Goal: Task Accomplishment & Management: Manage account settings

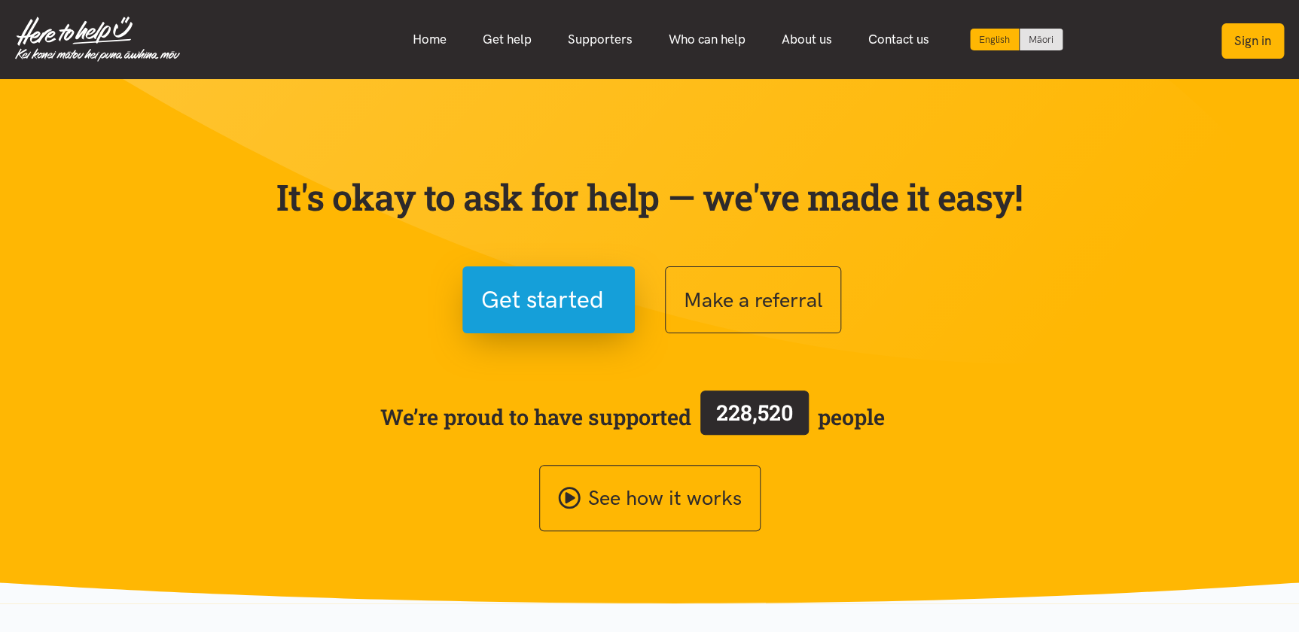
click at [1256, 52] on button "Sign in" at bounding box center [1252, 40] width 62 height 35
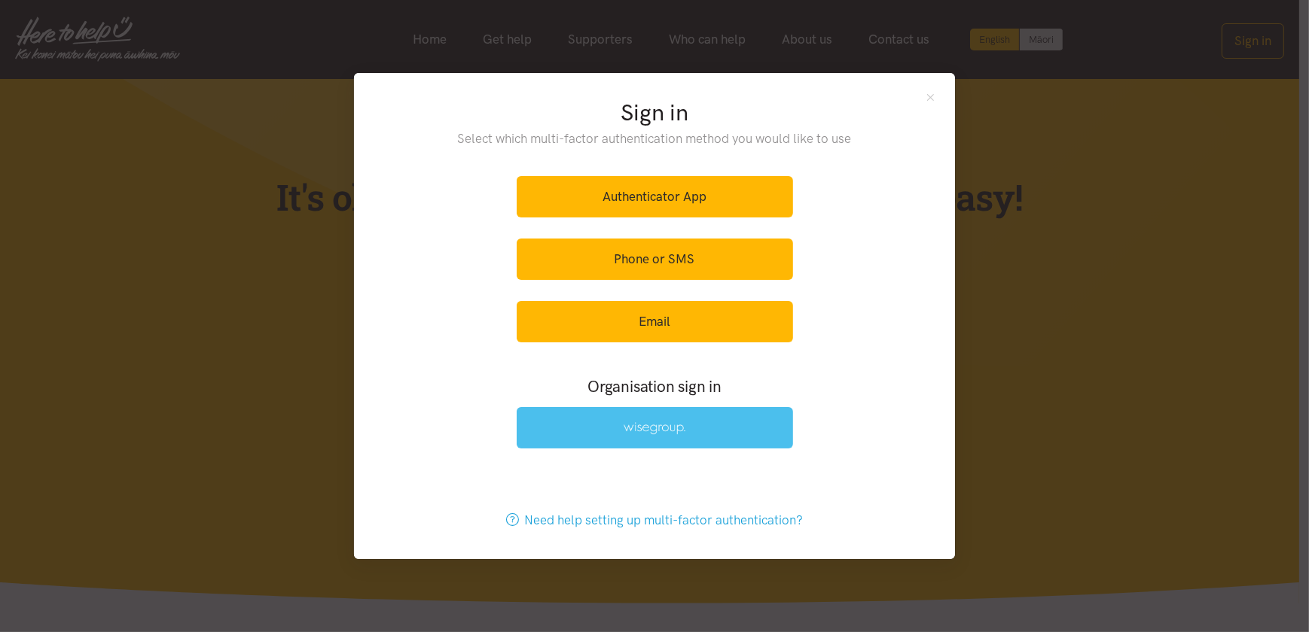
click at [680, 423] on img at bounding box center [654, 428] width 62 height 13
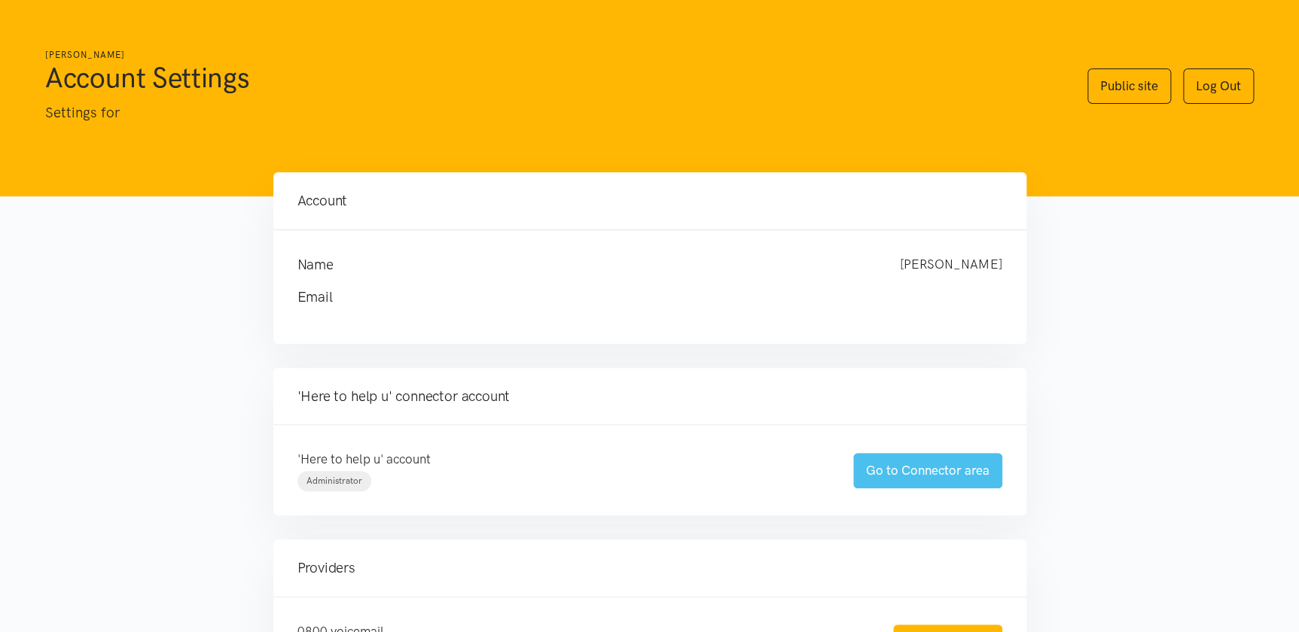
click at [901, 469] on link "Go to Connector area" at bounding box center [927, 470] width 149 height 35
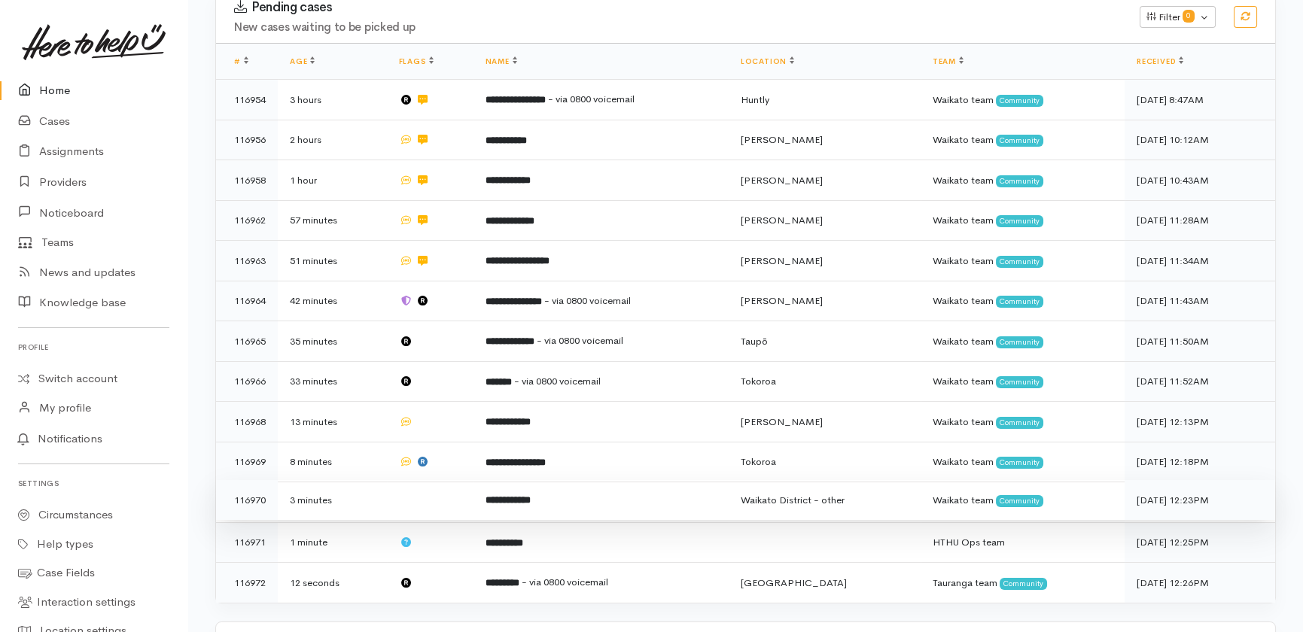
scroll to position [303, 0]
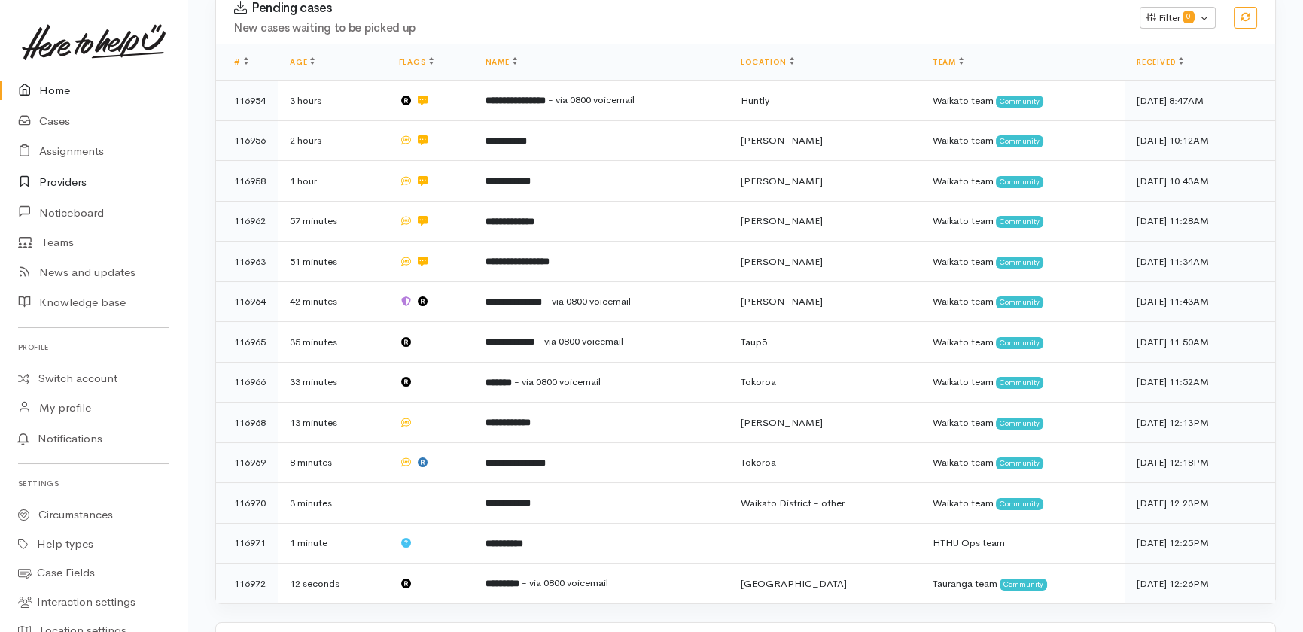
click at [66, 186] on link "Providers" at bounding box center [93, 182] width 187 height 31
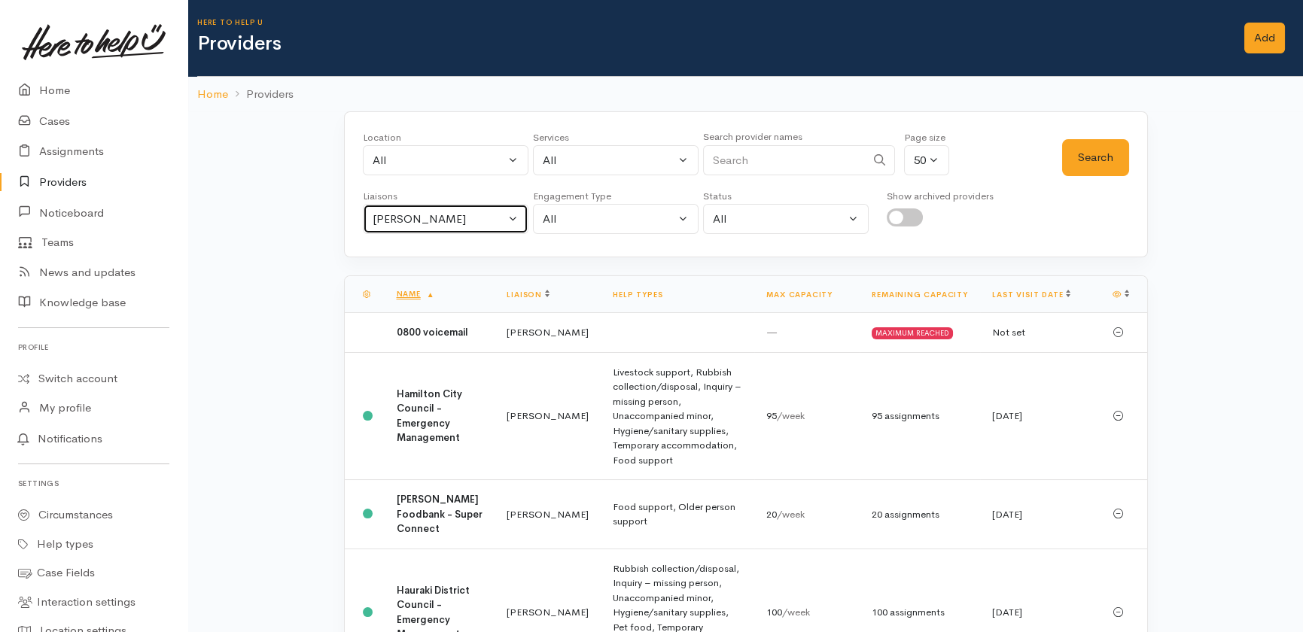
click at [473, 223] on div "Heather Moore" at bounding box center [439, 219] width 133 height 17
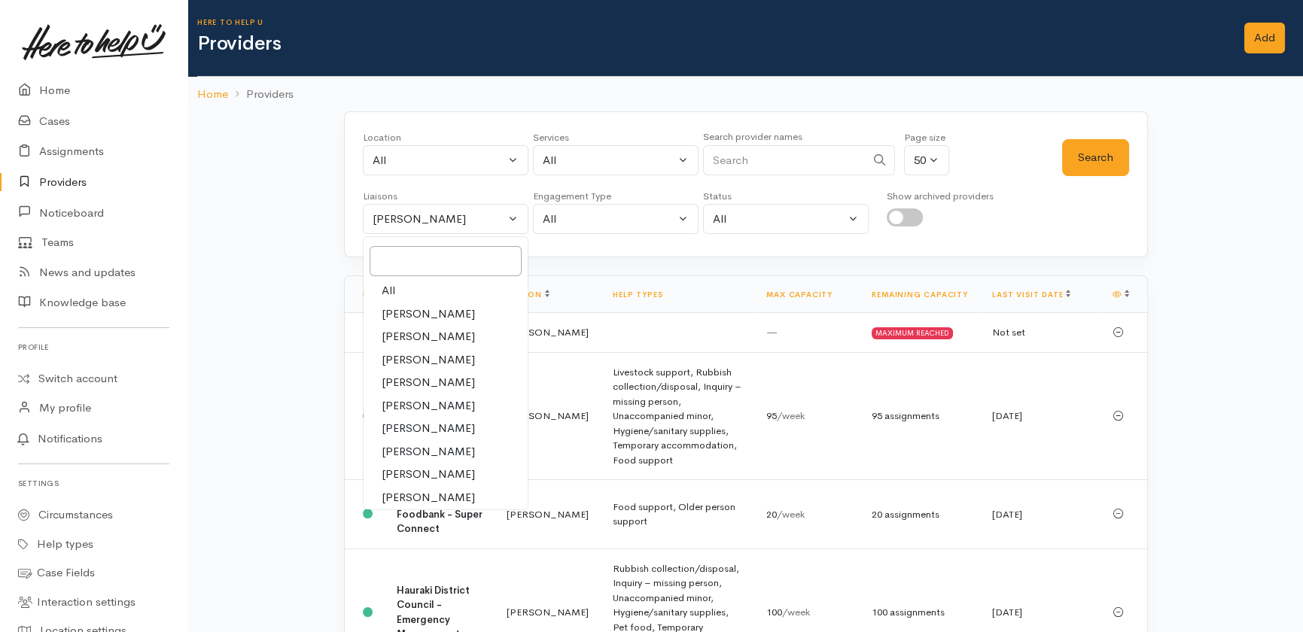
click at [386, 282] on span "All" at bounding box center [389, 290] width 14 height 17
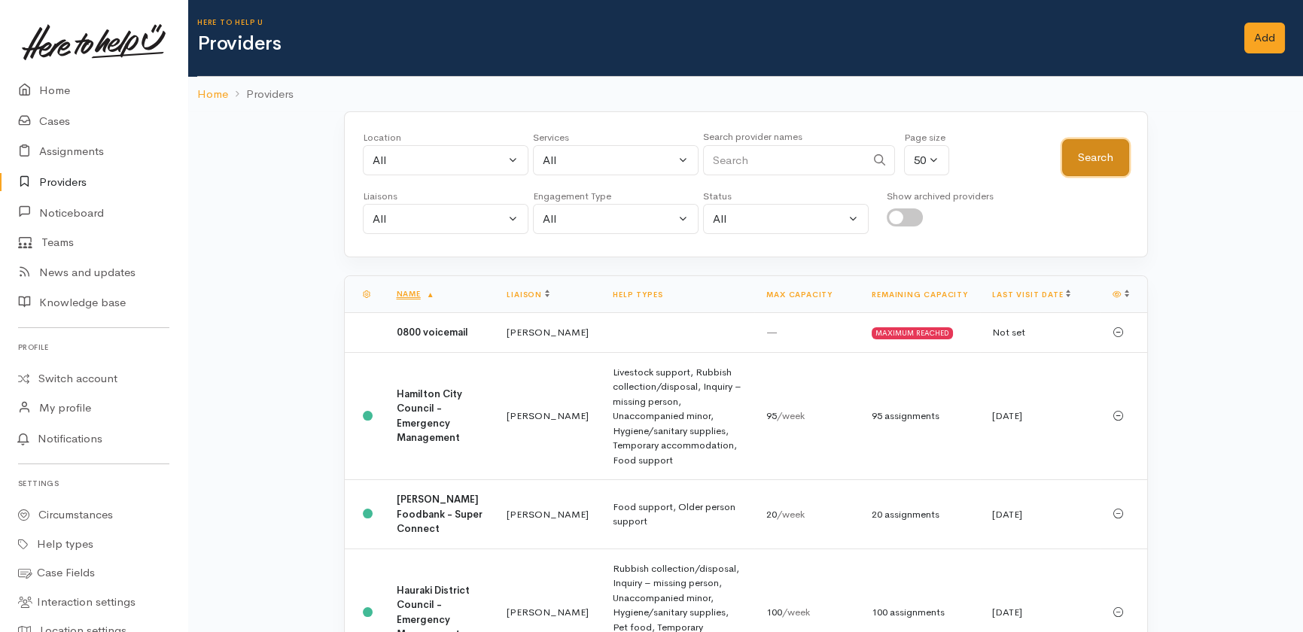
click at [1102, 147] on button "Search" at bounding box center [1095, 157] width 67 height 37
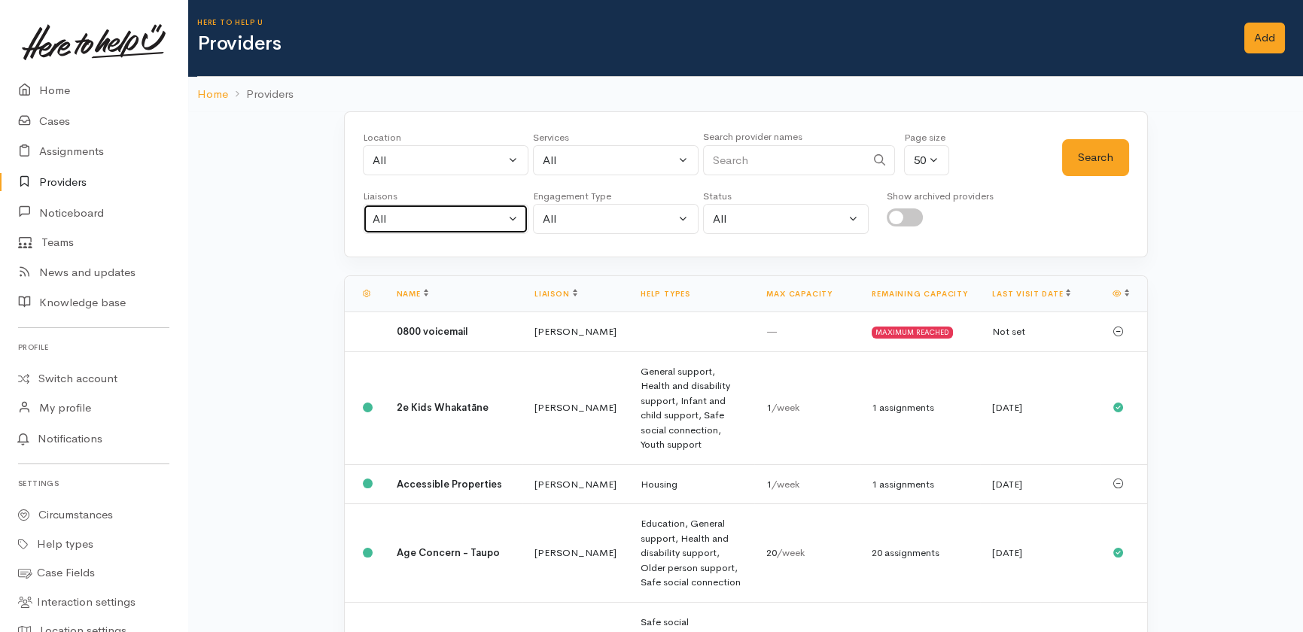
click at [400, 220] on div "All" at bounding box center [439, 219] width 133 height 17
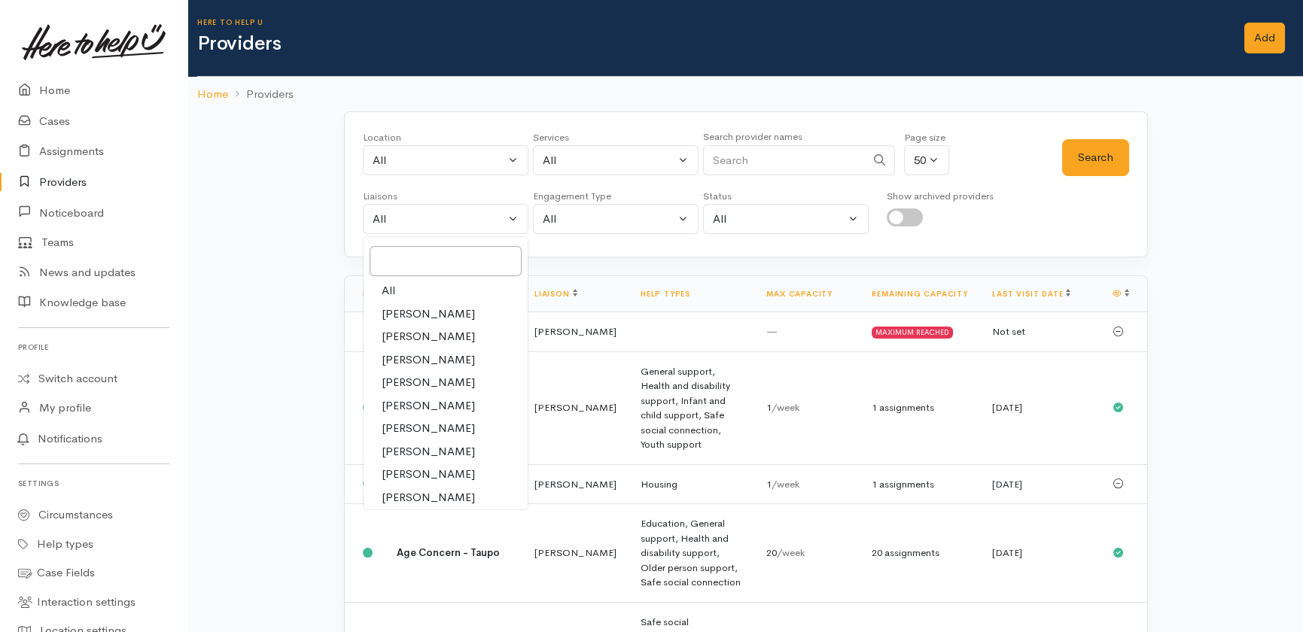
click at [414, 333] on span "Heather Moore" at bounding box center [428, 336] width 93 height 17
select select "1076"
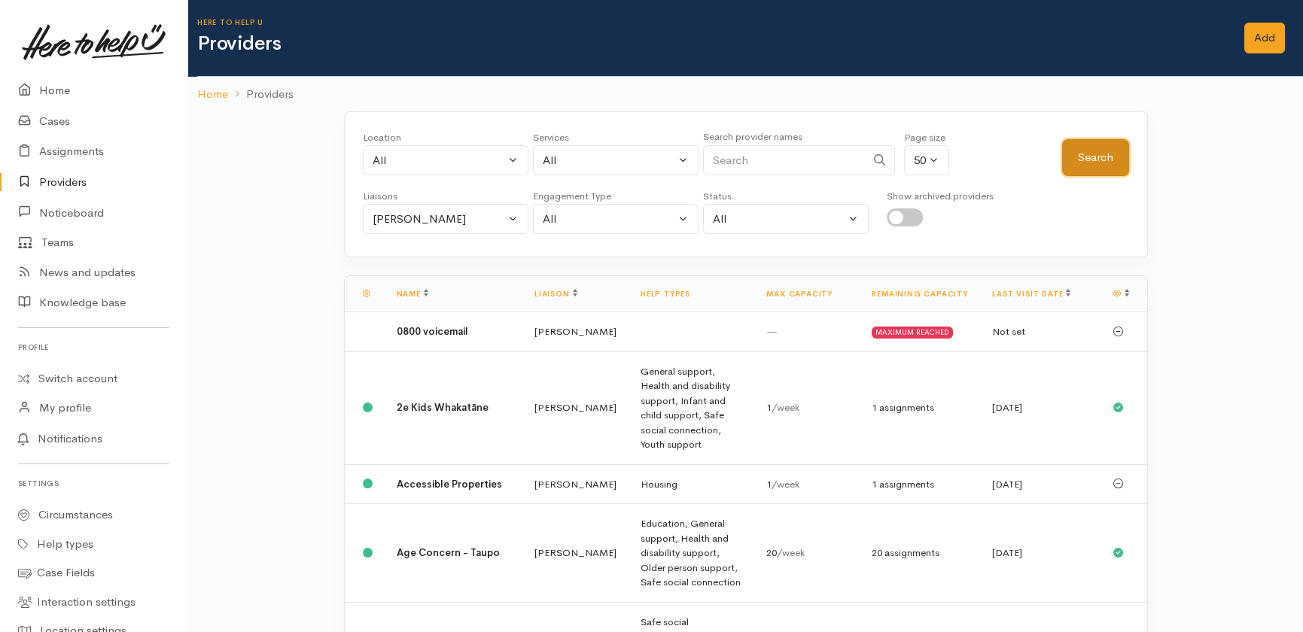
click at [1106, 152] on button "Search" at bounding box center [1095, 157] width 67 height 37
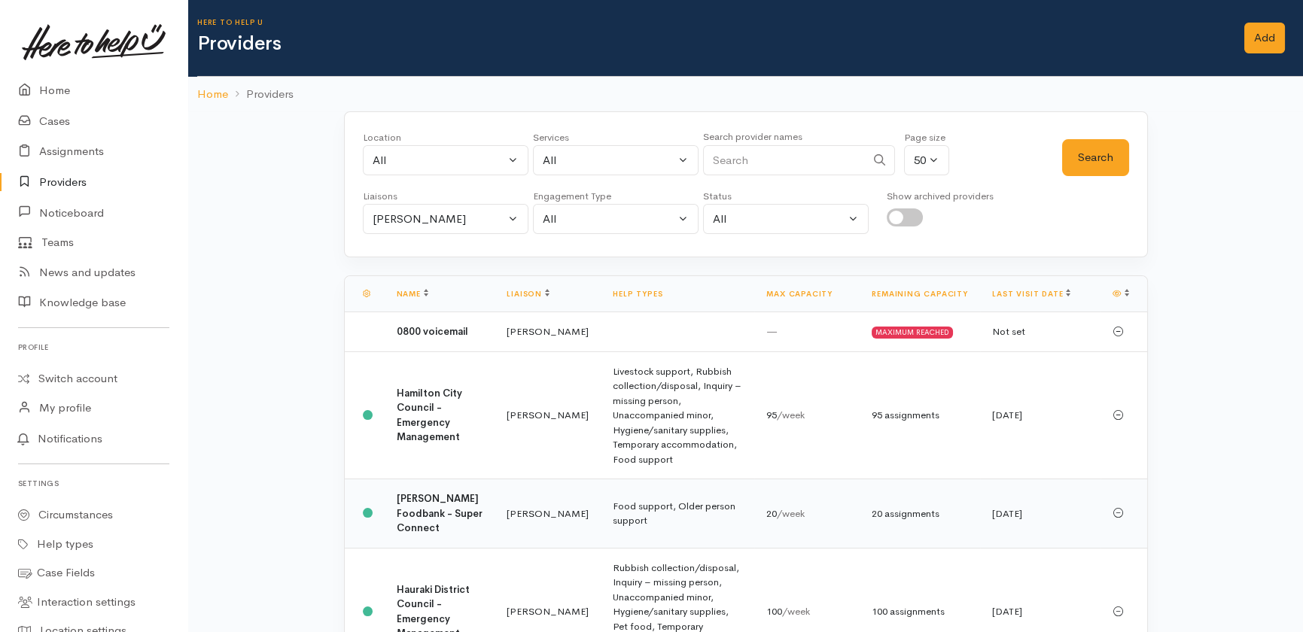
click at [415, 506] on b "[PERSON_NAME] Foodbank - Super Connect" at bounding box center [440, 513] width 86 height 42
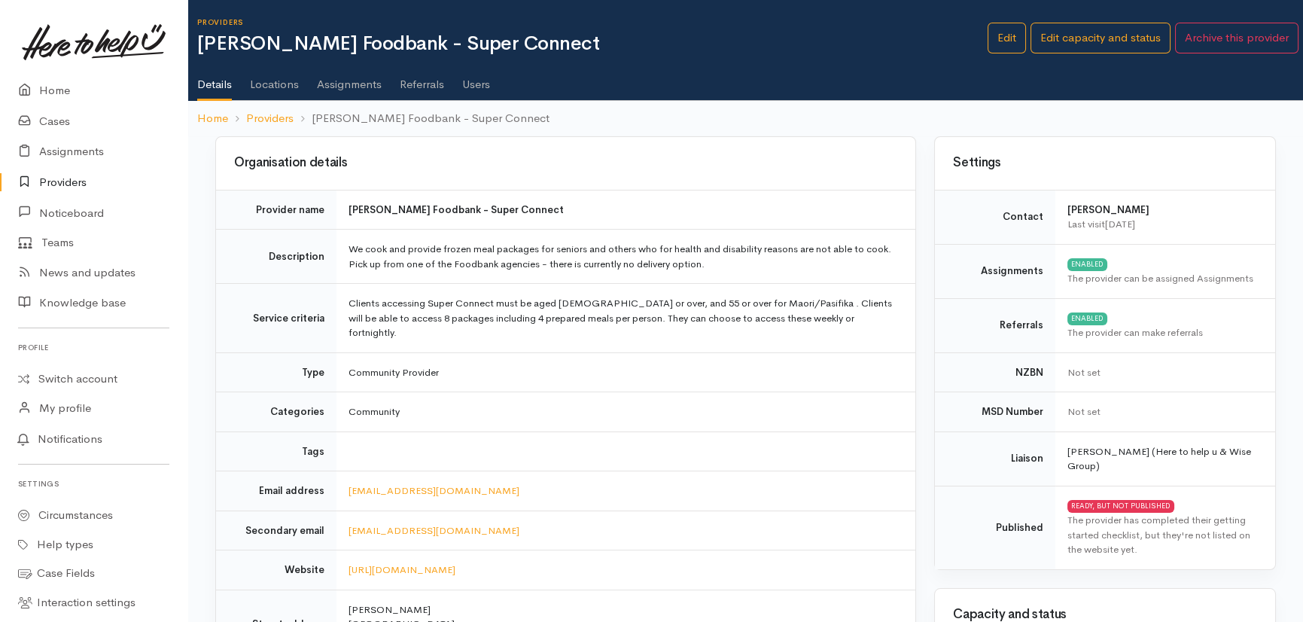
click at [474, 82] on link "Users" at bounding box center [476, 79] width 28 height 42
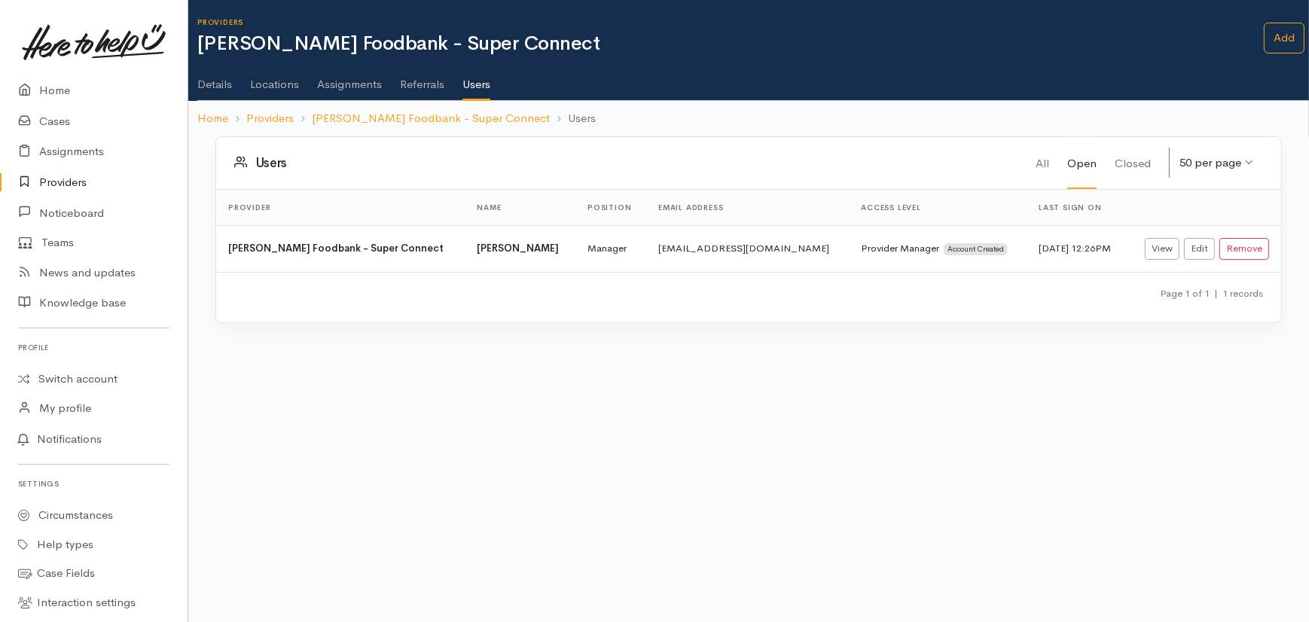
click at [464, 82] on link "Users" at bounding box center [476, 80] width 28 height 44
click at [1282, 34] on link "Add" at bounding box center [1283, 38] width 41 height 31
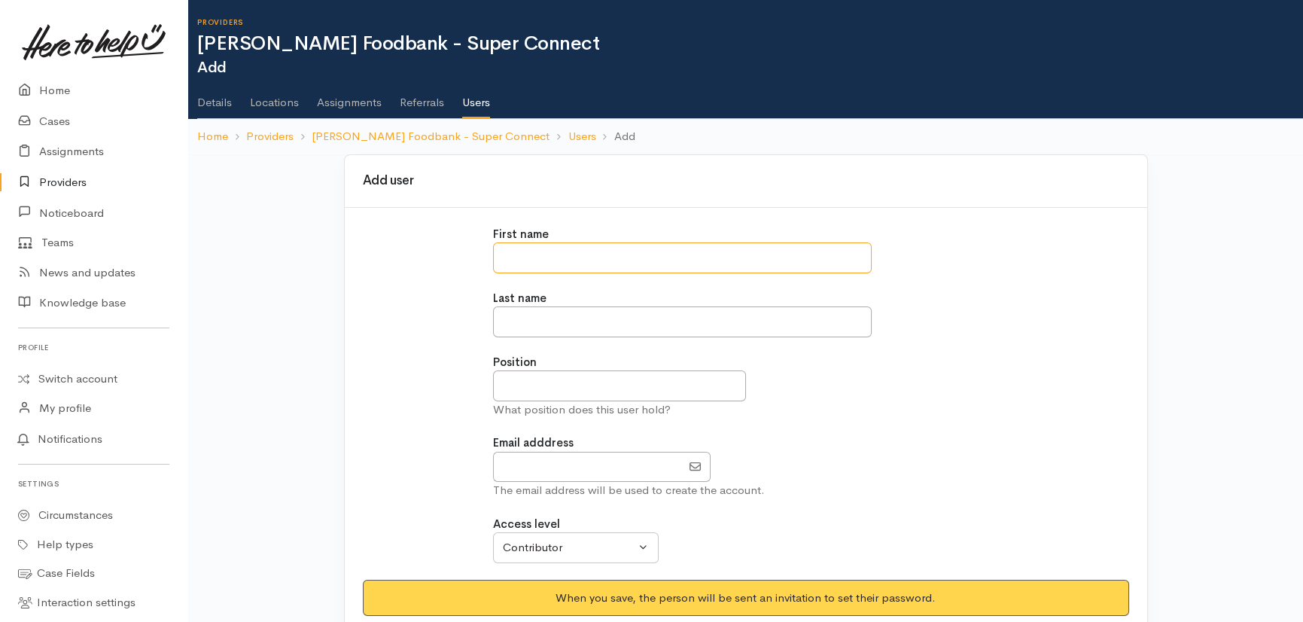
click at [556, 258] on input "text" at bounding box center [682, 257] width 379 height 31
type input "*****"
type input "*******"
click at [572, 390] on input "text" at bounding box center [619, 385] width 252 height 31
type input "**********"
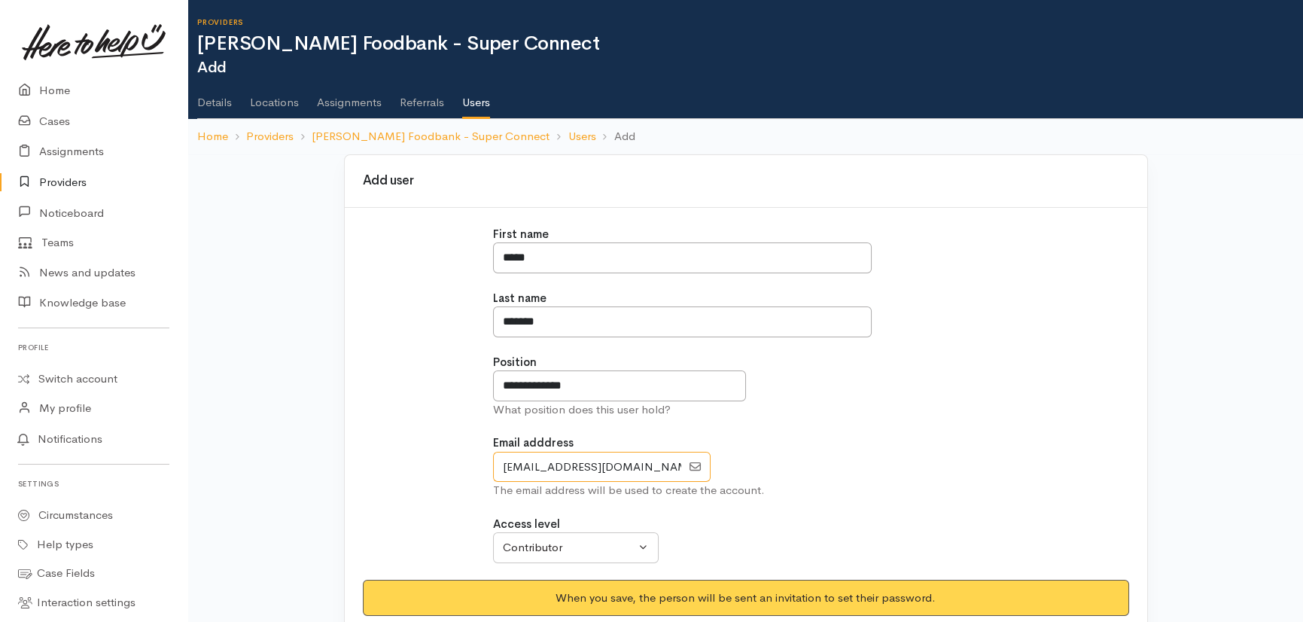
scroll to position [22, 0]
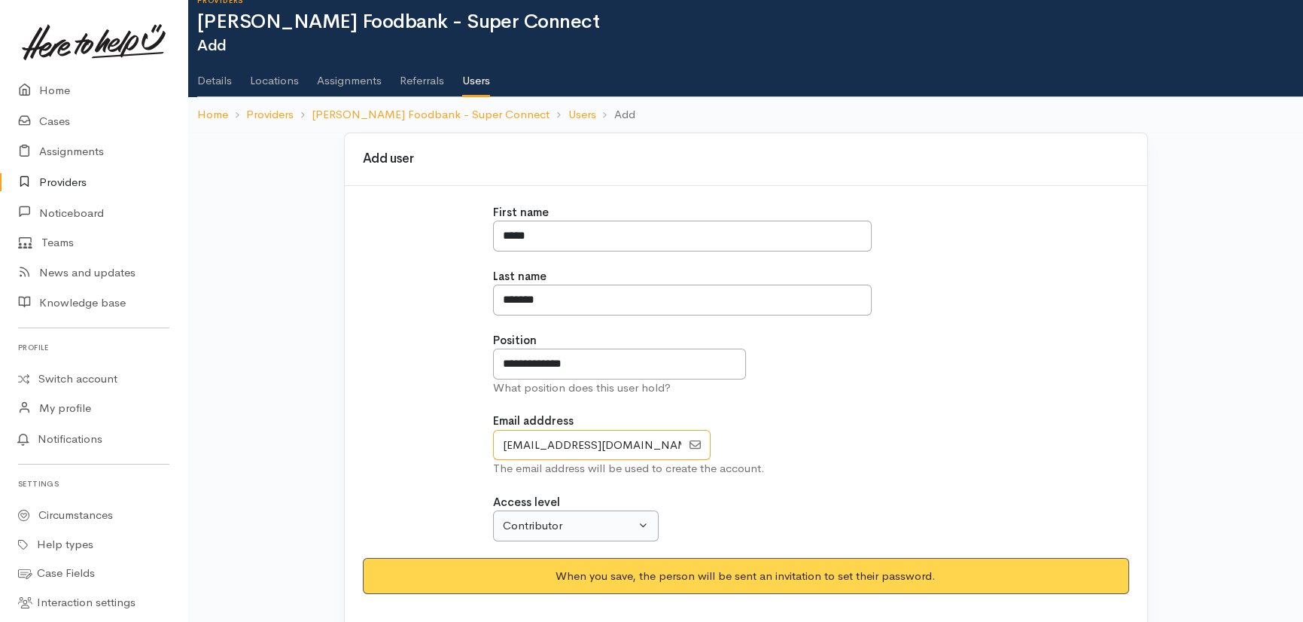
type input "office@hccfb.org.nz"
click at [564, 532] on div "Contributor" at bounding box center [569, 525] width 133 height 17
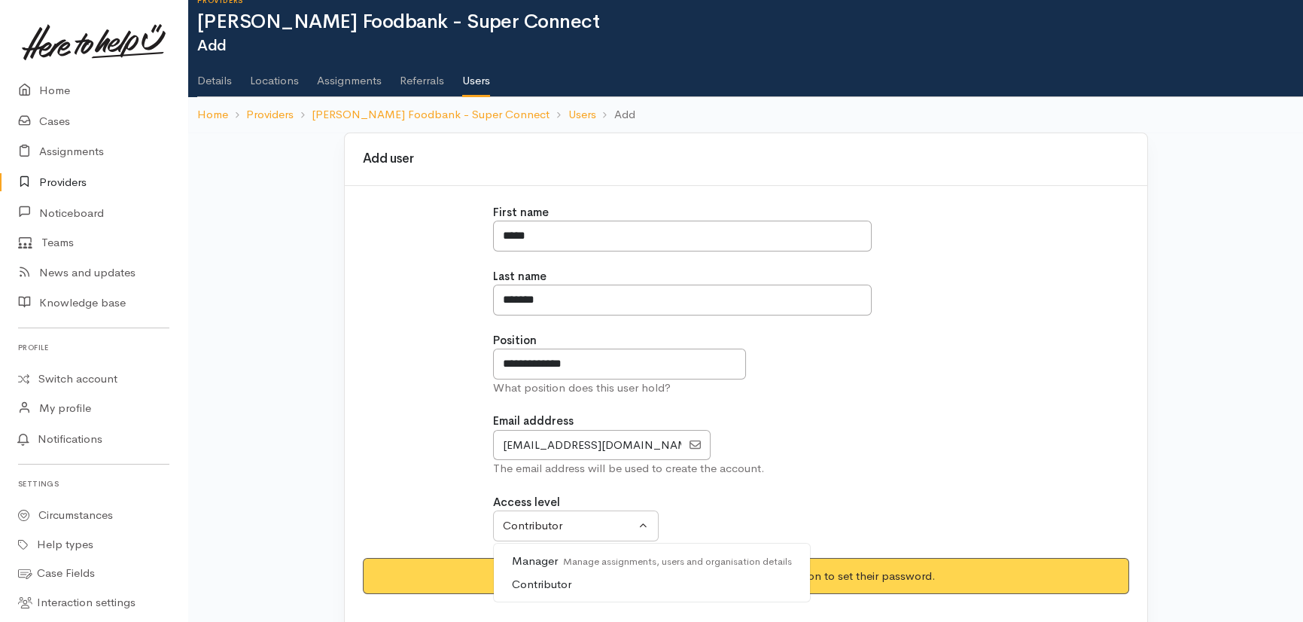
click at [552, 508] on label "Access level" at bounding box center [526, 502] width 67 height 17
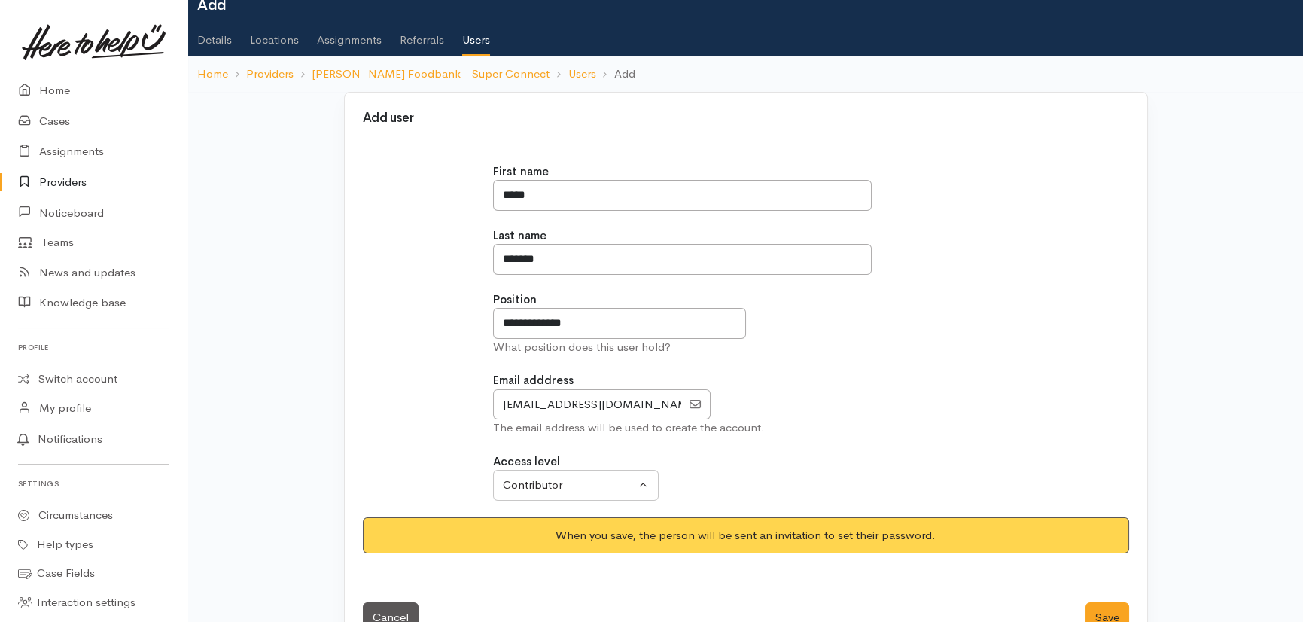
scroll to position [102, 0]
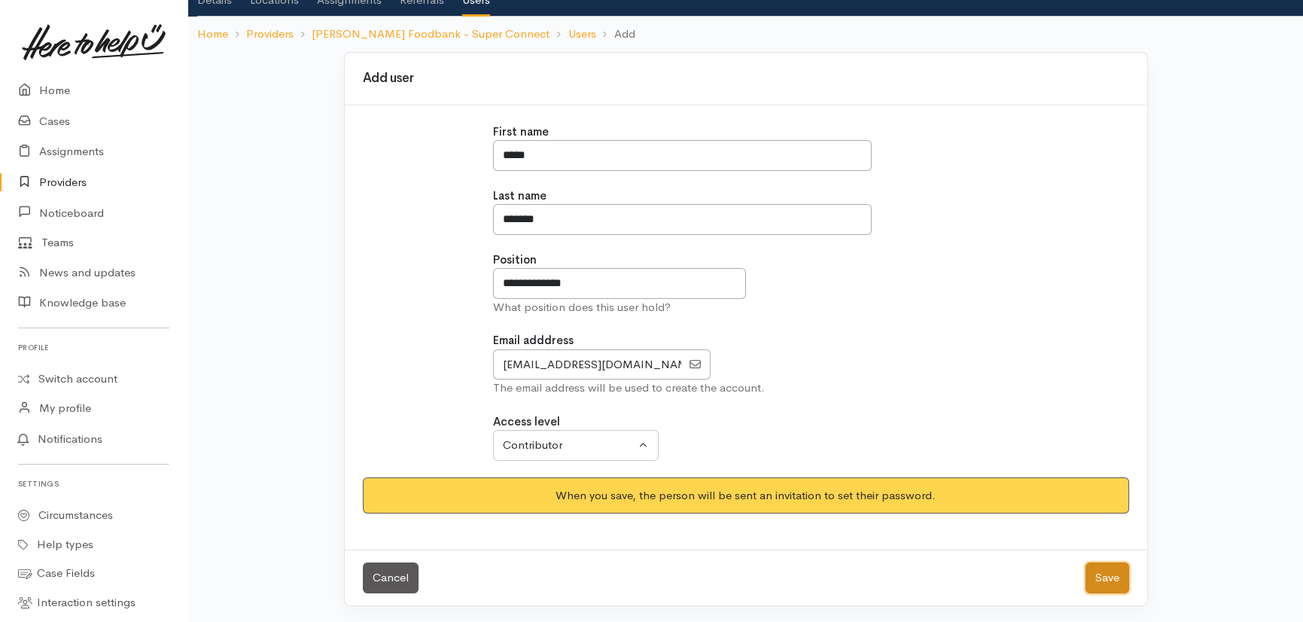
click at [1113, 578] on button "Save" at bounding box center [1108, 577] width 44 height 31
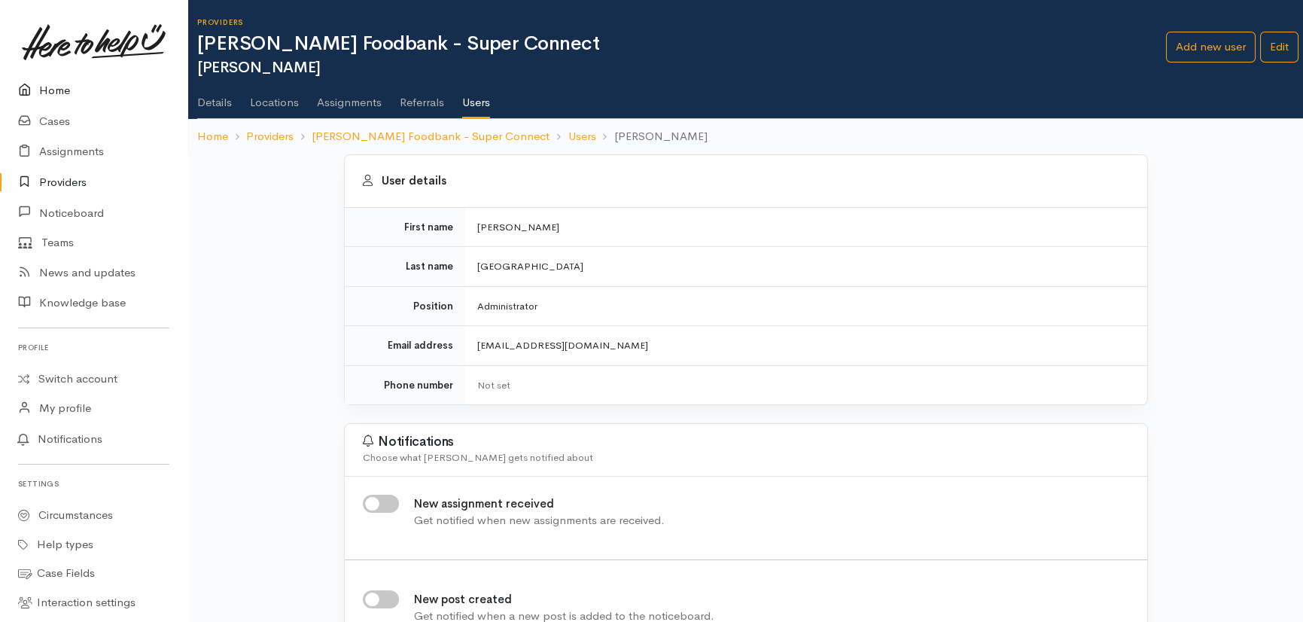
click at [54, 90] on link "Home" at bounding box center [93, 90] width 187 height 31
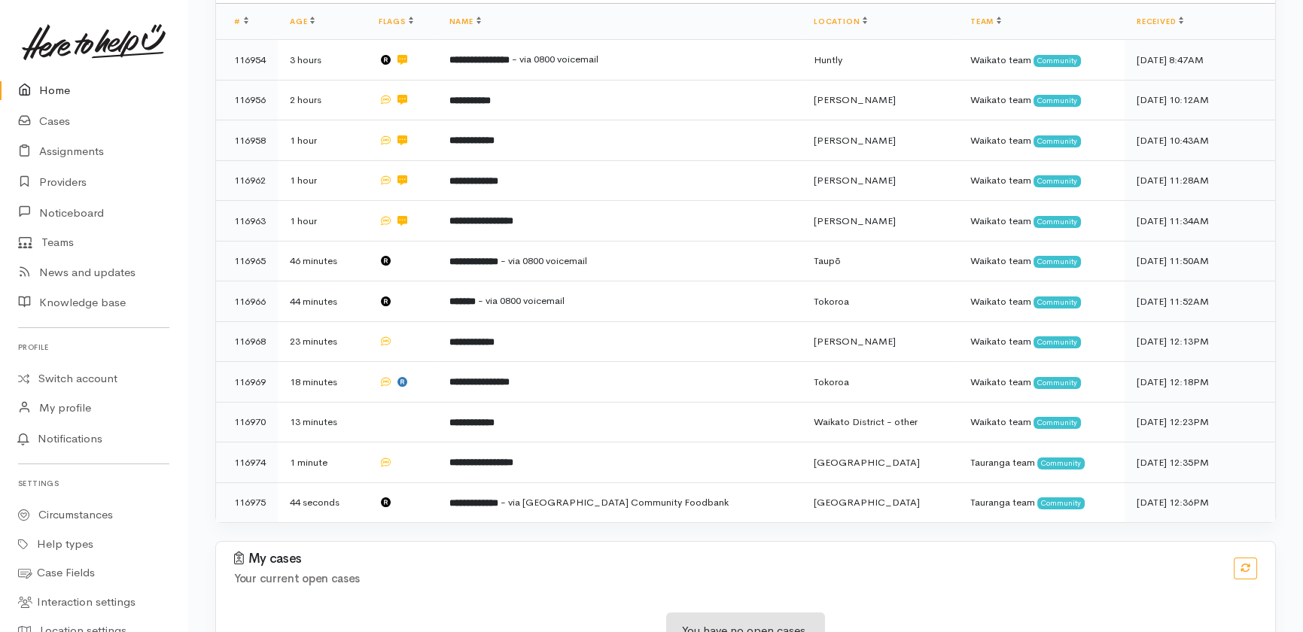
scroll to position [352, 0]
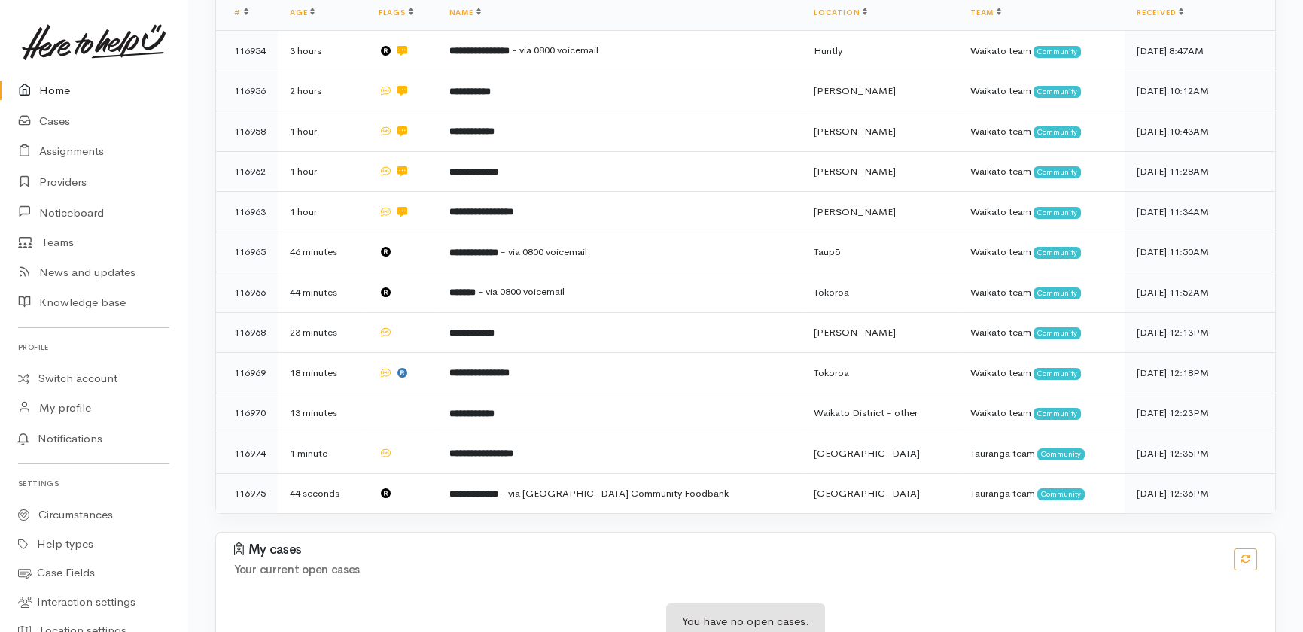
click at [49, 91] on link "Home" at bounding box center [93, 90] width 187 height 31
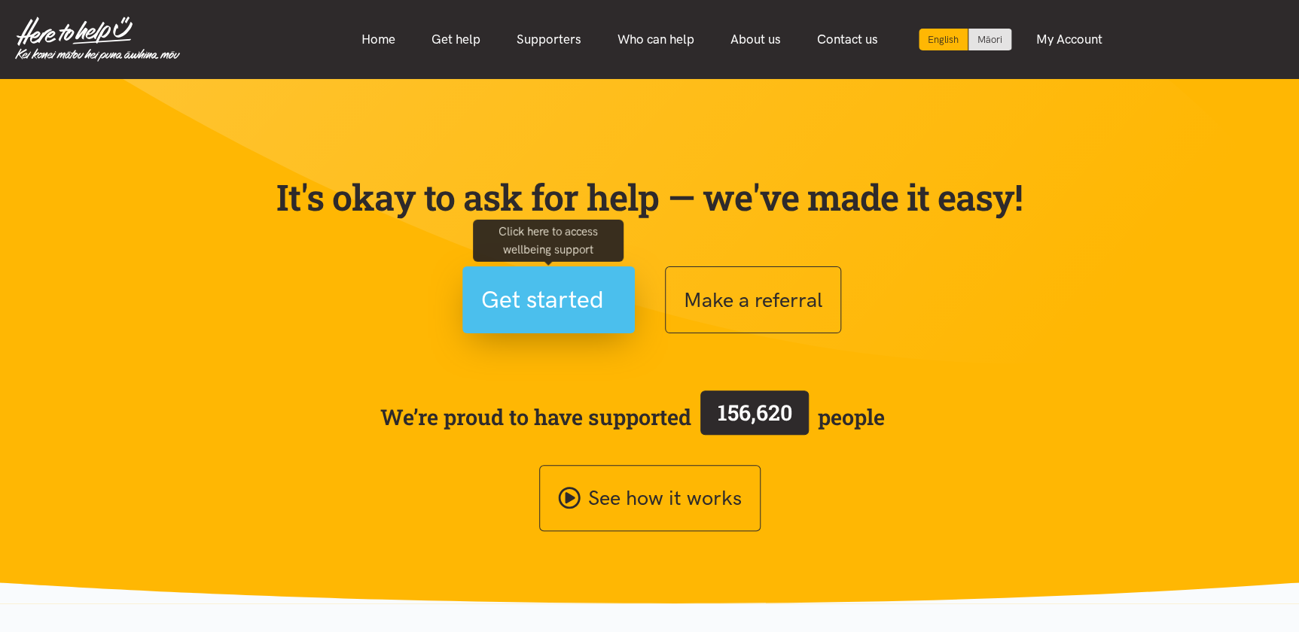
click at [581, 293] on span "Get started" at bounding box center [542, 300] width 123 height 38
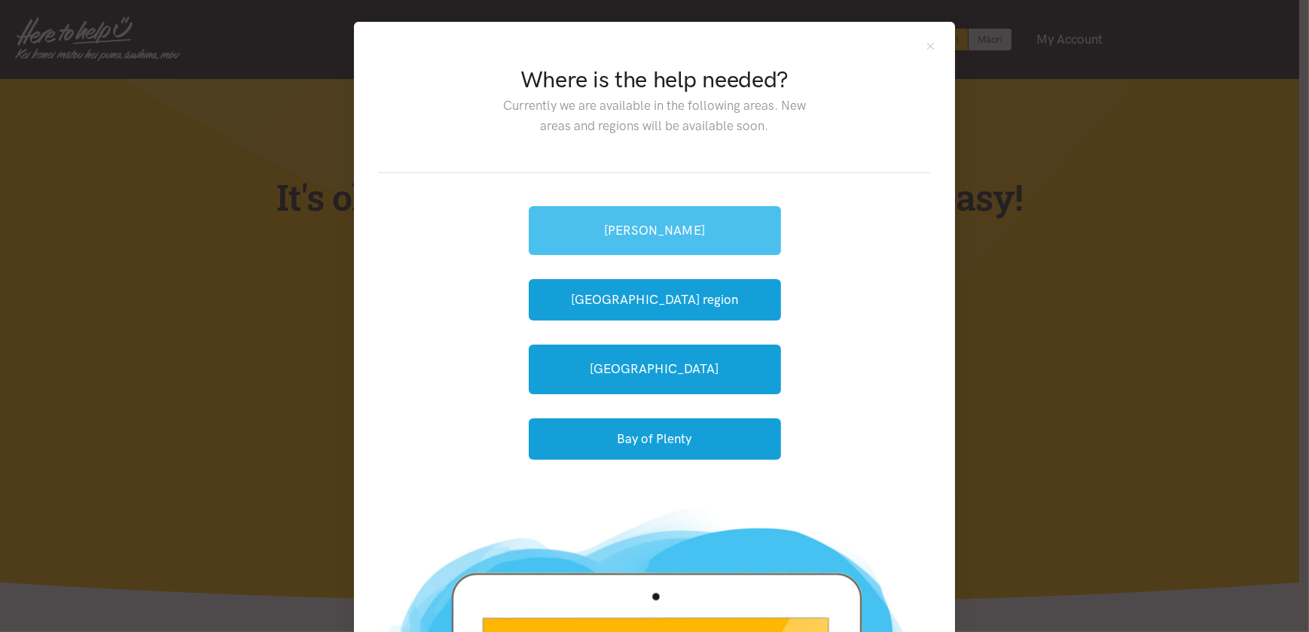
click at [666, 233] on link "Hamilton" at bounding box center [655, 230] width 252 height 49
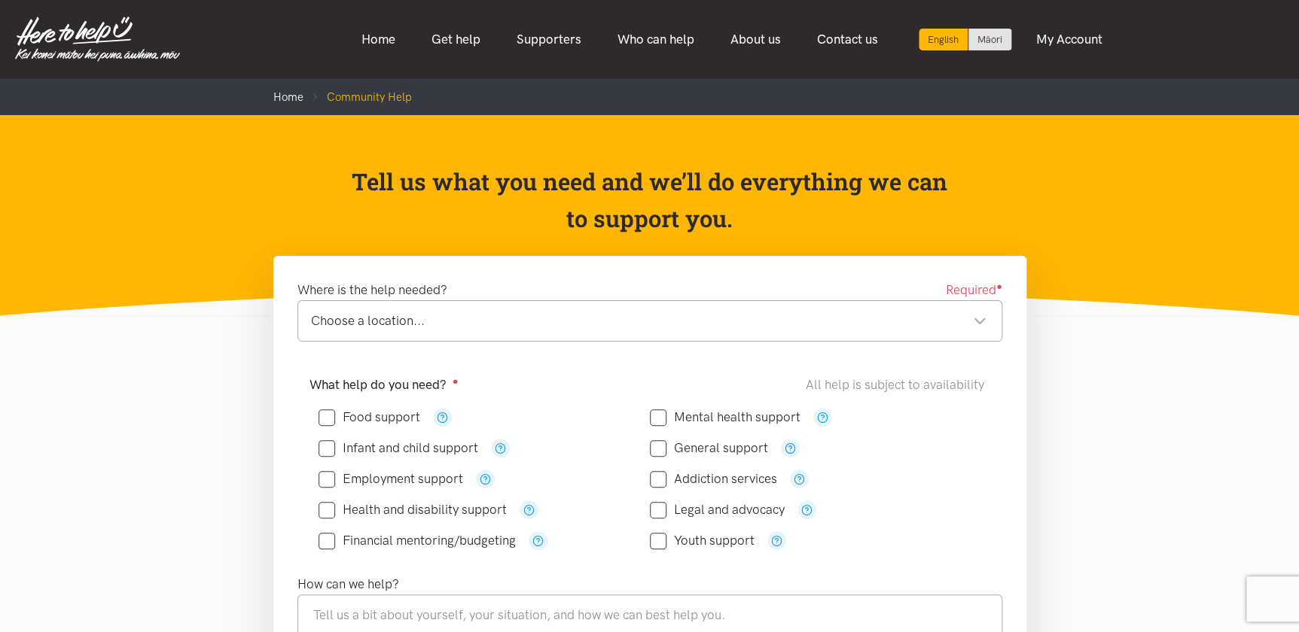
click at [390, 414] on input "Food support" at bounding box center [370, 417] width 102 height 13
checkbox input "true"
click at [407, 328] on div "Choose a location..." at bounding box center [648, 321] width 675 height 20
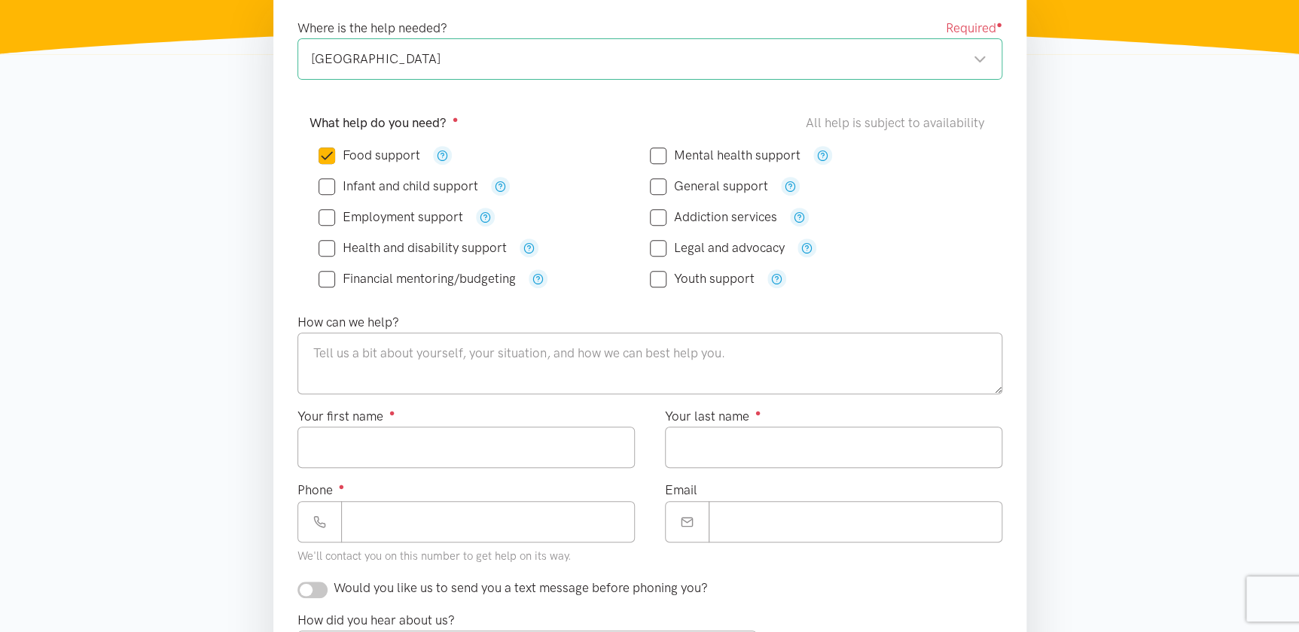
scroll to position [263, 0]
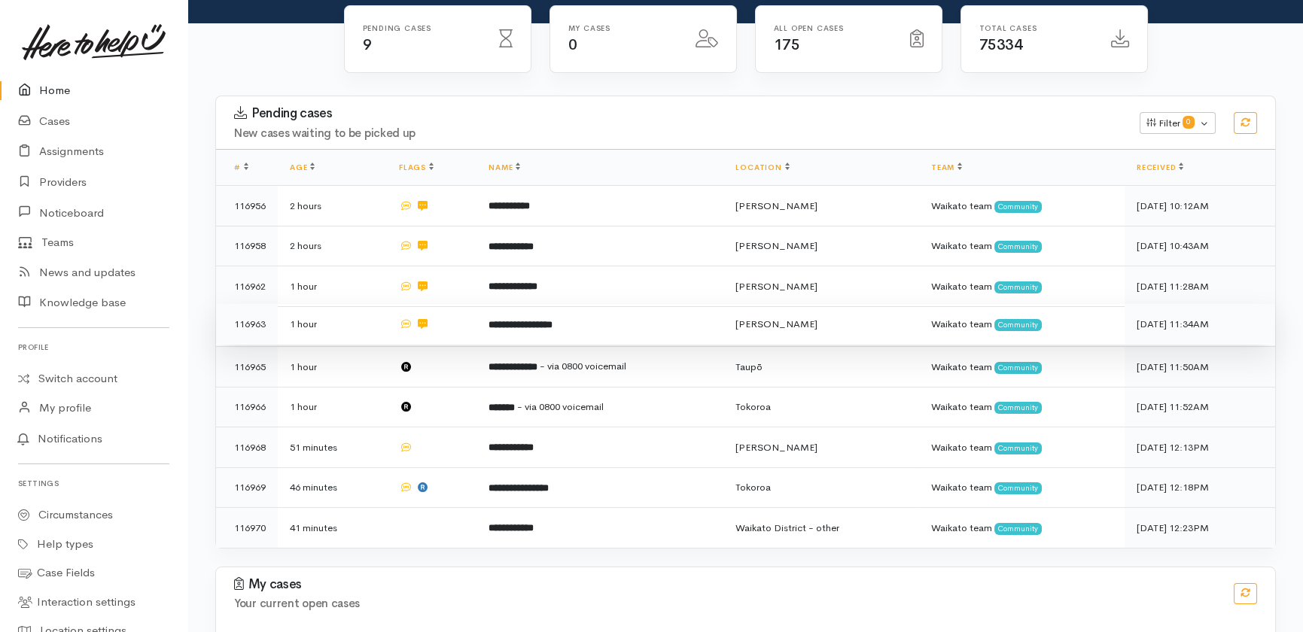
scroll to position [205, 0]
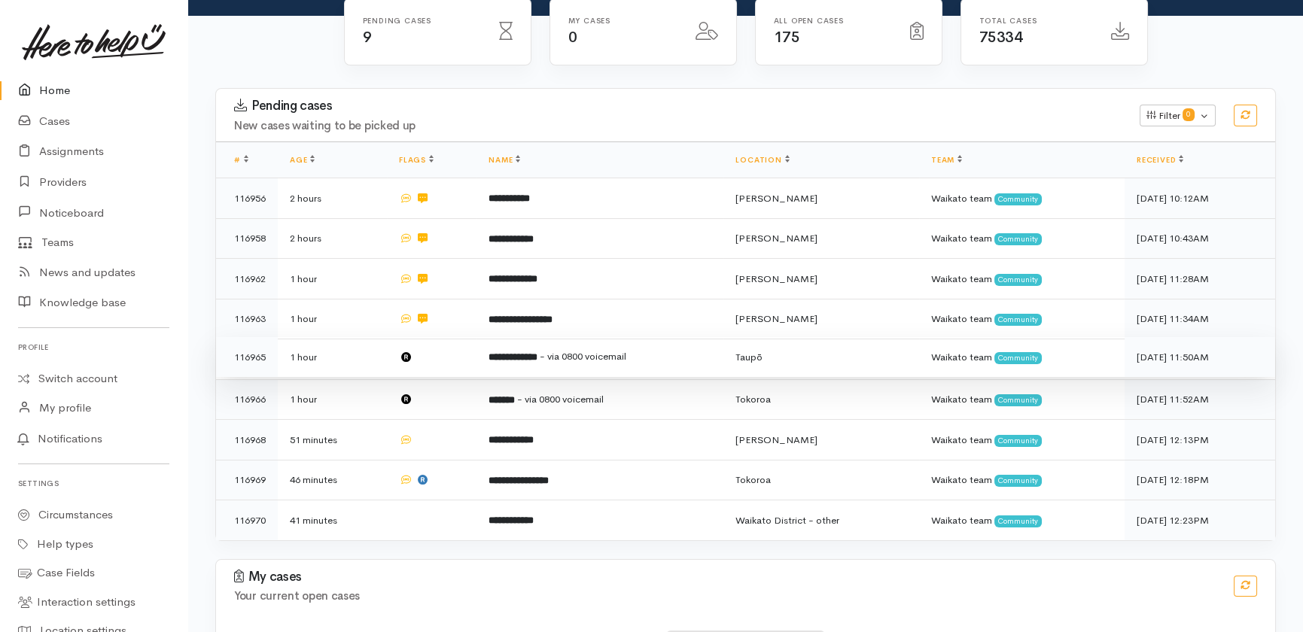
click at [439, 337] on td at bounding box center [432, 357] width 90 height 41
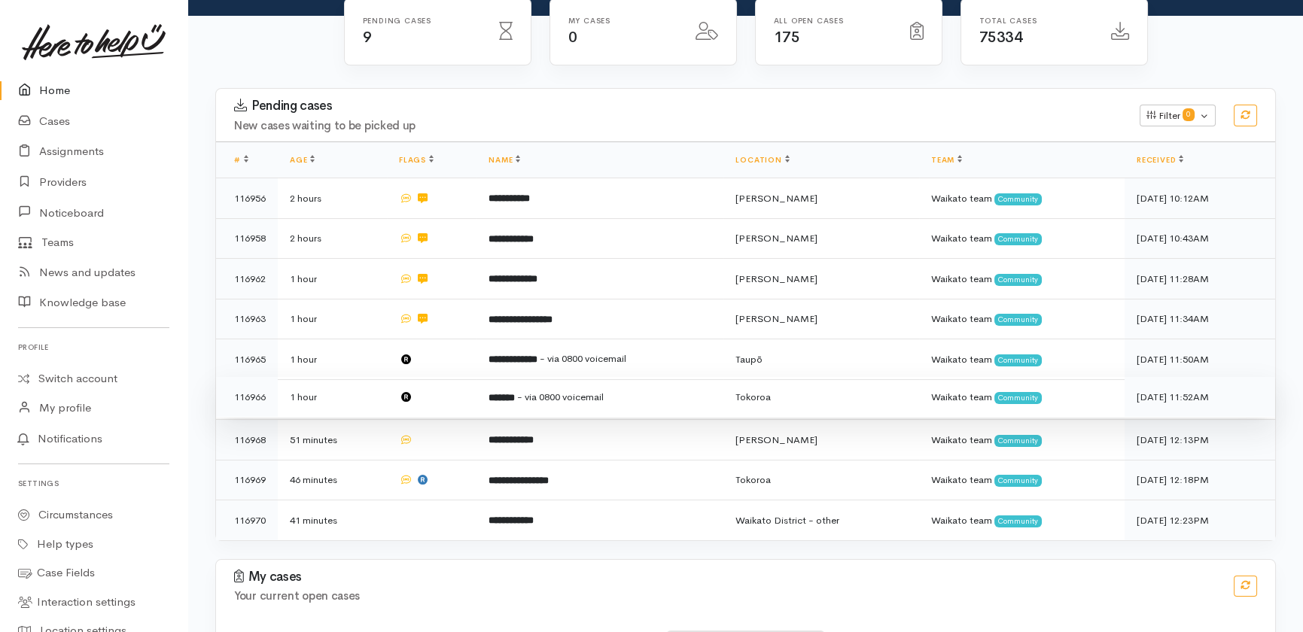
click at [440, 377] on td at bounding box center [432, 397] width 90 height 41
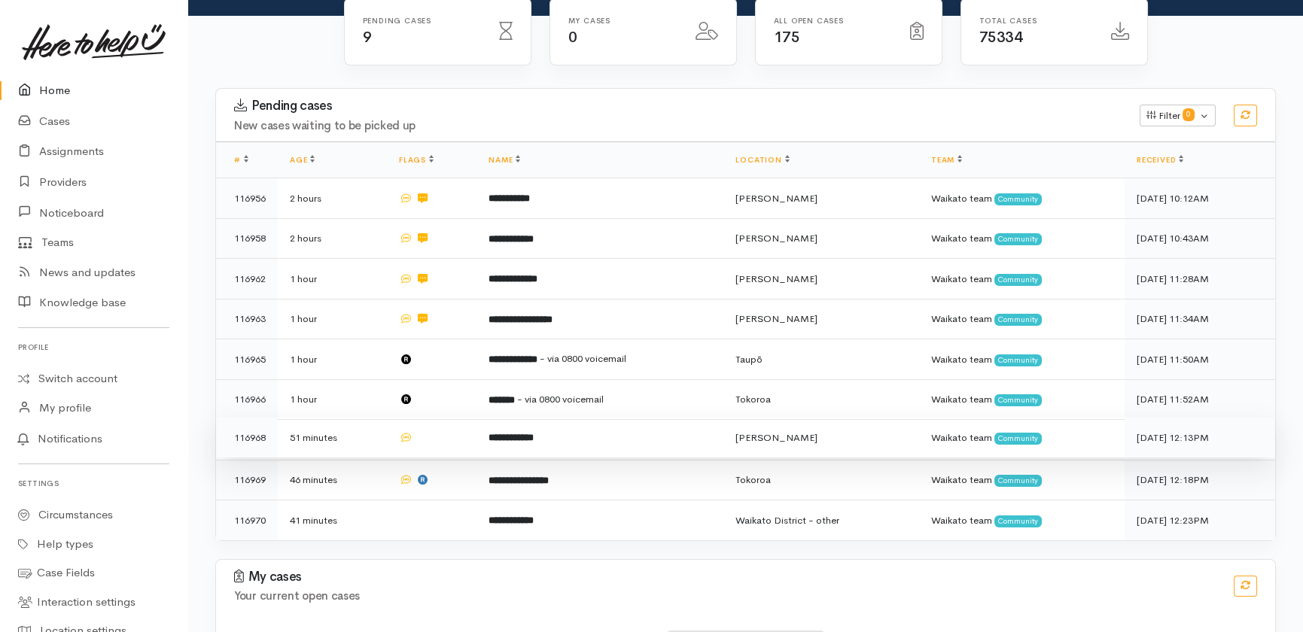
click at [445, 418] on td at bounding box center [432, 438] width 90 height 41
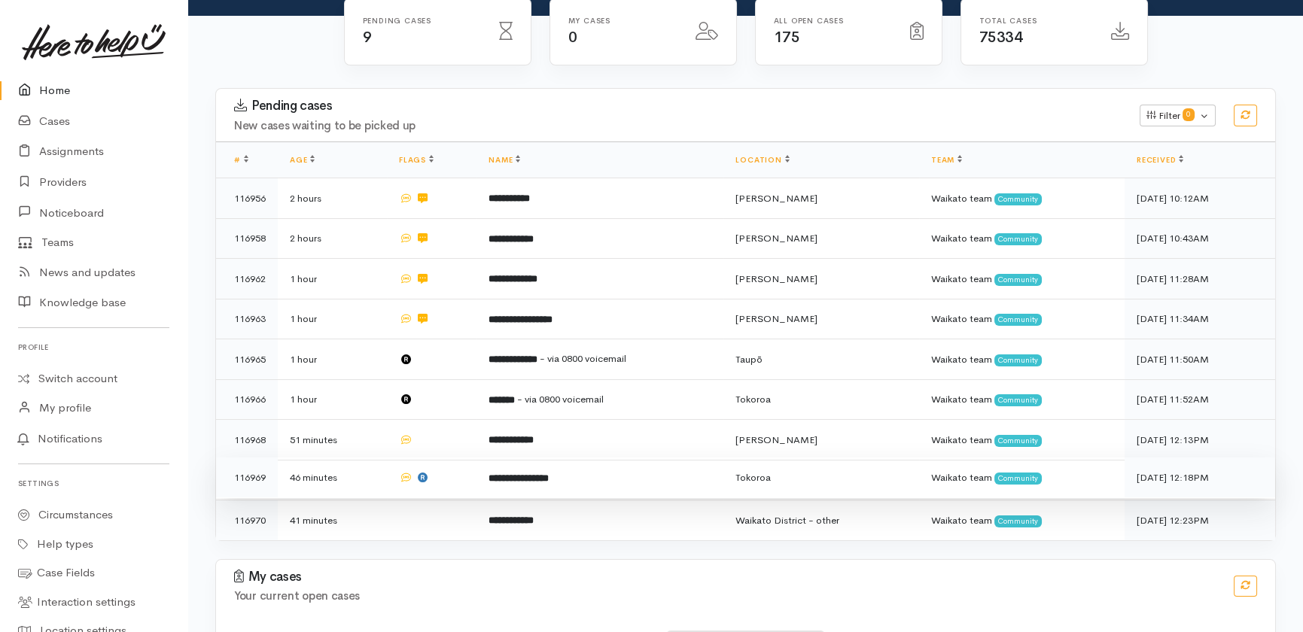
click at [451, 458] on td at bounding box center [432, 478] width 90 height 41
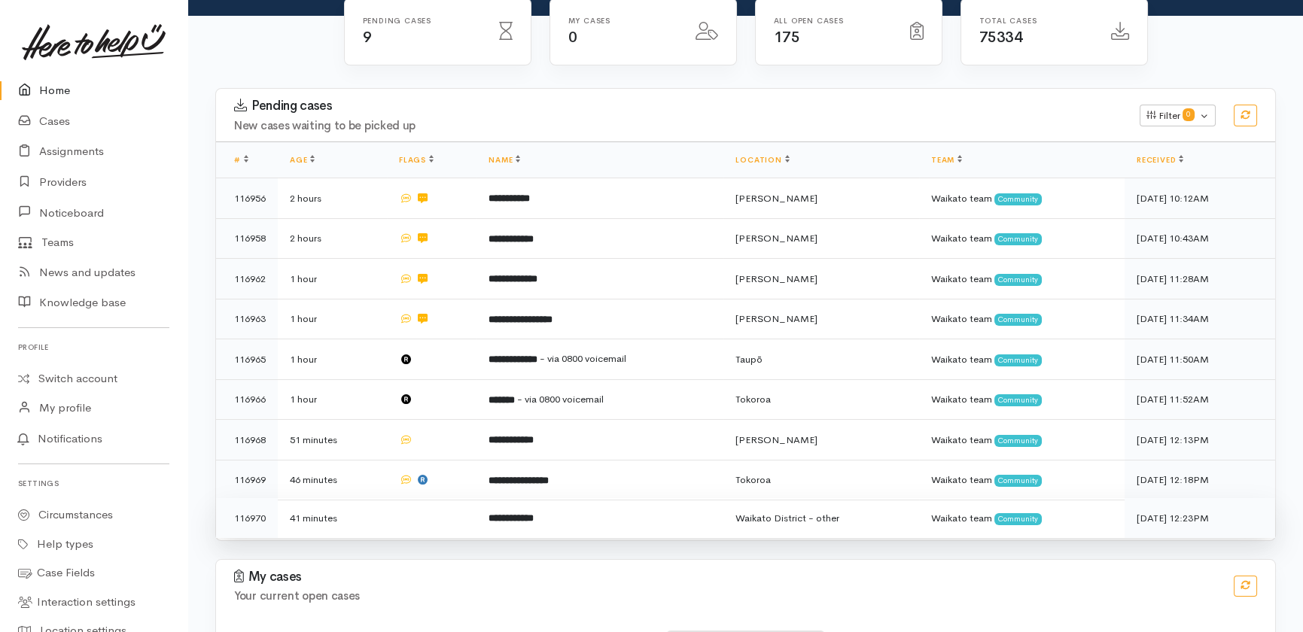
click at [429, 498] on td at bounding box center [432, 518] width 90 height 40
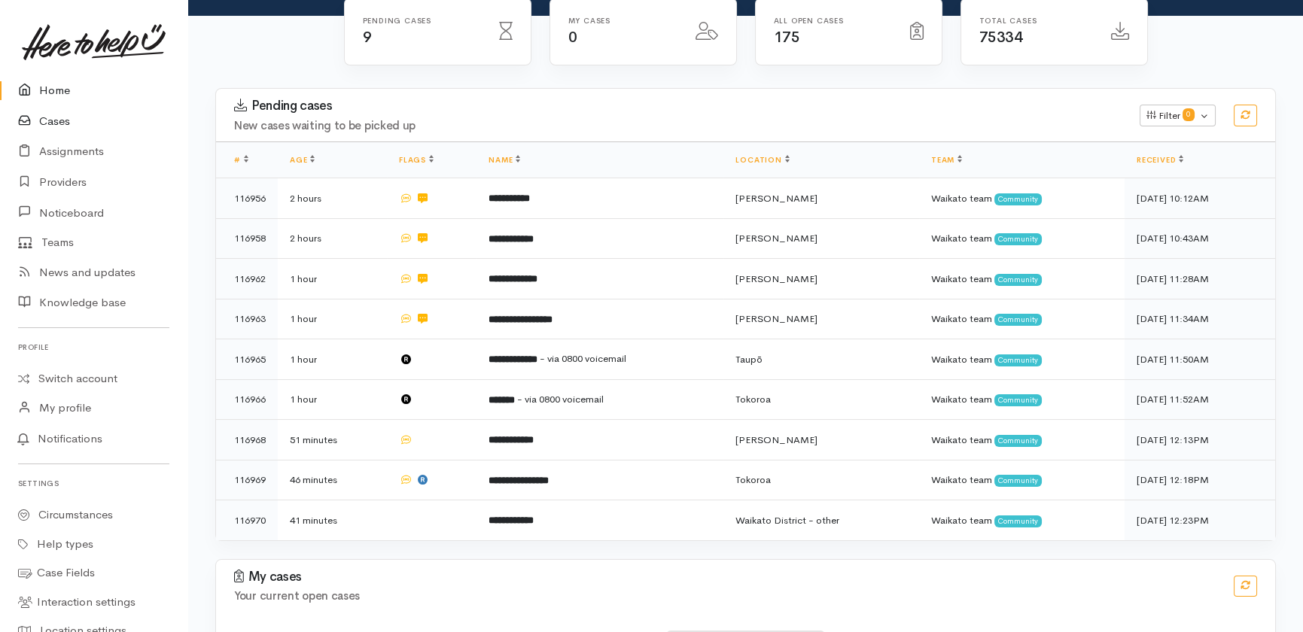
click at [62, 121] on link "Cases" at bounding box center [93, 121] width 187 height 31
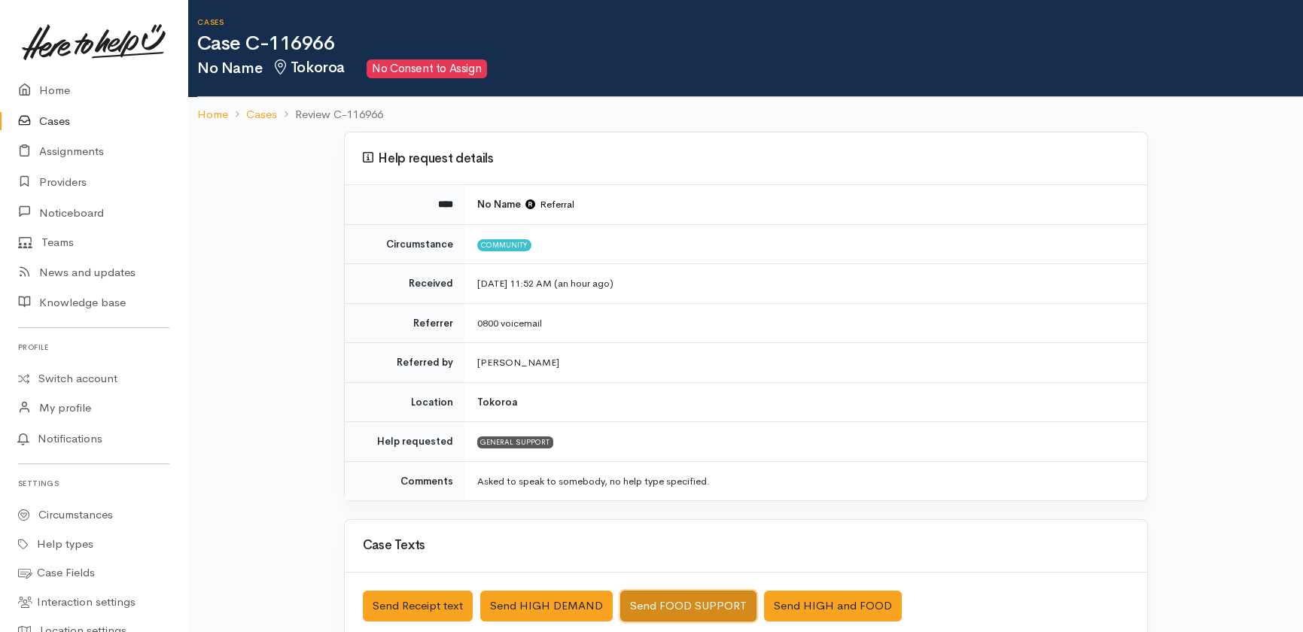
click at [672, 602] on button "Send FOOD SUPPORT" at bounding box center [688, 606] width 136 height 31
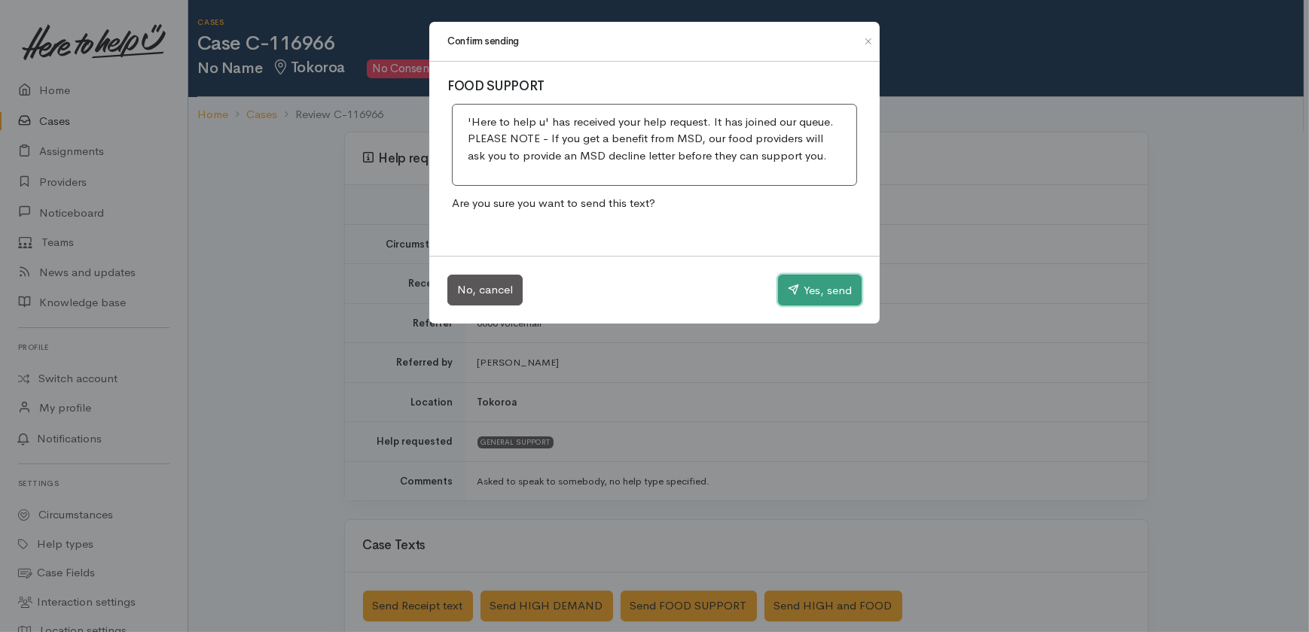
click at [788, 287] on icon "button" at bounding box center [793, 289] width 11 height 11
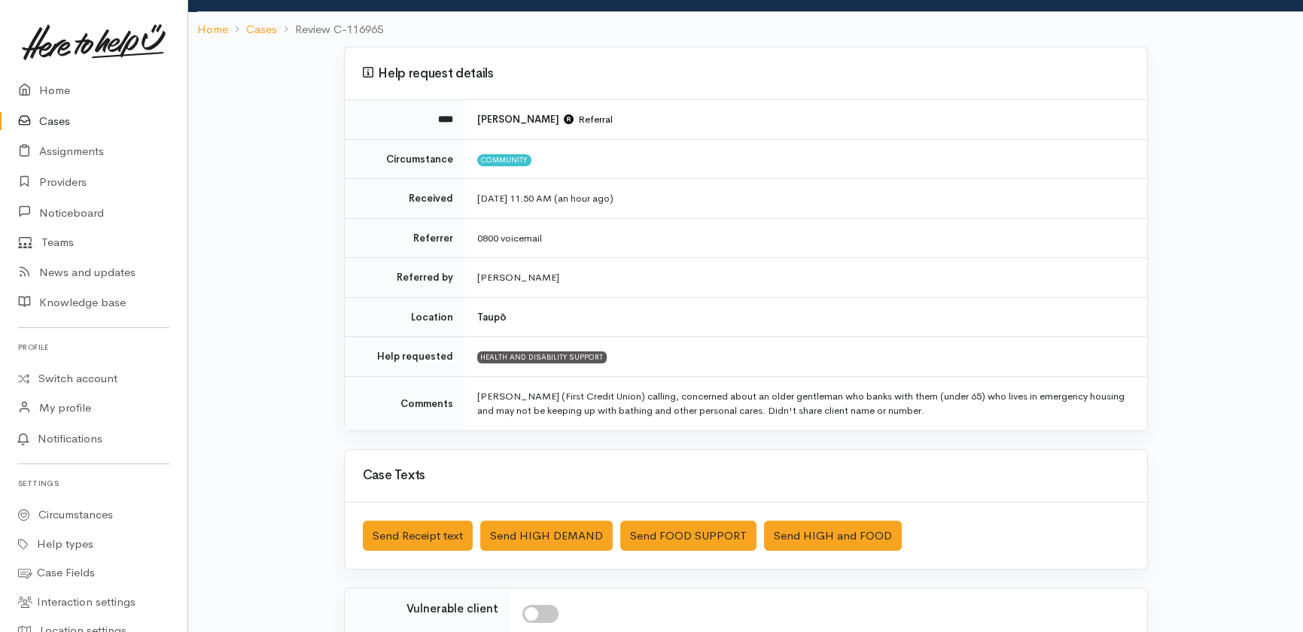
scroll to position [68, 0]
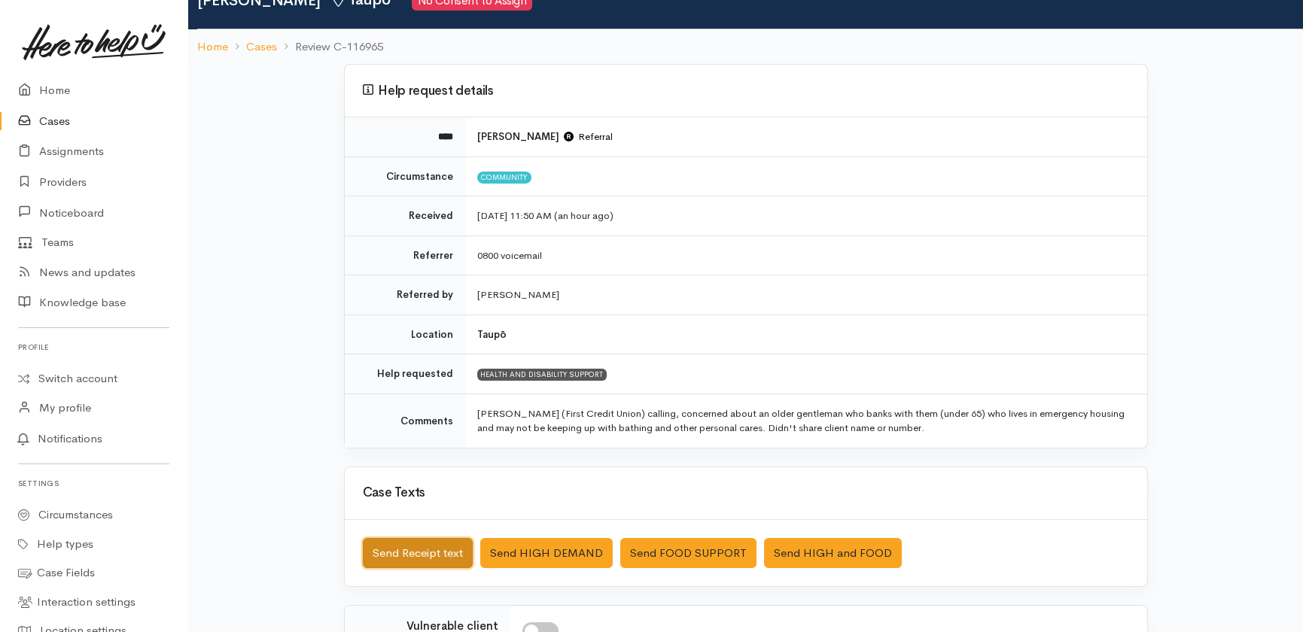
click at [403, 548] on button "Send Receipt text" at bounding box center [418, 553] width 110 height 31
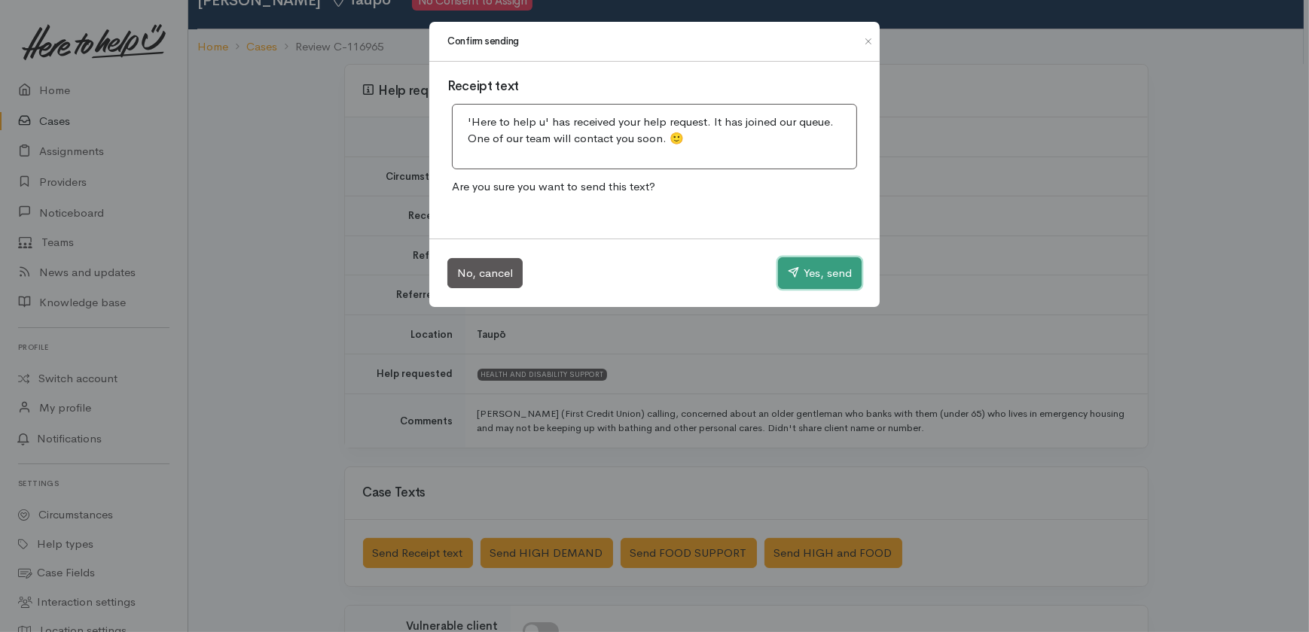
click at [818, 271] on button "Yes, send" at bounding box center [820, 274] width 84 height 32
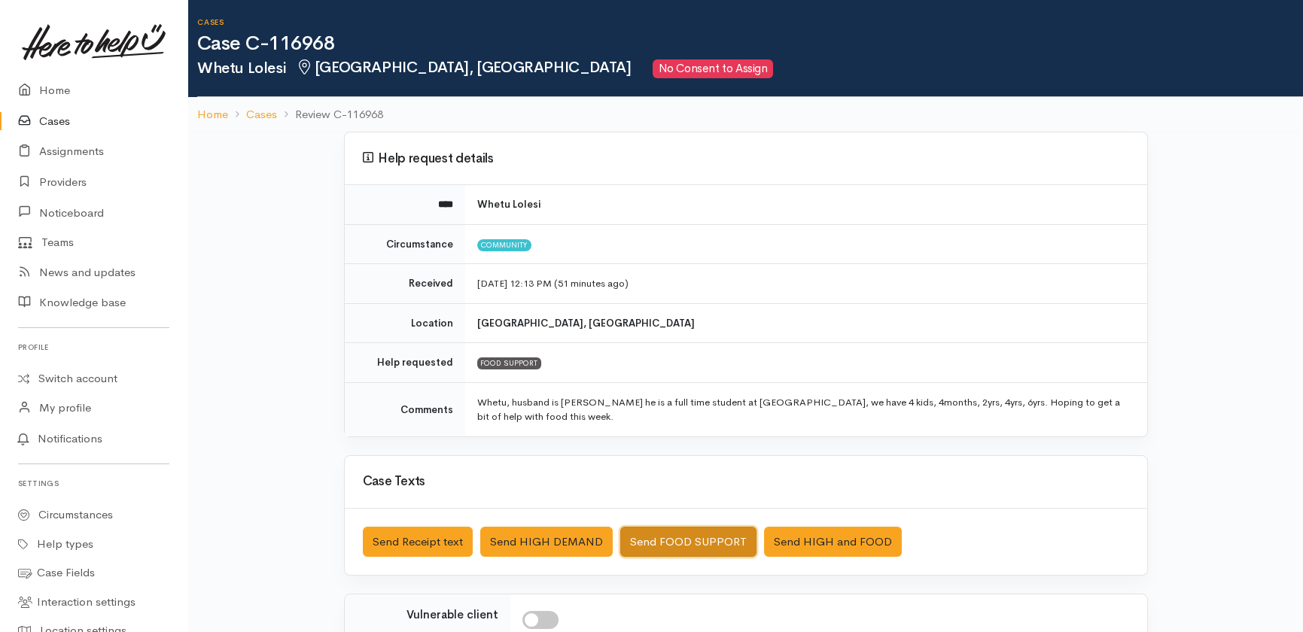
click at [700, 544] on button "Send FOOD SUPPORT" at bounding box center [688, 542] width 136 height 31
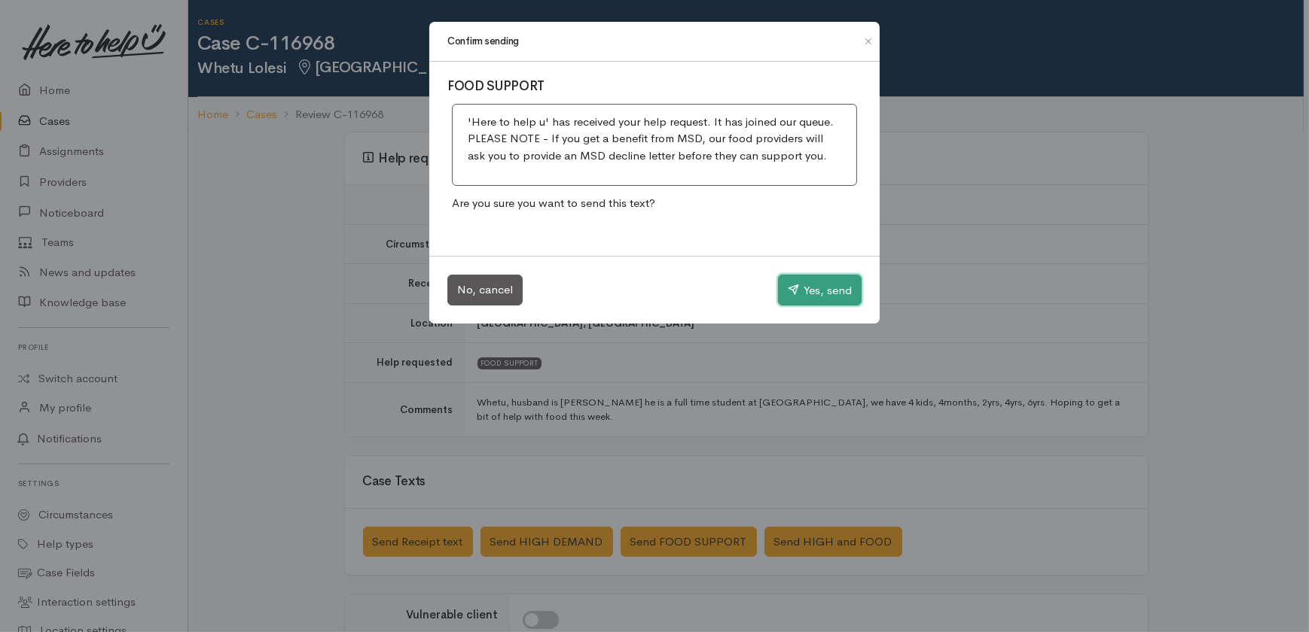
click at [831, 290] on button "Yes, send" at bounding box center [820, 291] width 84 height 32
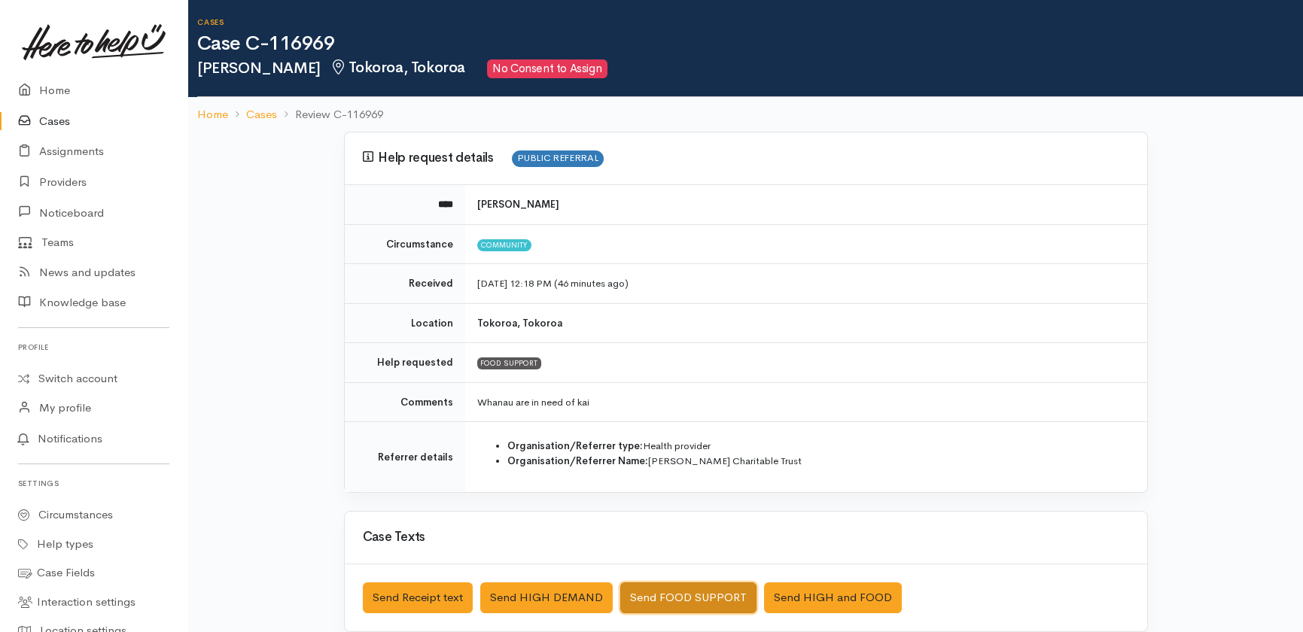
click at [687, 594] on button "Send FOOD SUPPORT" at bounding box center [688, 598] width 136 height 31
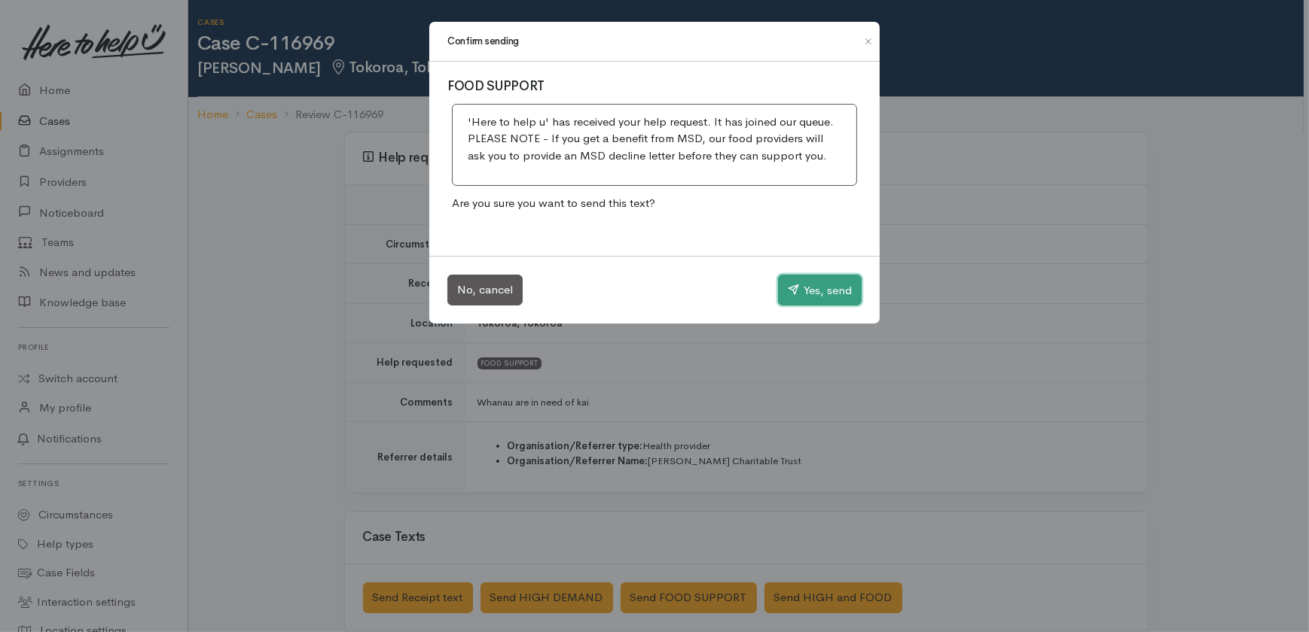
click at [823, 288] on button "Yes, send" at bounding box center [820, 291] width 84 height 32
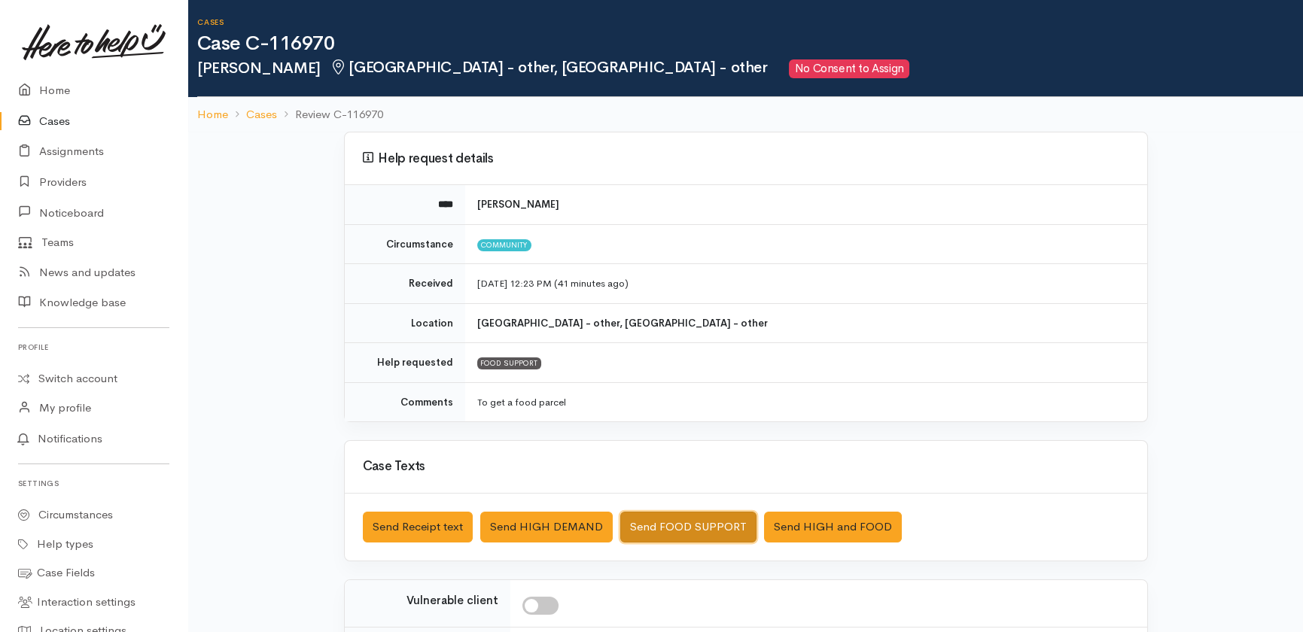
click at [679, 532] on button "Send FOOD SUPPORT" at bounding box center [688, 527] width 136 height 31
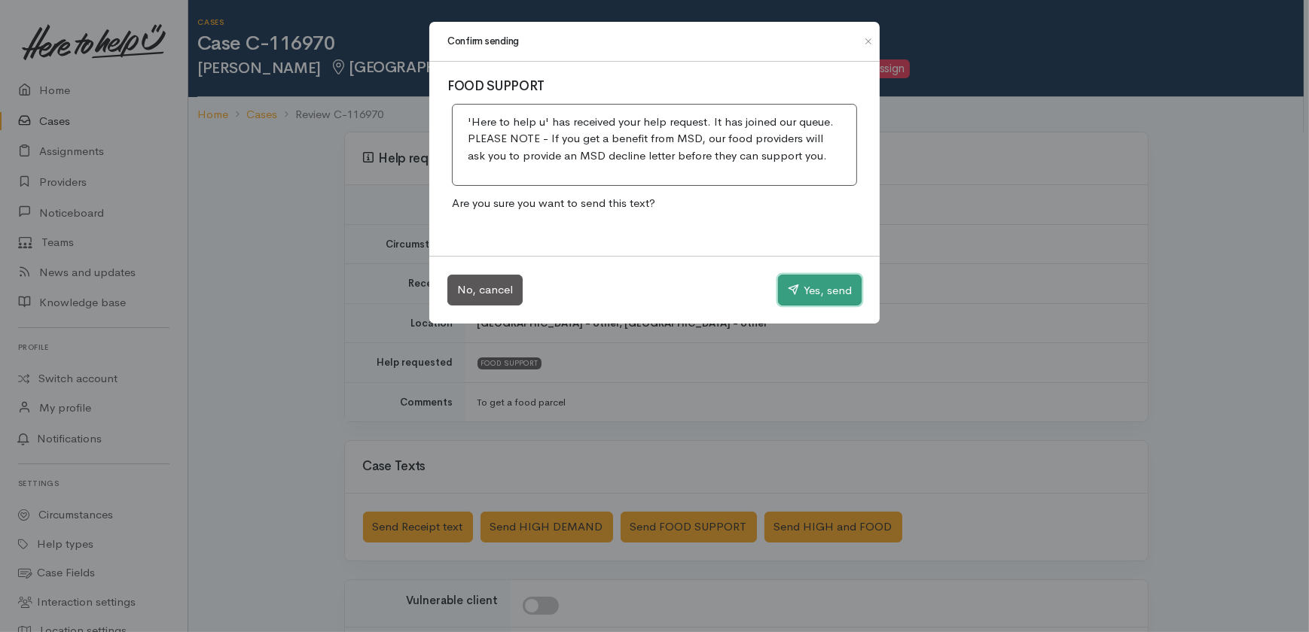
click at [815, 285] on button "Yes, send" at bounding box center [820, 291] width 84 height 32
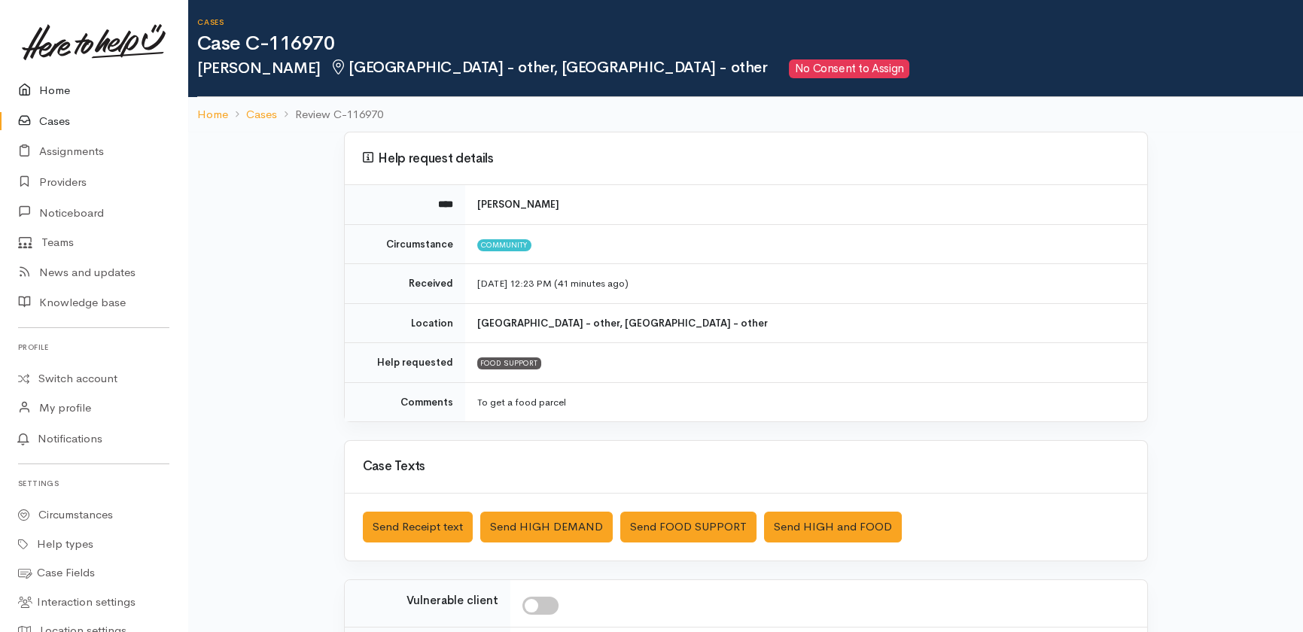
drag, startPoint x: 55, startPoint y: 86, endPoint x: 14, endPoint y: 130, distance: 60.2
click at [55, 86] on link "Home" at bounding box center [93, 90] width 187 height 31
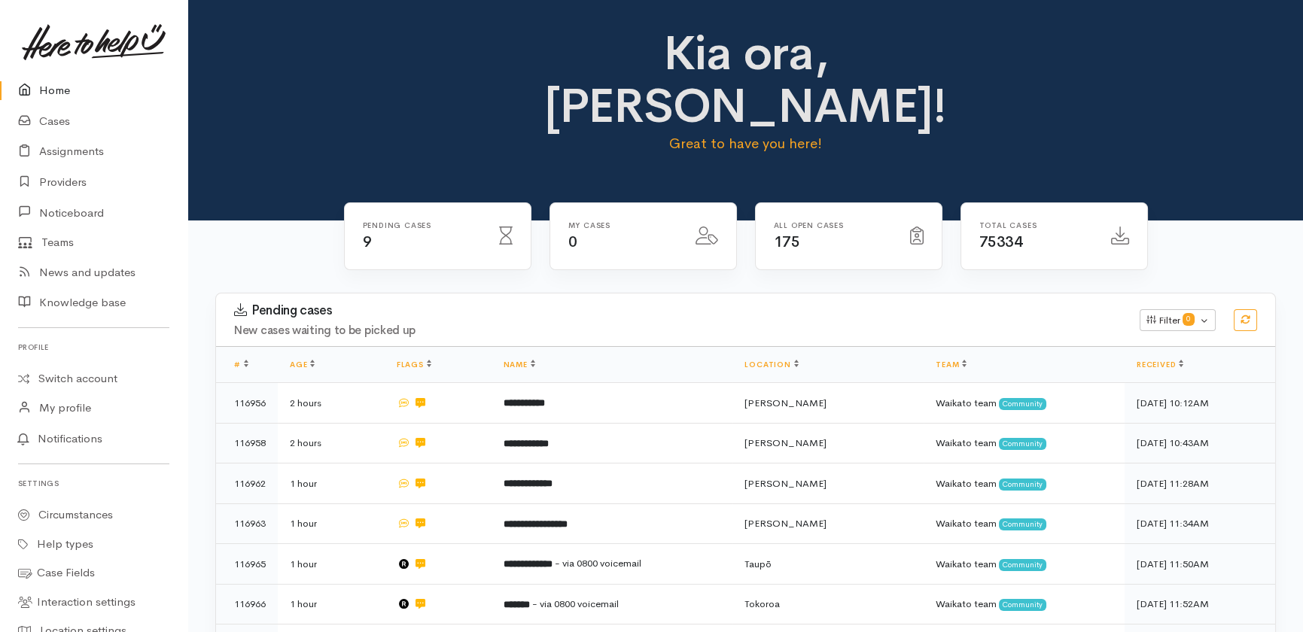
click at [44, 90] on link "Home" at bounding box center [93, 90] width 187 height 31
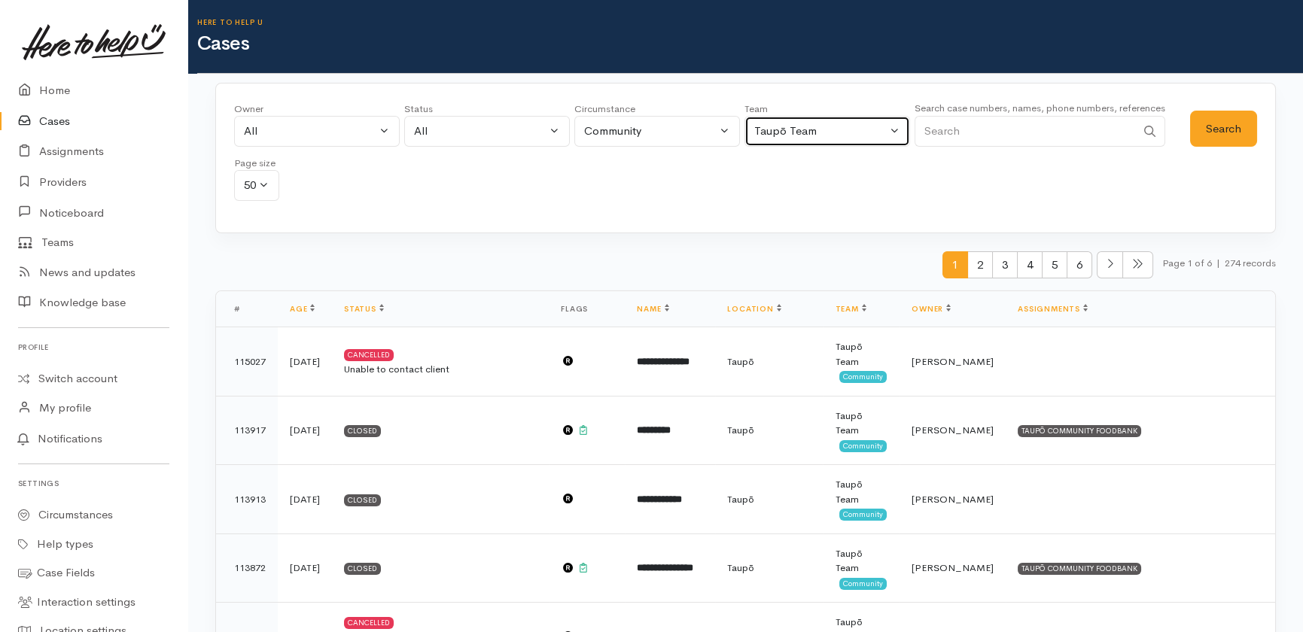
click at [843, 126] on div "Taupō Team" at bounding box center [820, 131] width 133 height 17
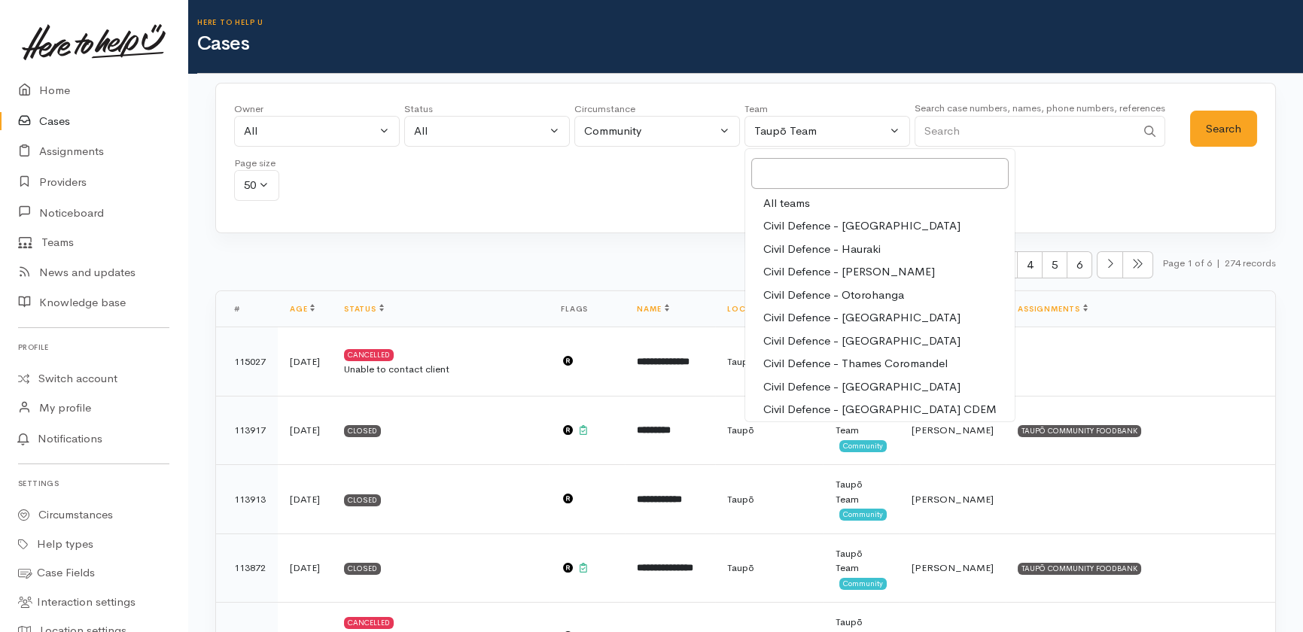
click at [803, 202] on span "All teams" at bounding box center [787, 203] width 47 height 17
select select "-1"
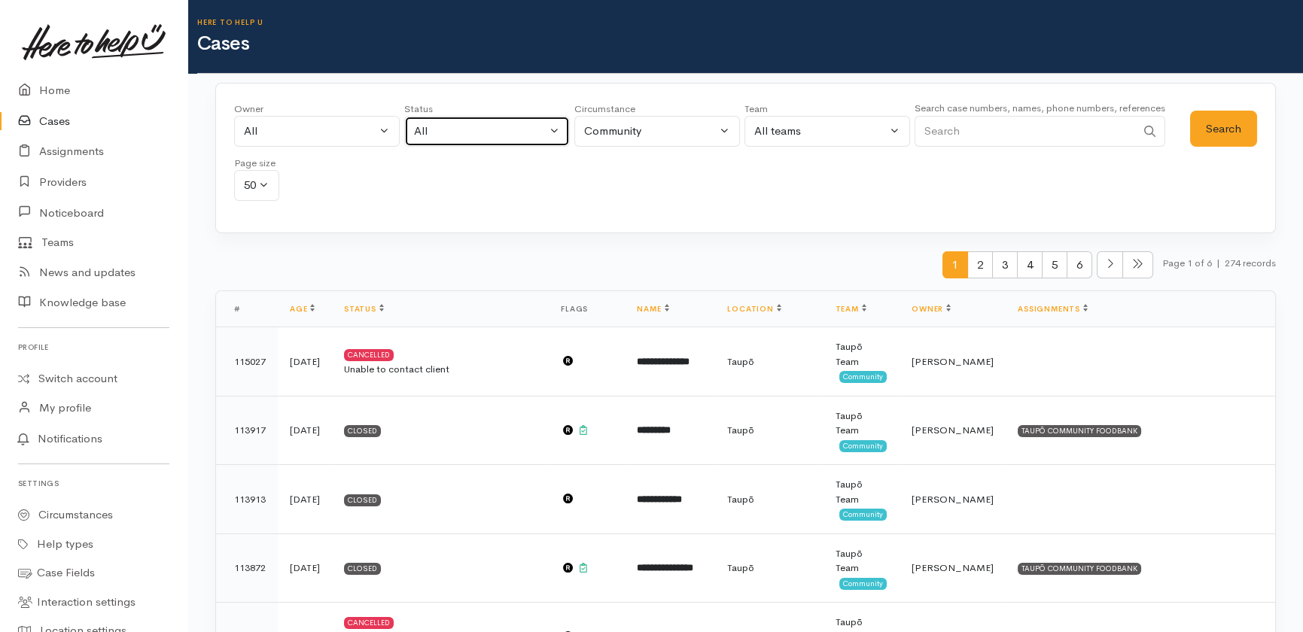
click at [443, 126] on div "All" at bounding box center [480, 131] width 133 height 17
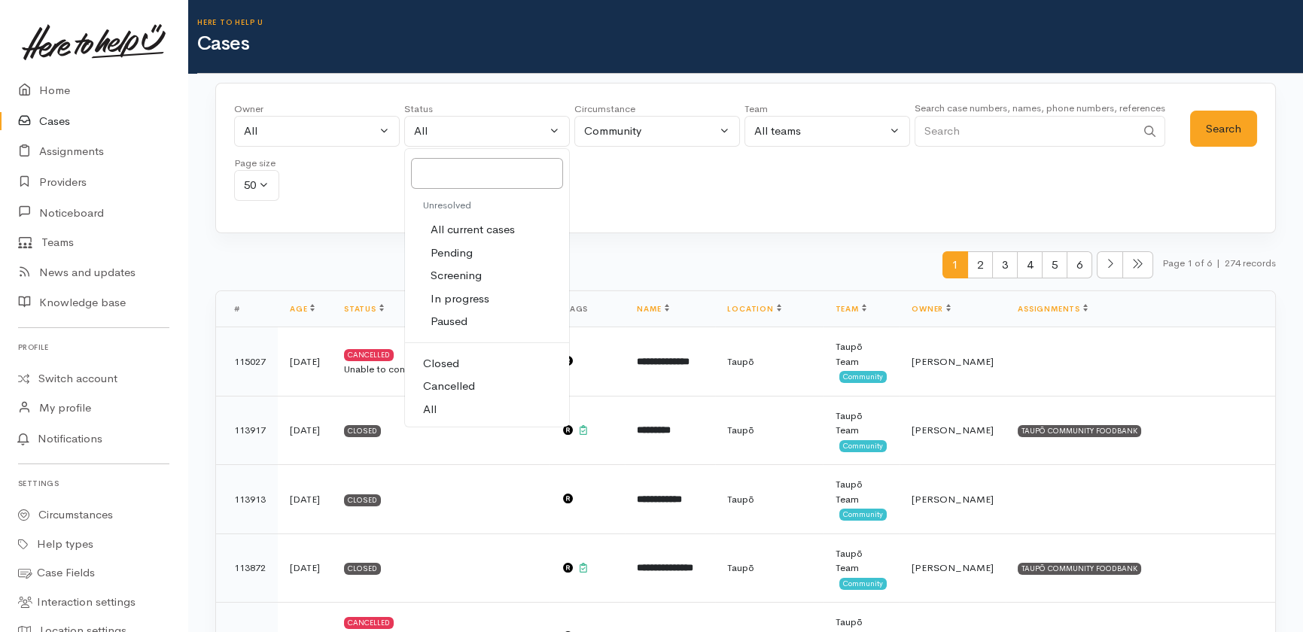
click at [456, 227] on span "All current cases" at bounding box center [473, 229] width 84 height 17
select select "Unresolved"
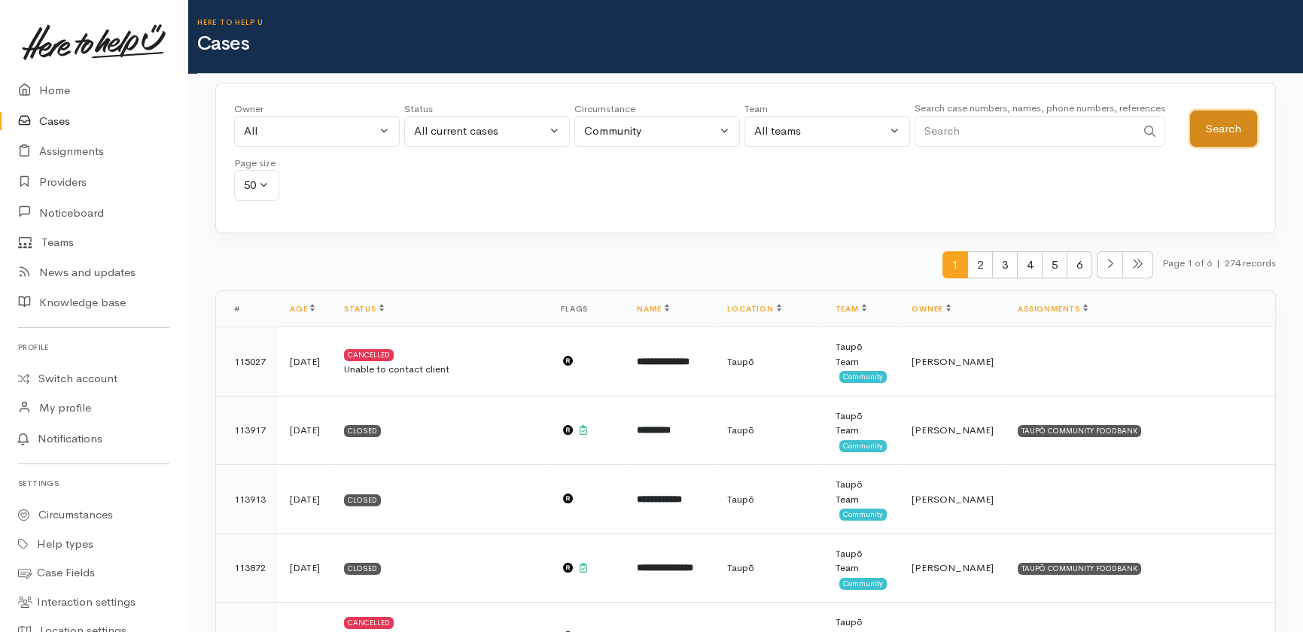
click at [1215, 122] on button "Search" at bounding box center [1223, 129] width 67 height 37
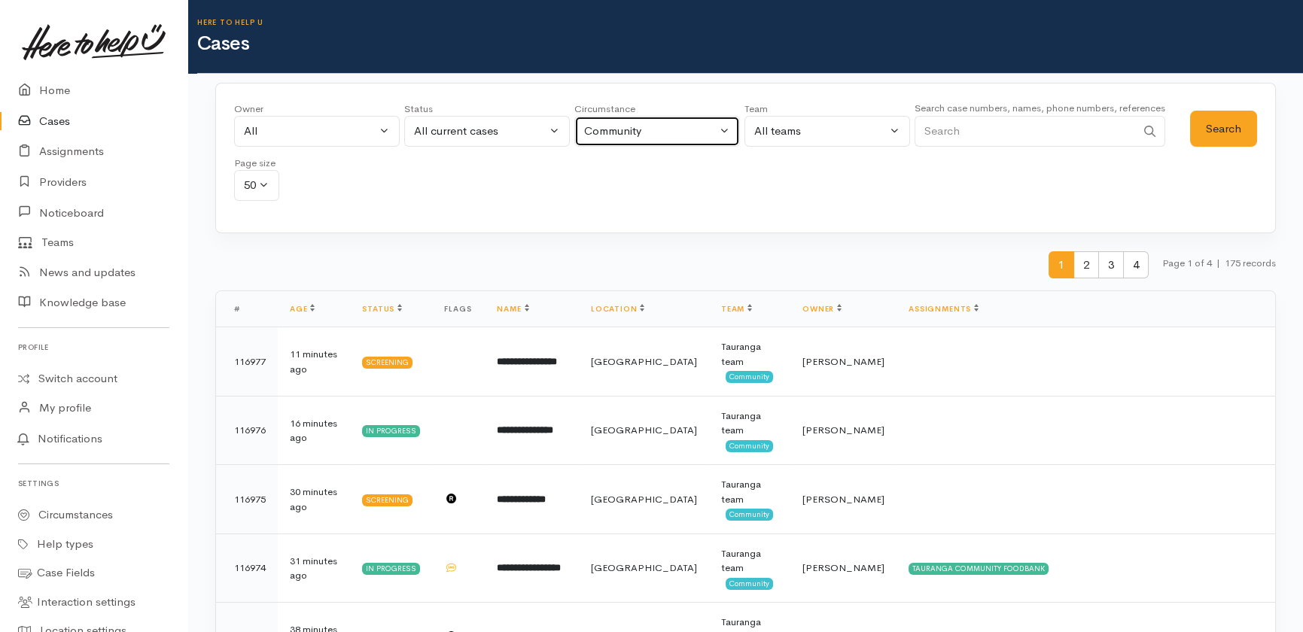
click at [651, 124] on div "Community" at bounding box center [650, 131] width 133 height 17
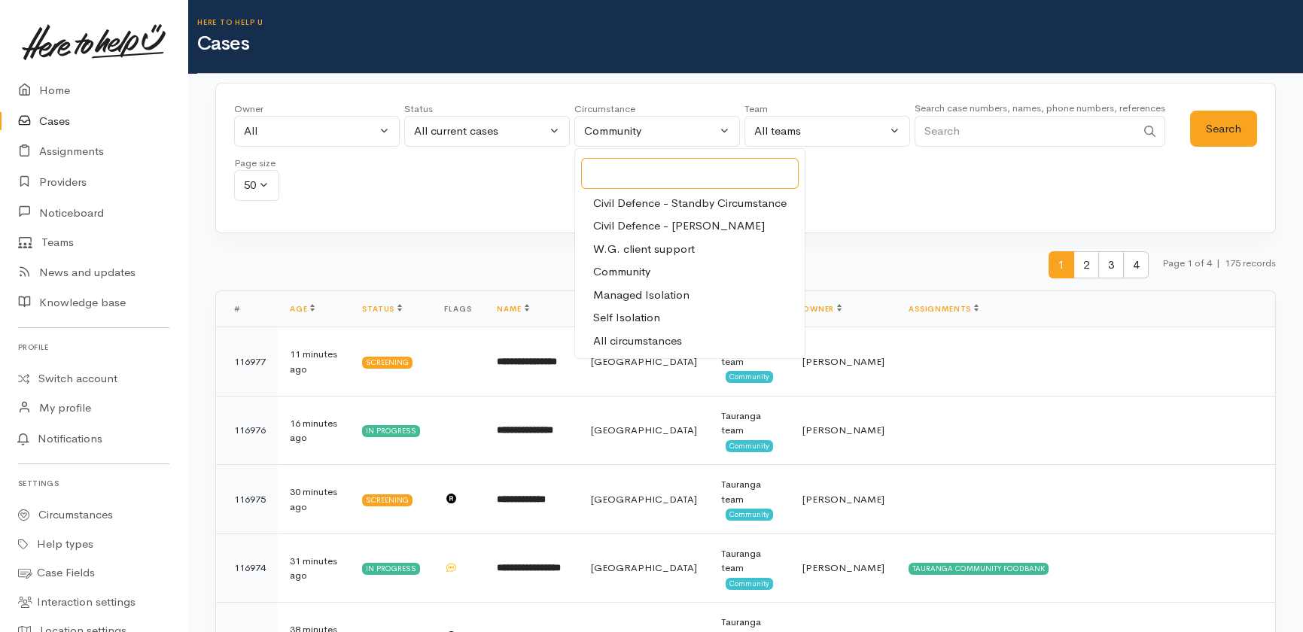
click at [669, 170] on input "Search" at bounding box center [690, 173] width 218 height 31
click at [526, 127] on div "All current cases" at bounding box center [480, 131] width 133 height 17
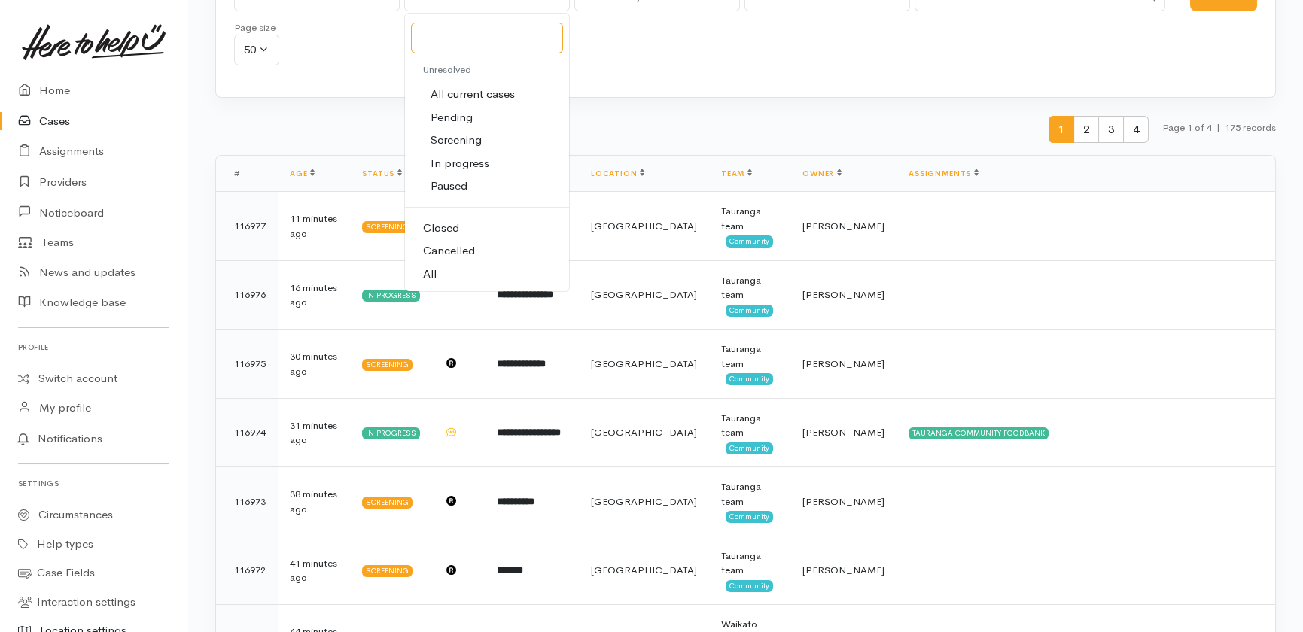
scroll to position [136, 0]
drag, startPoint x: 62, startPoint y: 90, endPoint x: 24, endPoint y: 108, distance: 41.8
click at [62, 90] on link "Home" at bounding box center [93, 90] width 187 height 31
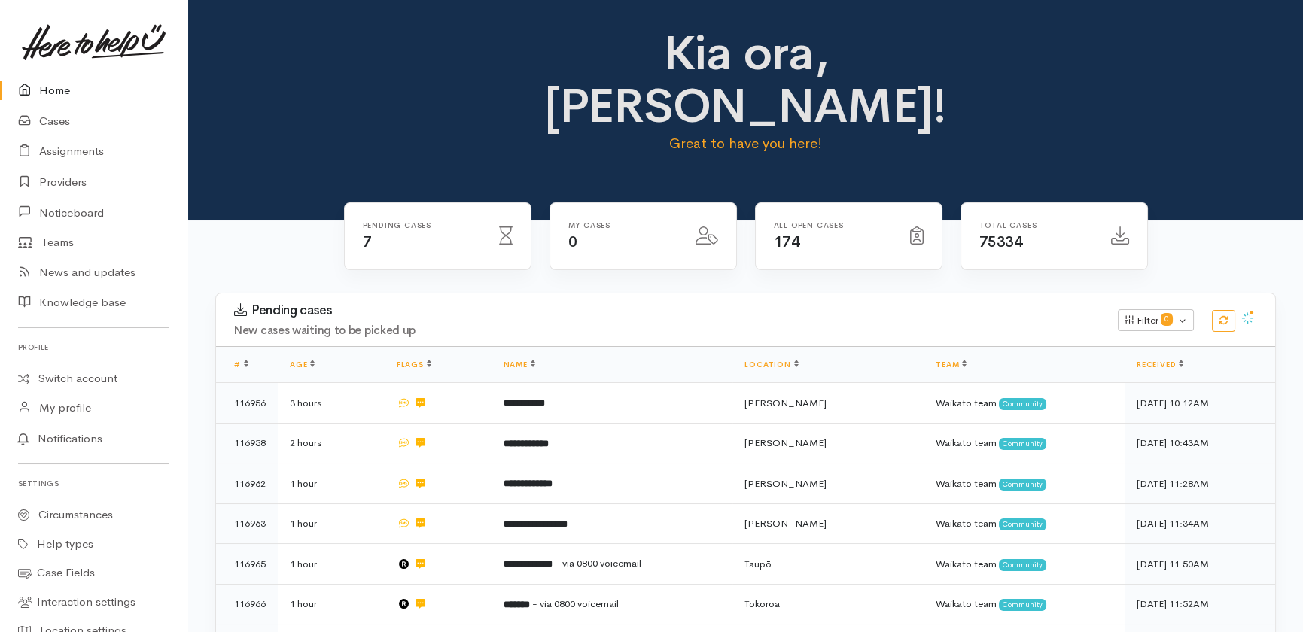
click at [54, 93] on link "Home" at bounding box center [93, 90] width 187 height 31
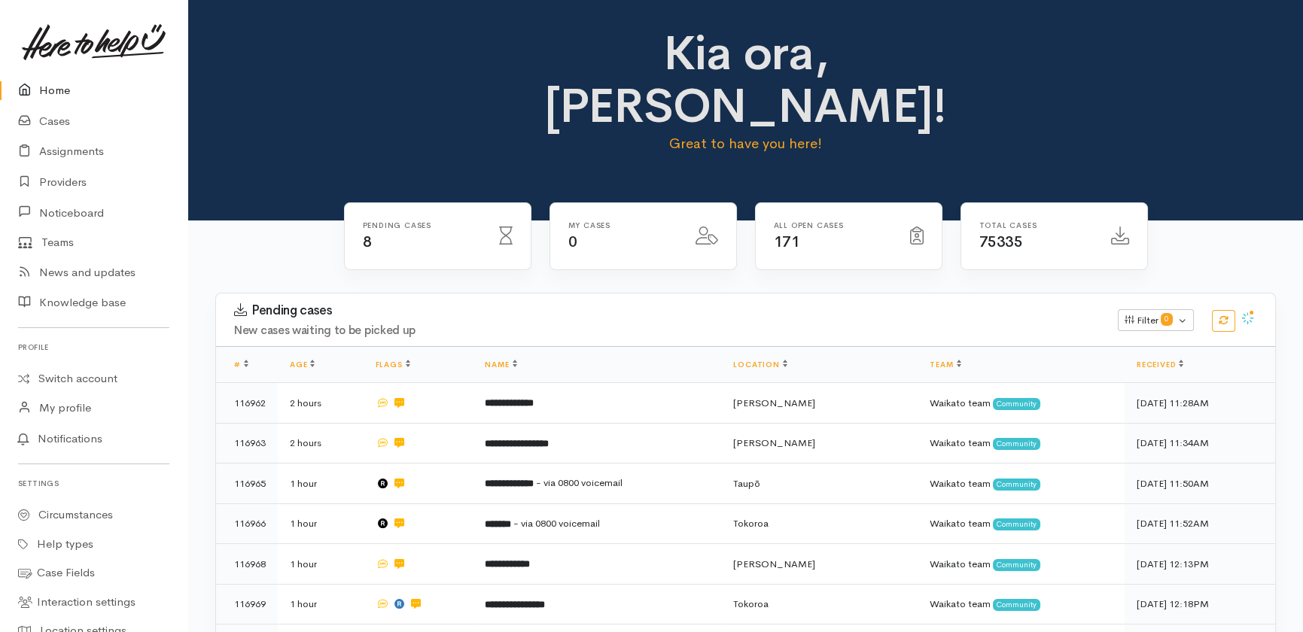
drag, startPoint x: 47, startPoint y: 87, endPoint x: 55, endPoint y: 103, distance: 18.2
click at [47, 87] on link "Home" at bounding box center [93, 90] width 187 height 31
click at [50, 92] on link "Home" at bounding box center [93, 90] width 187 height 31
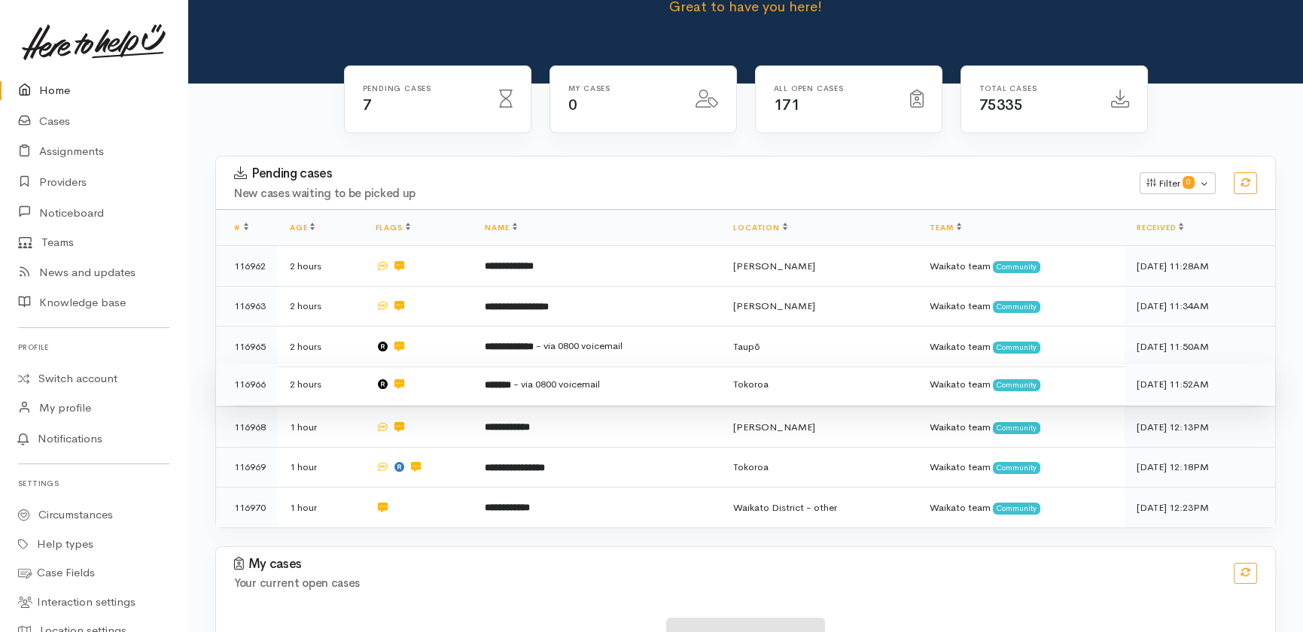
scroll to position [155, 0]
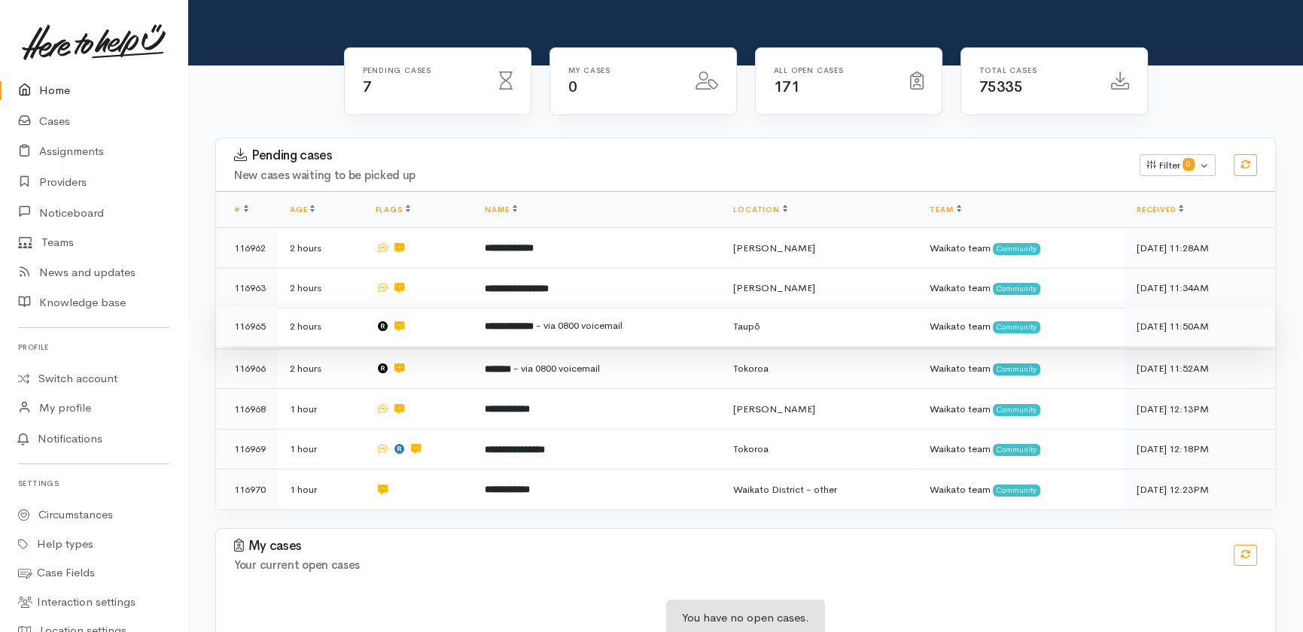
click at [498, 322] on b "**********" at bounding box center [509, 327] width 49 height 10
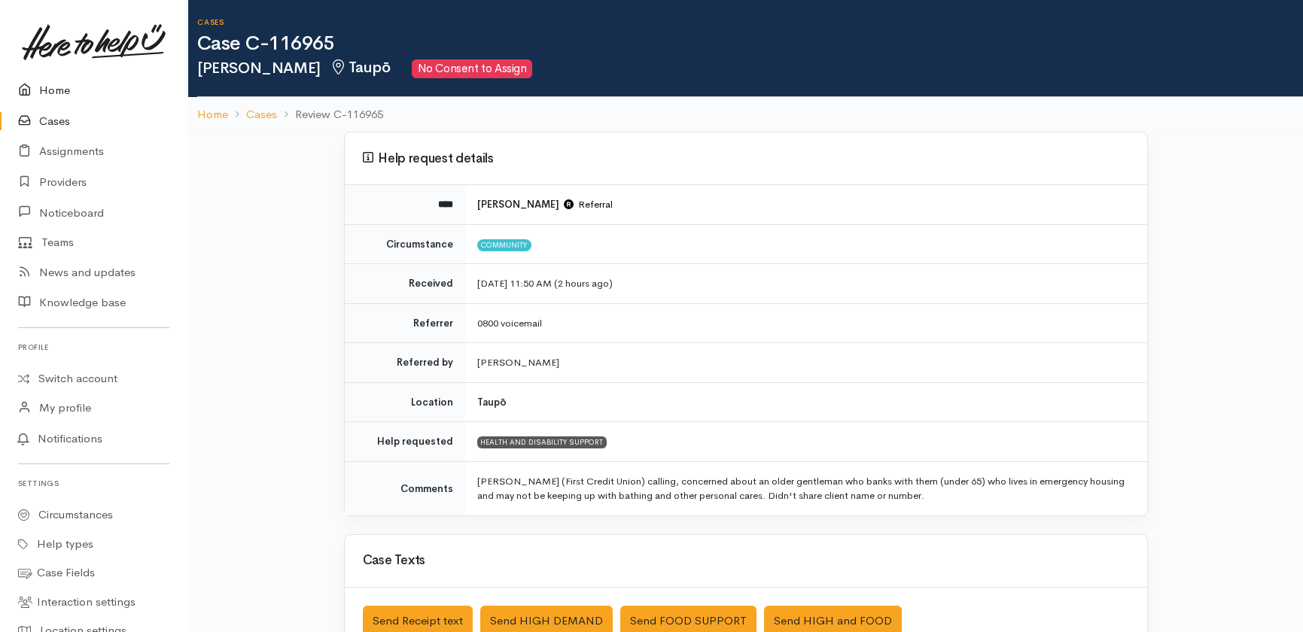
click at [59, 87] on link "Home" at bounding box center [93, 90] width 187 height 31
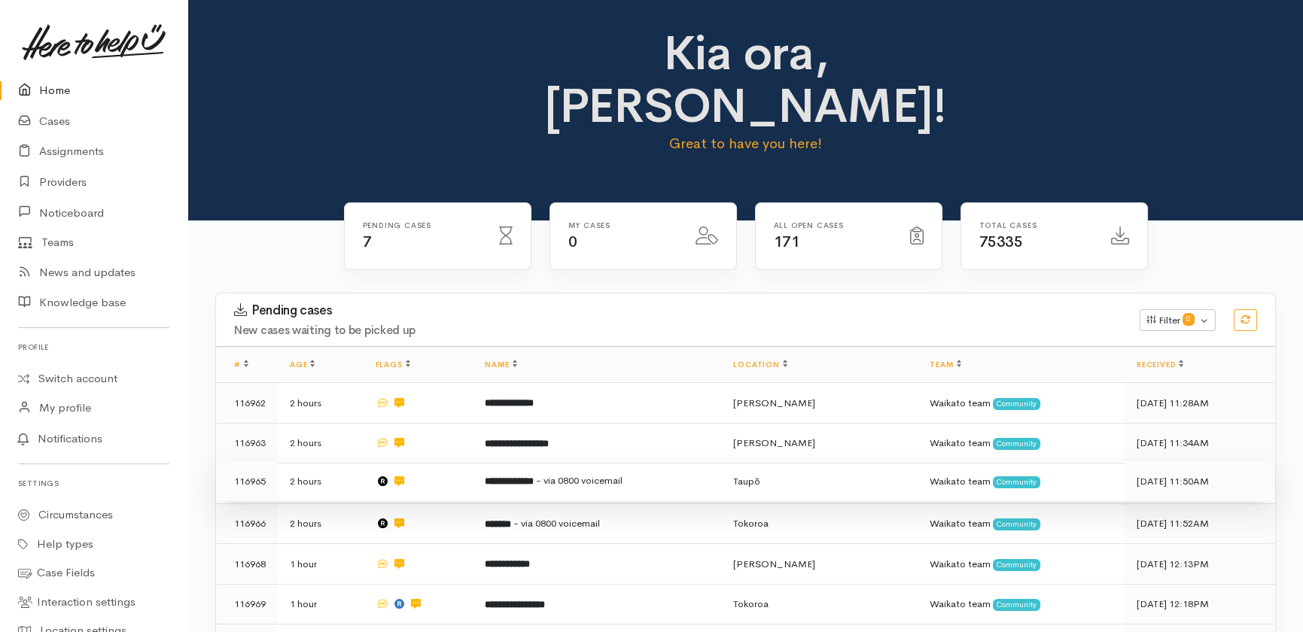
click at [433, 462] on td at bounding box center [419, 482] width 110 height 41
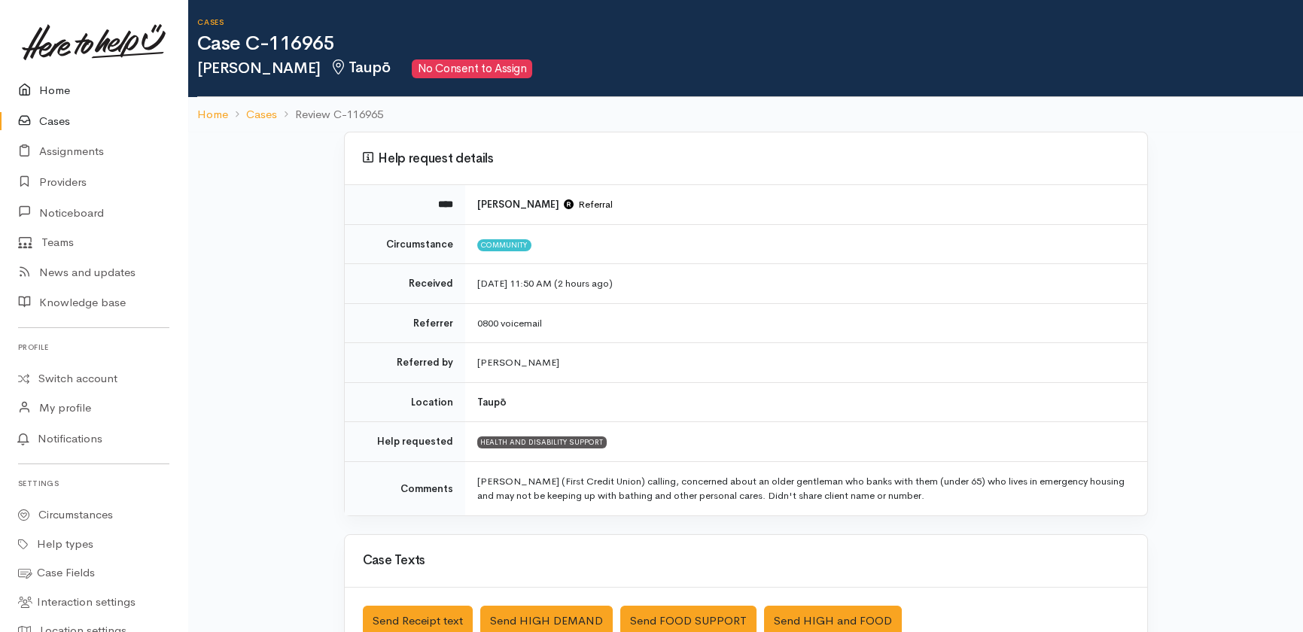
click at [44, 87] on link "Home" at bounding box center [93, 90] width 187 height 31
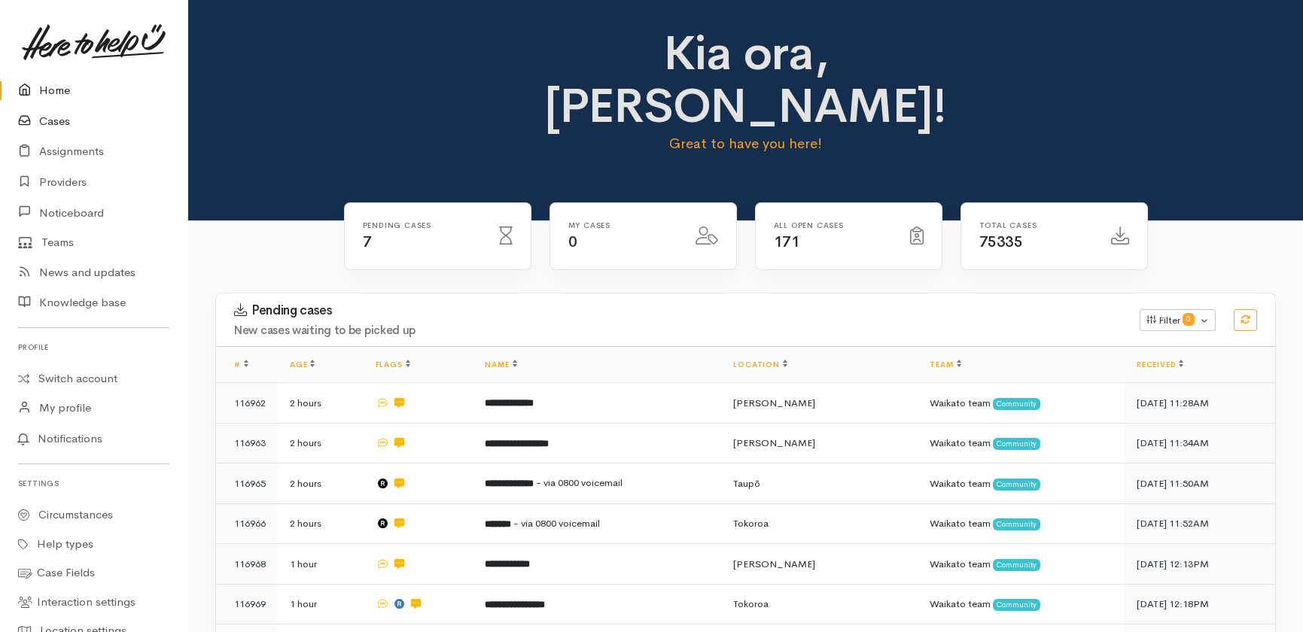
click at [53, 120] on link "Cases" at bounding box center [93, 121] width 187 height 31
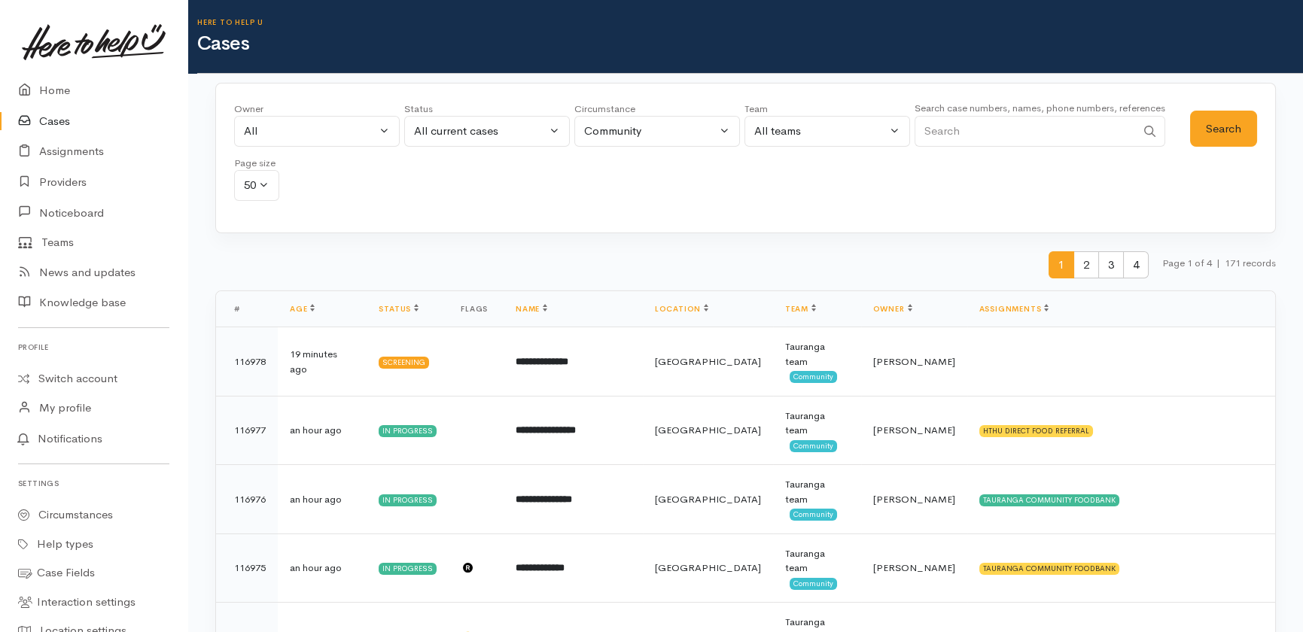
click at [956, 133] on input "Search" at bounding box center [1025, 131] width 221 height 31
type input "116923"
click at [1215, 126] on button "Search" at bounding box center [1223, 129] width 67 height 37
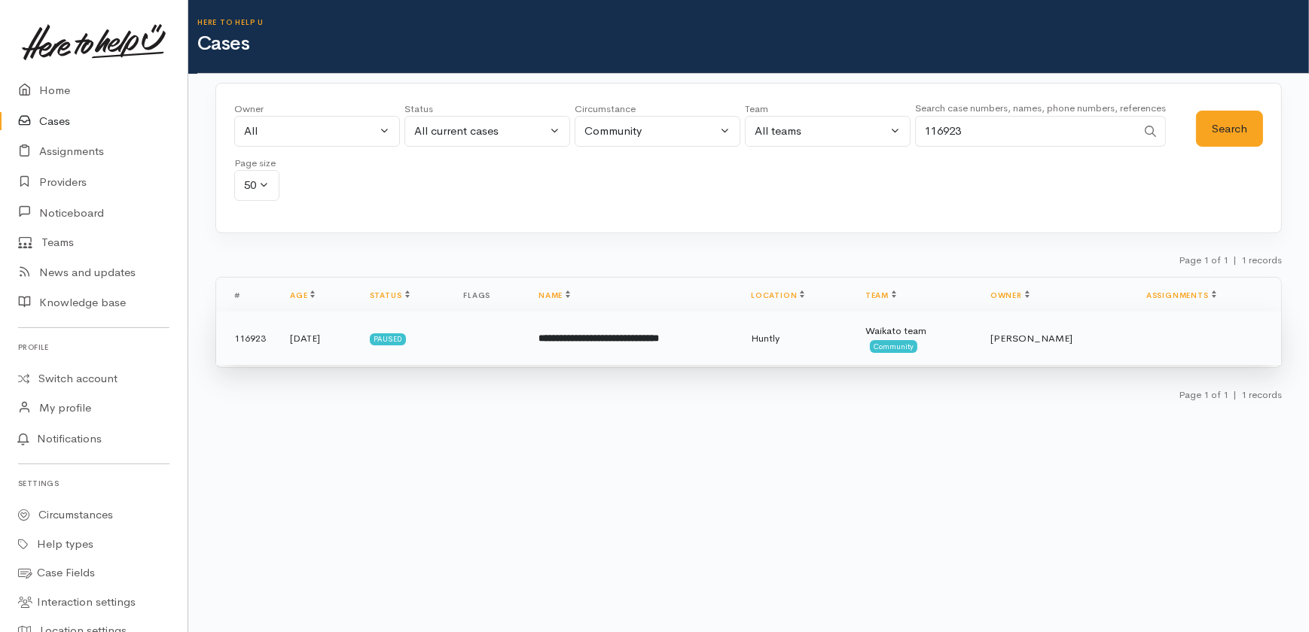
click at [611, 341] on b "**********" at bounding box center [598, 339] width 120 height 10
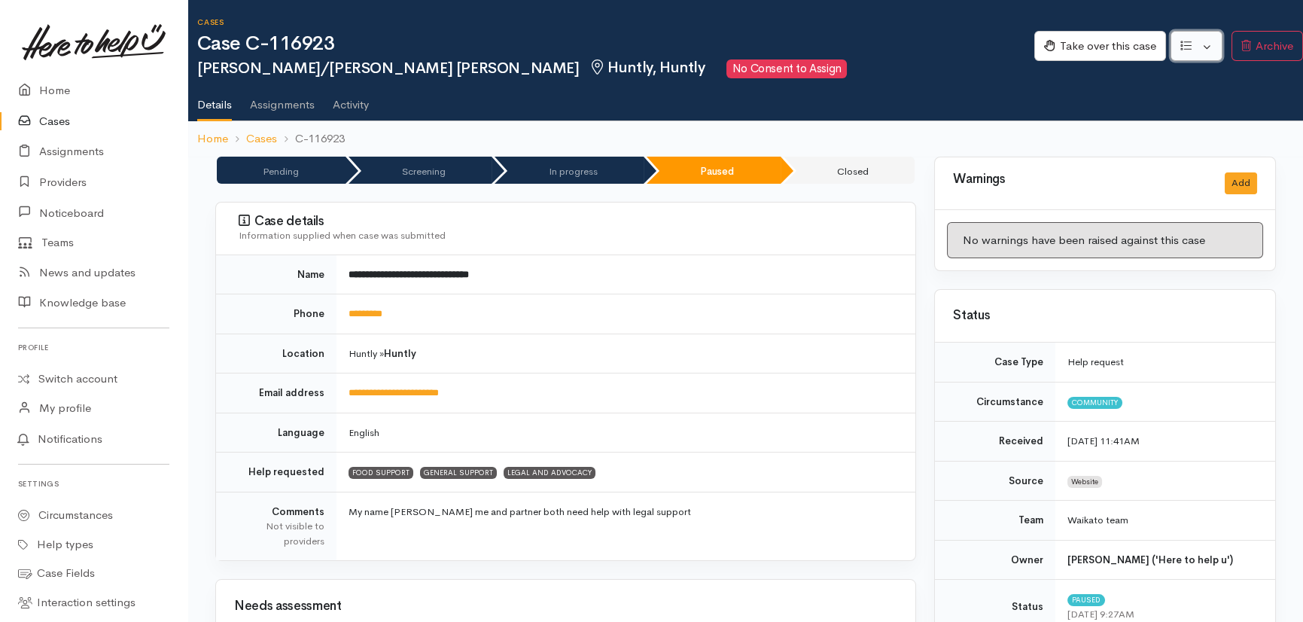
click at [1209, 41] on button "button" at bounding box center [1197, 46] width 52 height 31
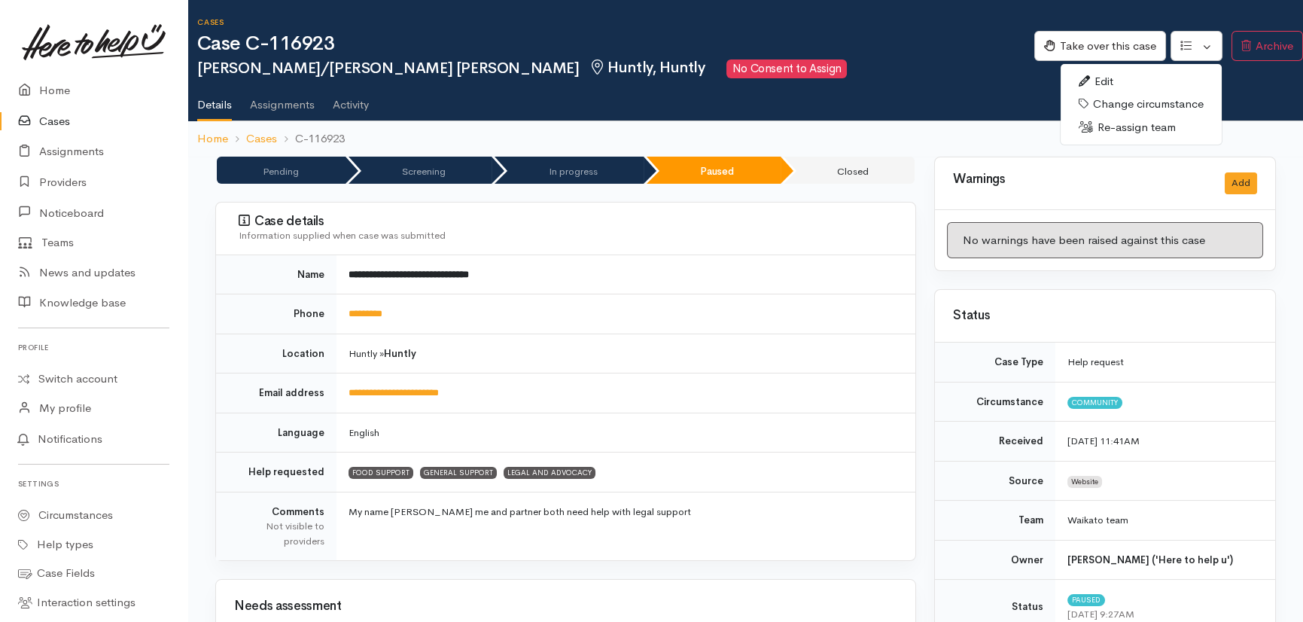
click at [1145, 129] on link "Re-assign team" at bounding box center [1141, 127] width 161 height 23
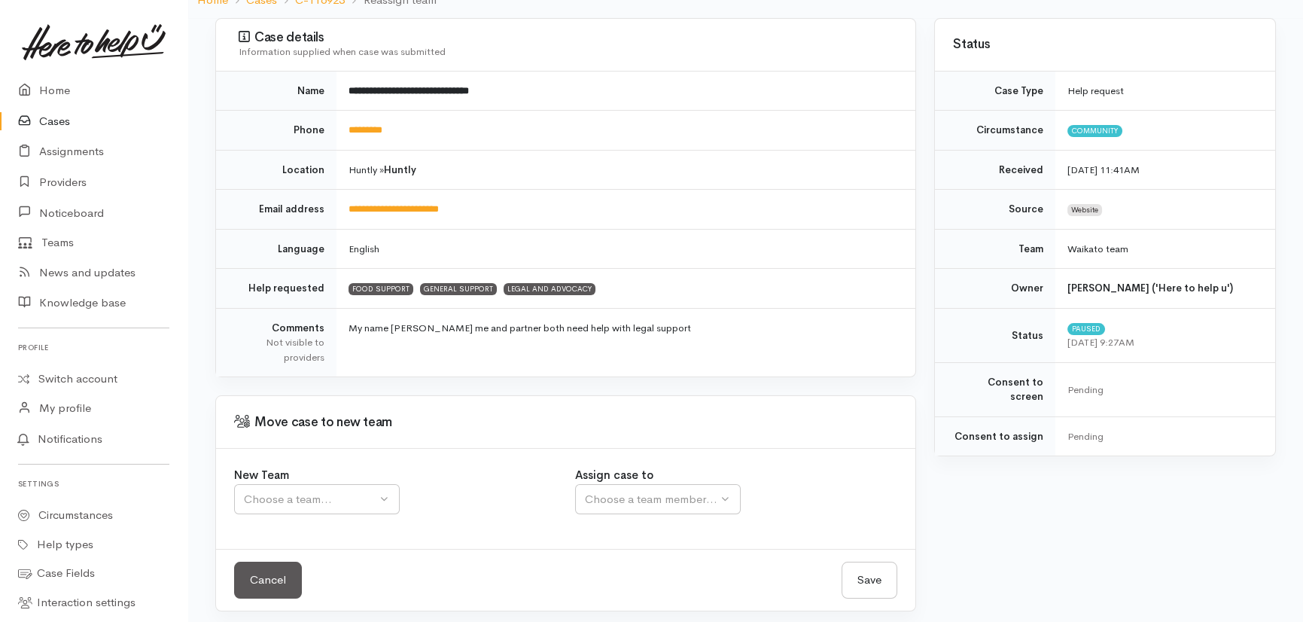
scroll to position [144, 0]
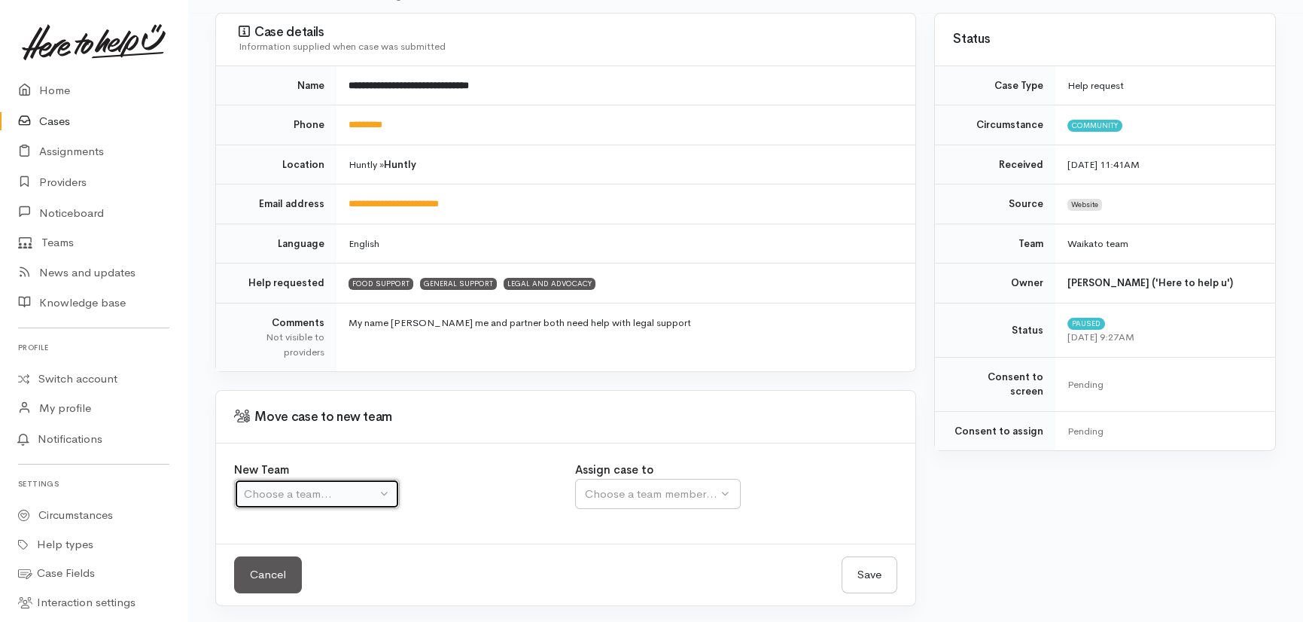
click at [330, 498] on div "Choose a team..." at bounding box center [310, 494] width 133 height 17
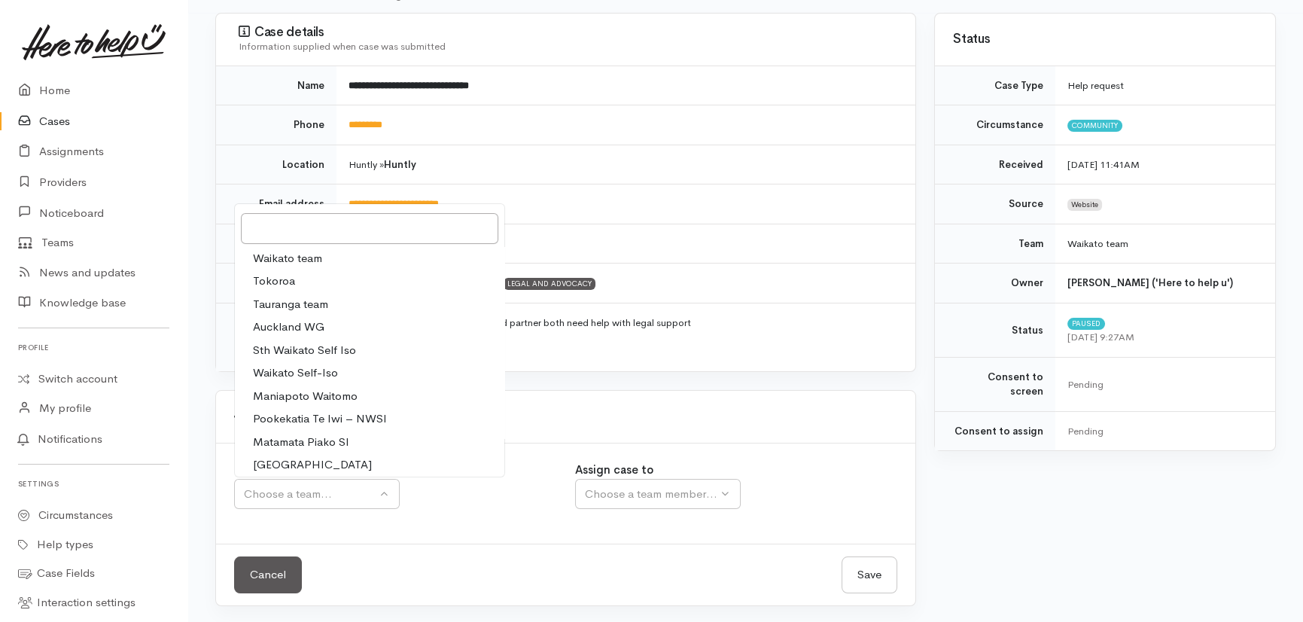
click at [292, 258] on span "Waikato team" at bounding box center [287, 258] width 69 height 17
select select "1"
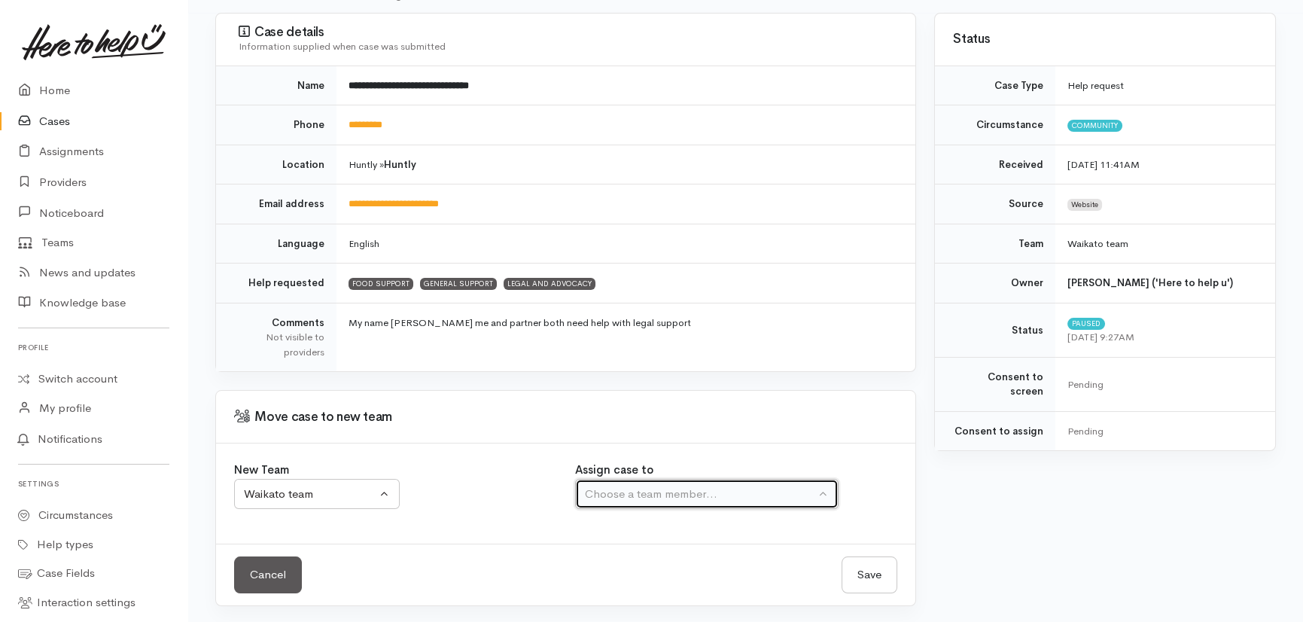
click at [678, 494] on div "Choose a team member..." at bounding box center [700, 494] width 230 height 17
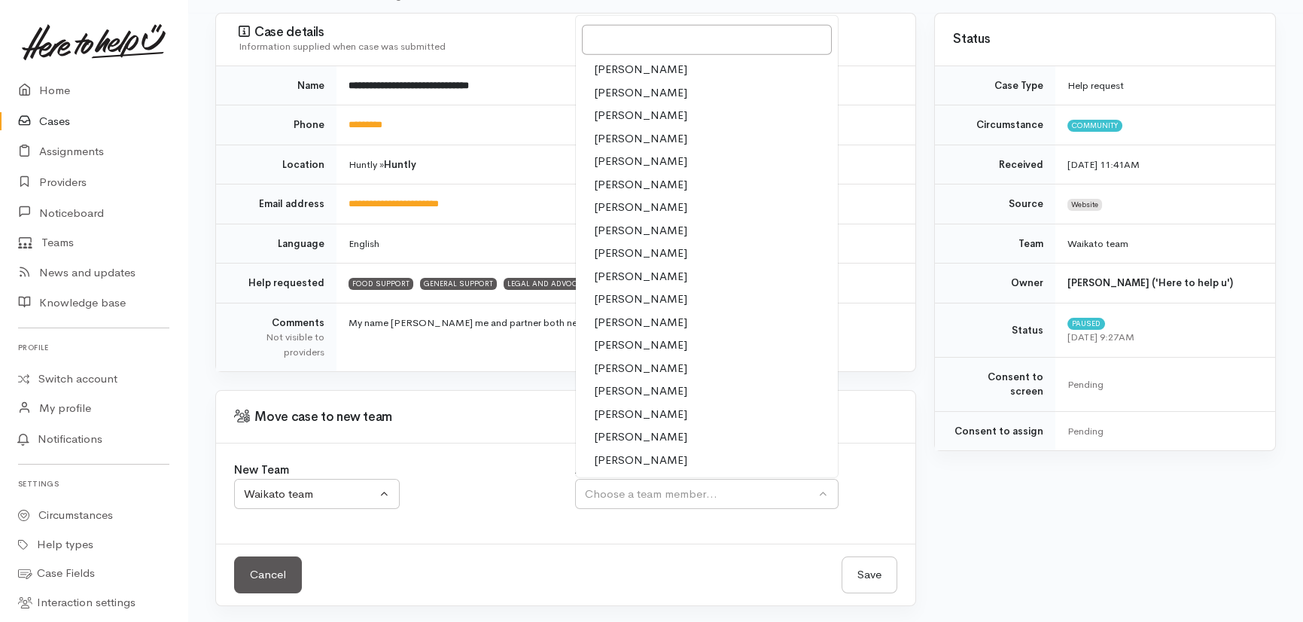
click at [633, 361] on span "Nicole Rusk" at bounding box center [640, 368] width 93 height 17
select select "2314"
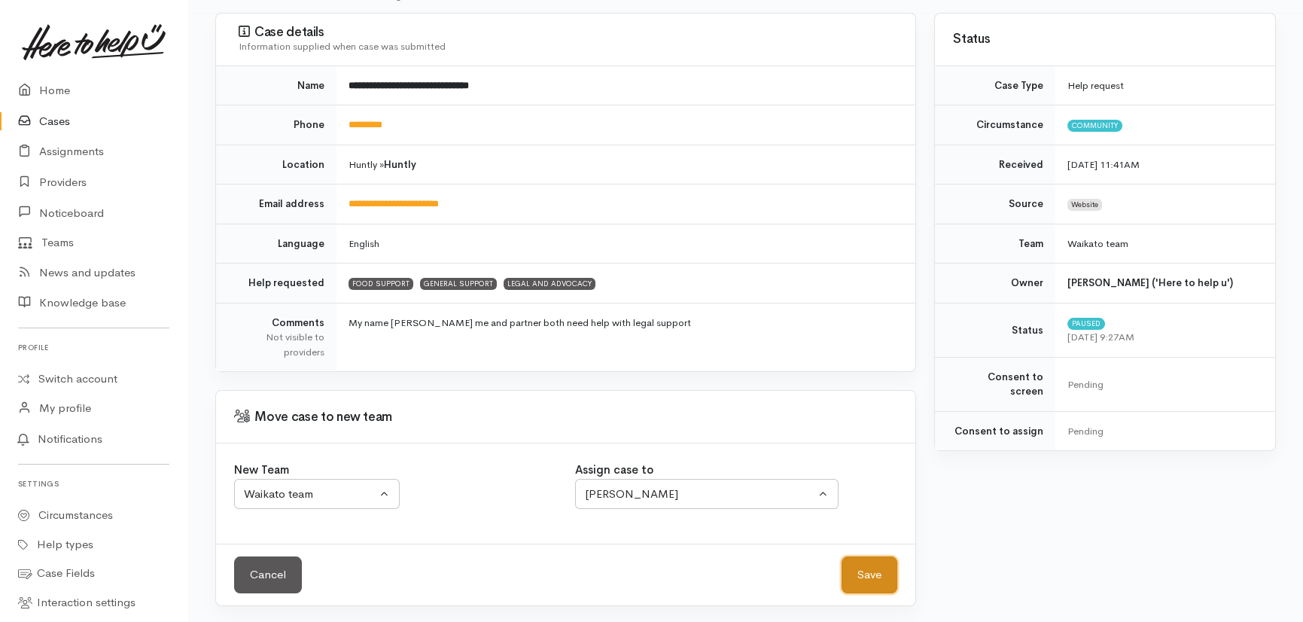
click at [876, 572] on button "Save" at bounding box center [870, 574] width 56 height 37
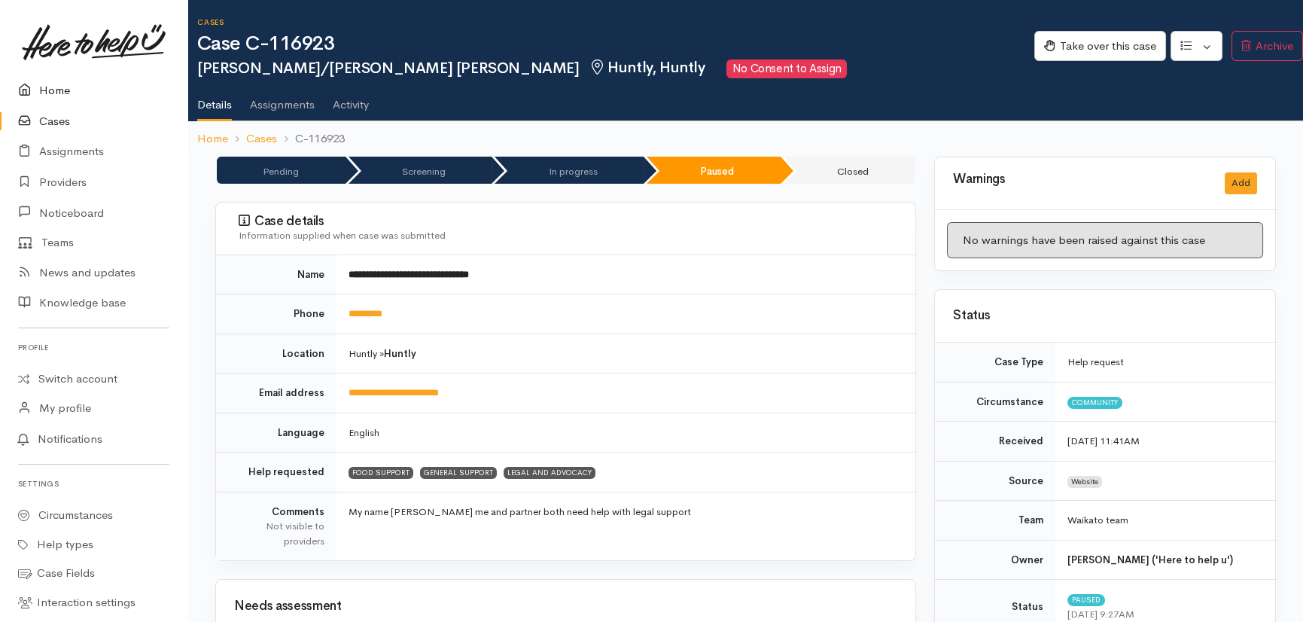
click at [55, 88] on link "Home" at bounding box center [93, 90] width 187 height 31
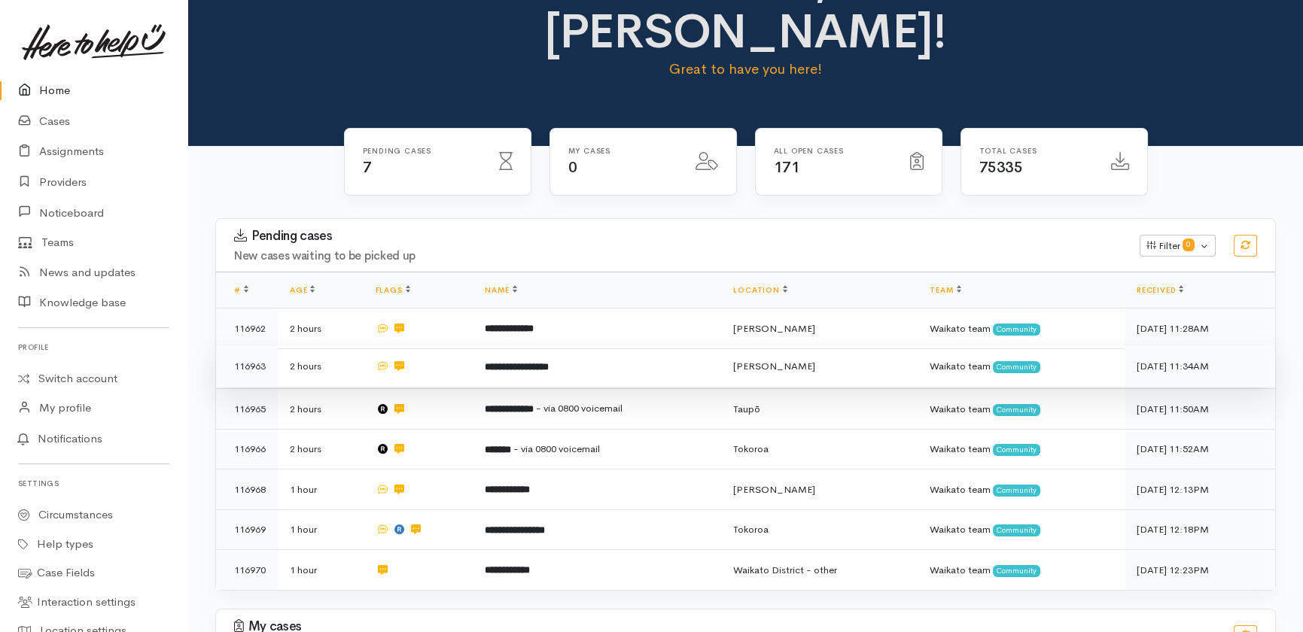
scroll to position [155, 0]
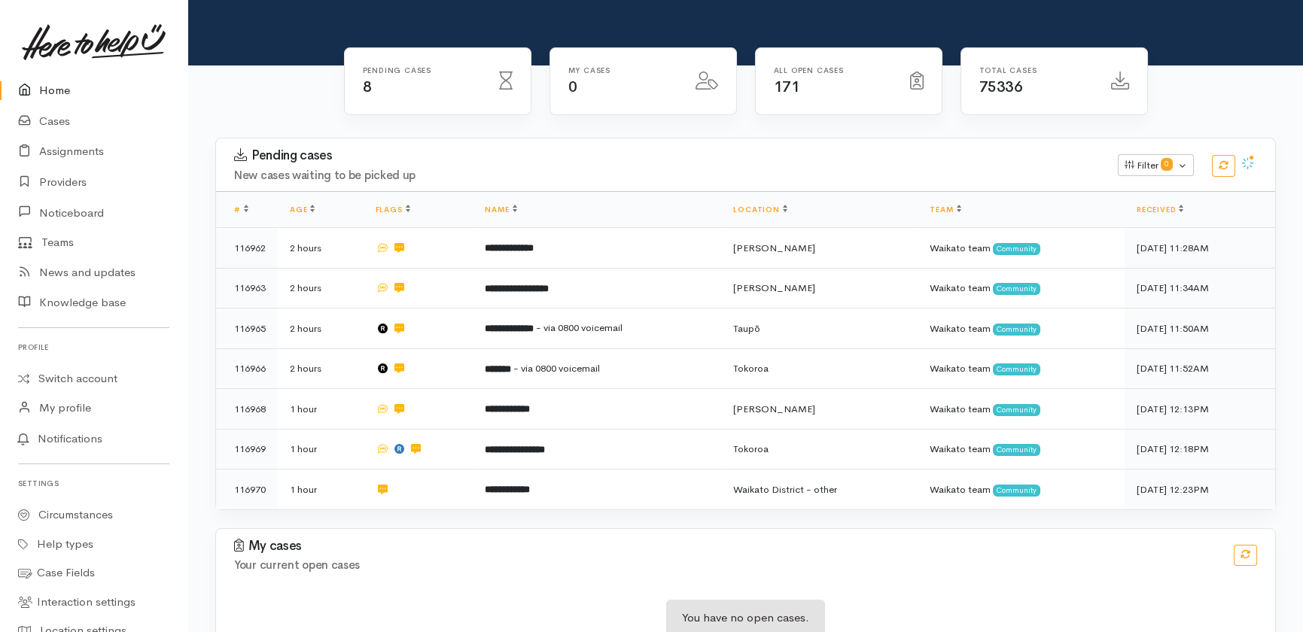
click at [55, 90] on link "Home" at bounding box center [93, 90] width 187 height 31
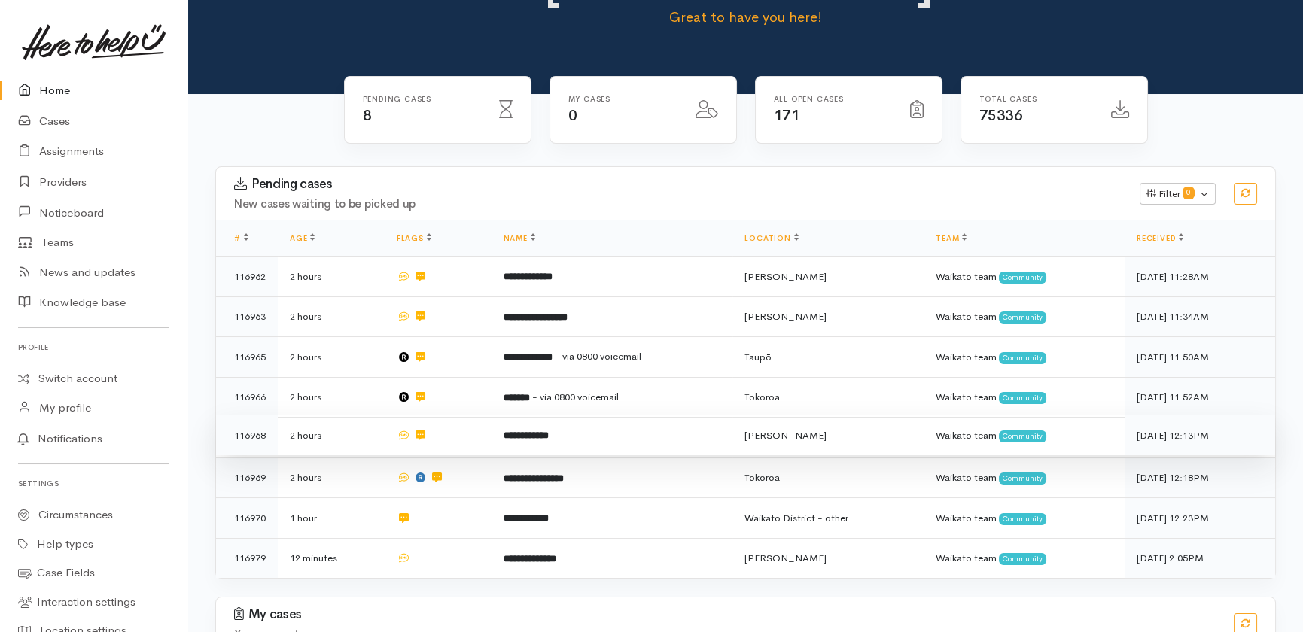
scroll to position [194, 0]
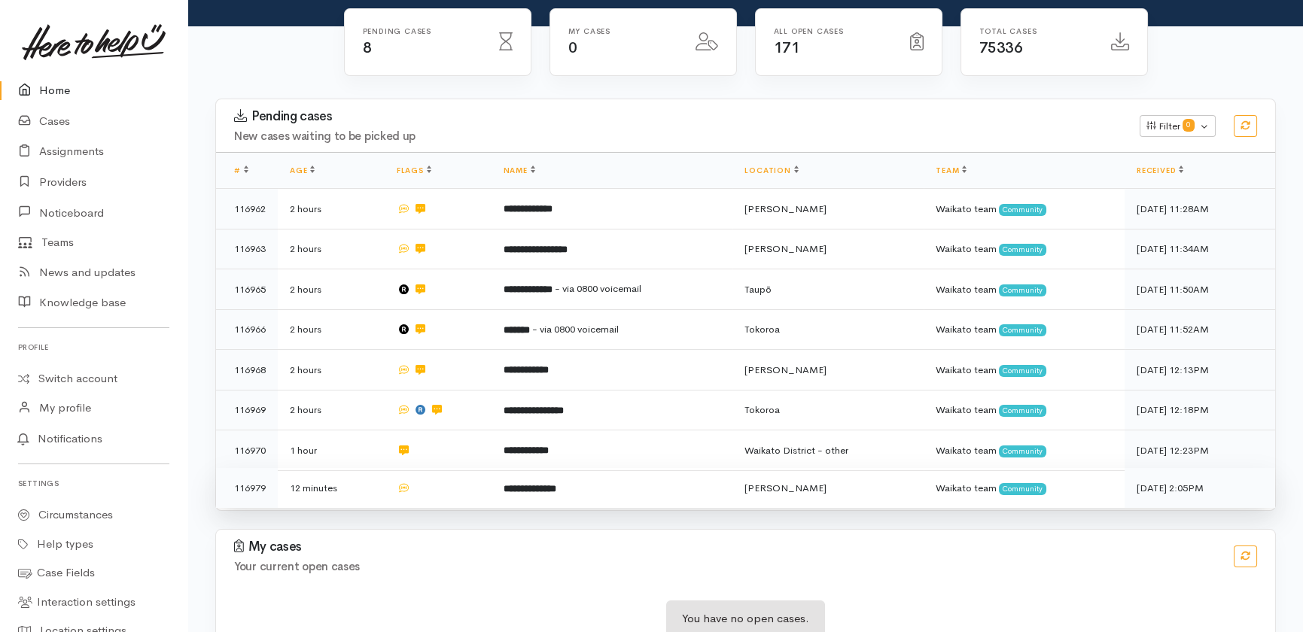
click at [693, 468] on td "**********" at bounding box center [613, 488] width 242 height 40
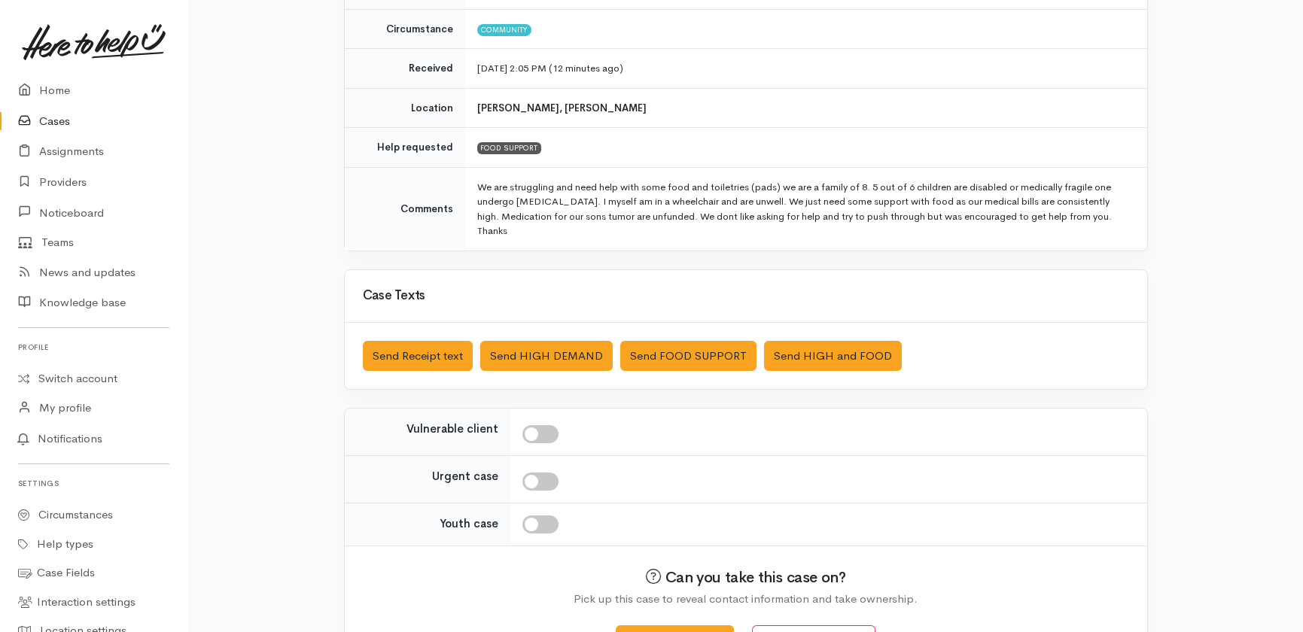
scroll to position [250, 0]
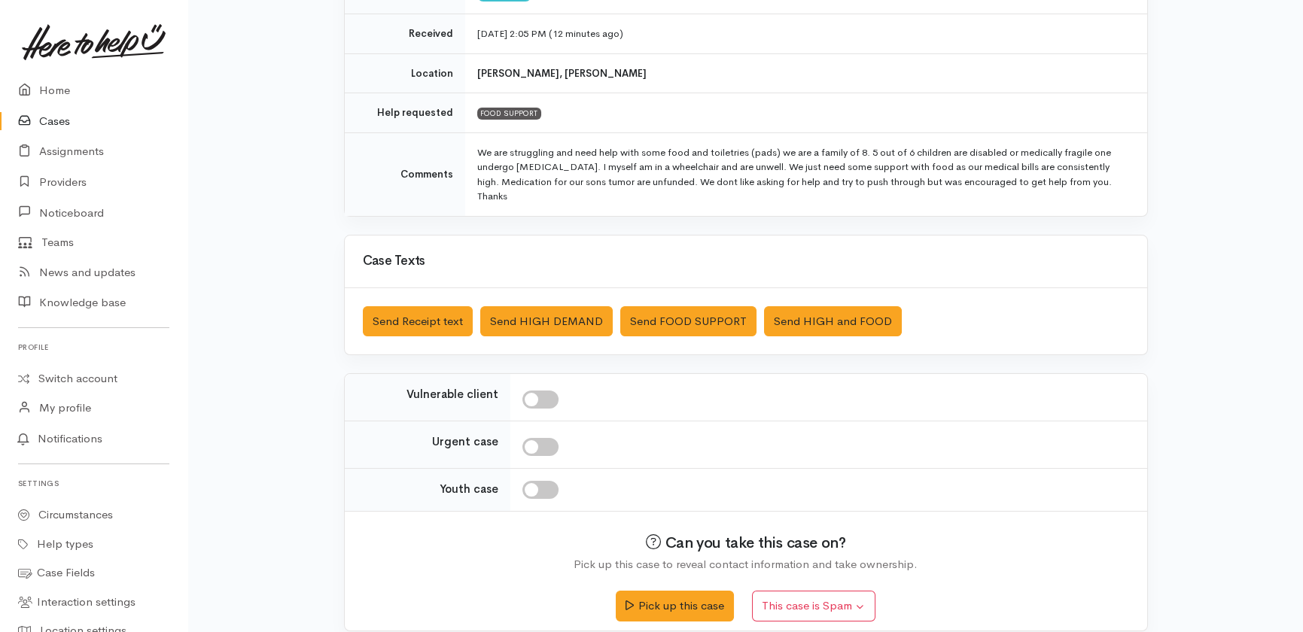
click at [547, 391] on input "checkbox" at bounding box center [541, 400] width 36 height 18
checkbox input "true"
click at [680, 313] on button "Send FOOD SUPPORT" at bounding box center [688, 321] width 136 height 31
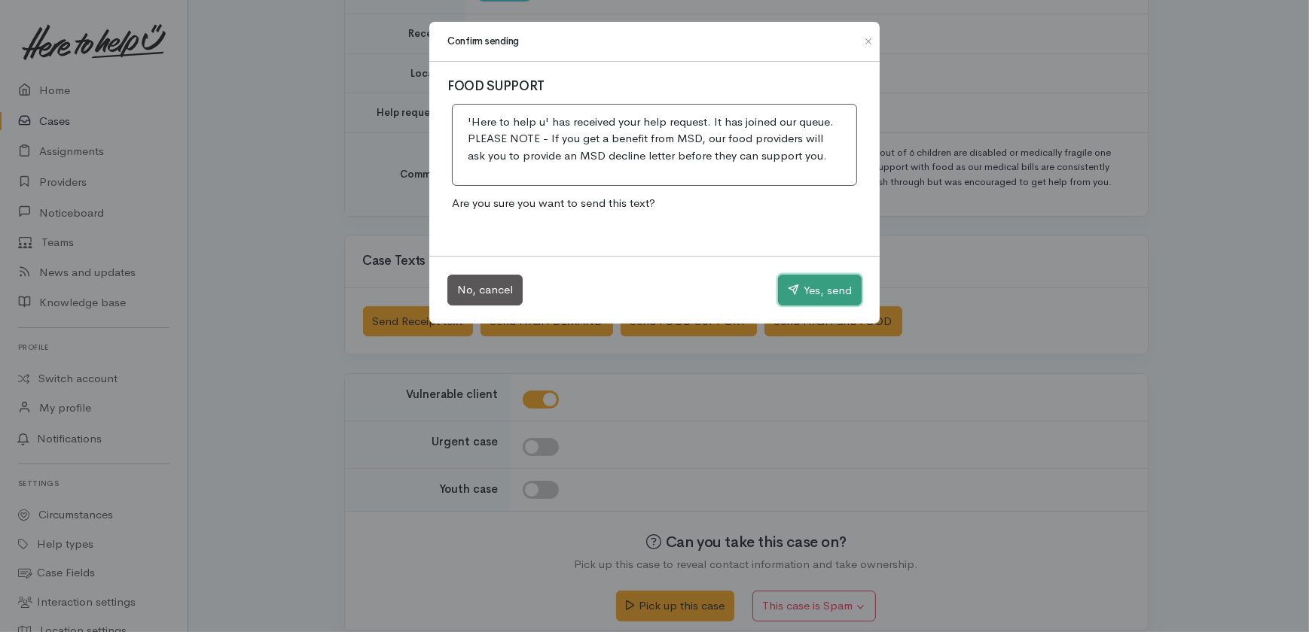
click at [843, 283] on button "Yes, send" at bounding box center [820, 291] width 84 height 32
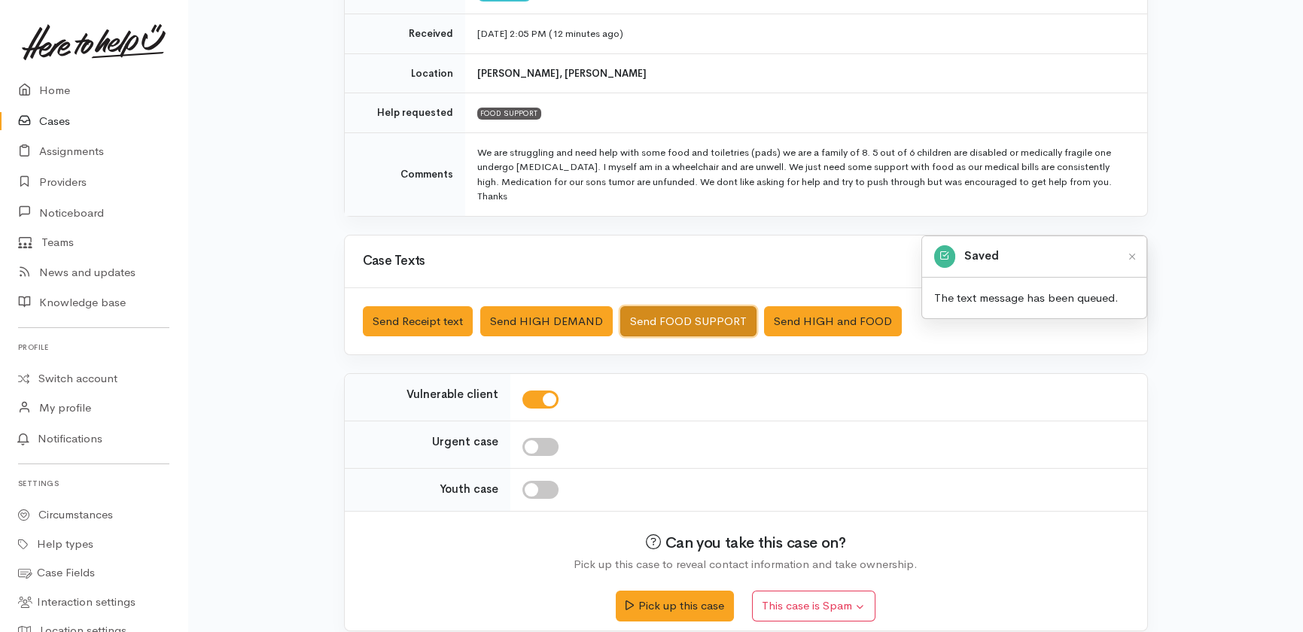
scroll to position [0, 0]
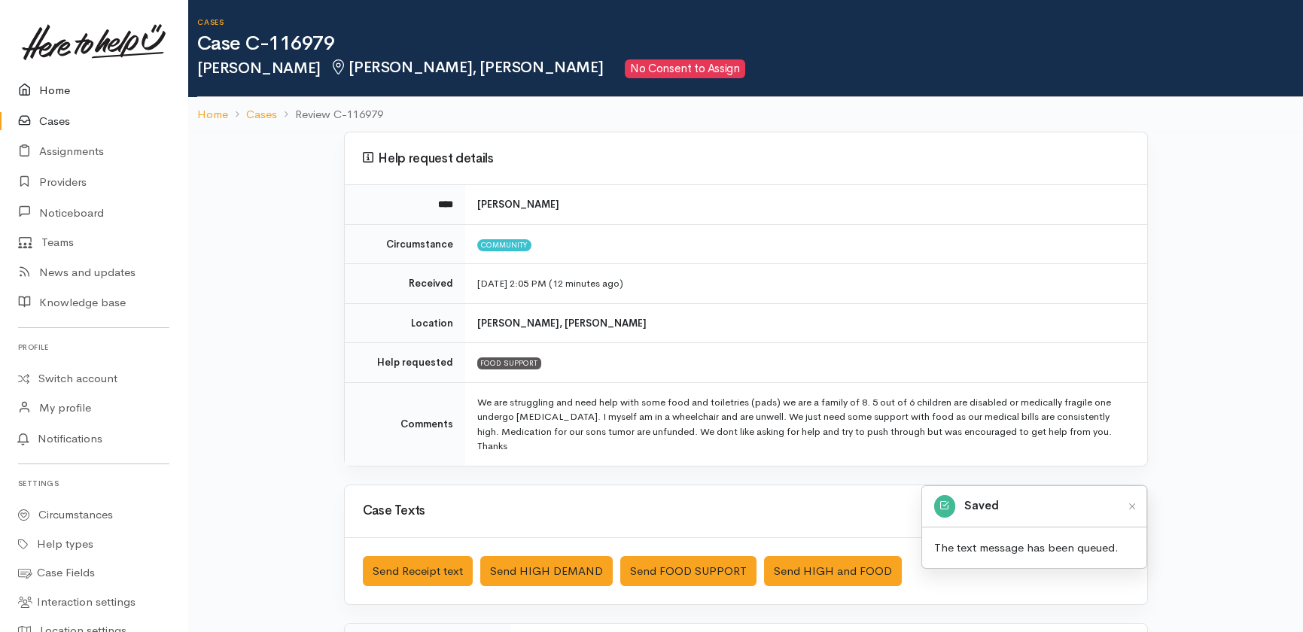
click at [48, 93] on link "Home" at bounding box center [93, 90] width 187 height 31
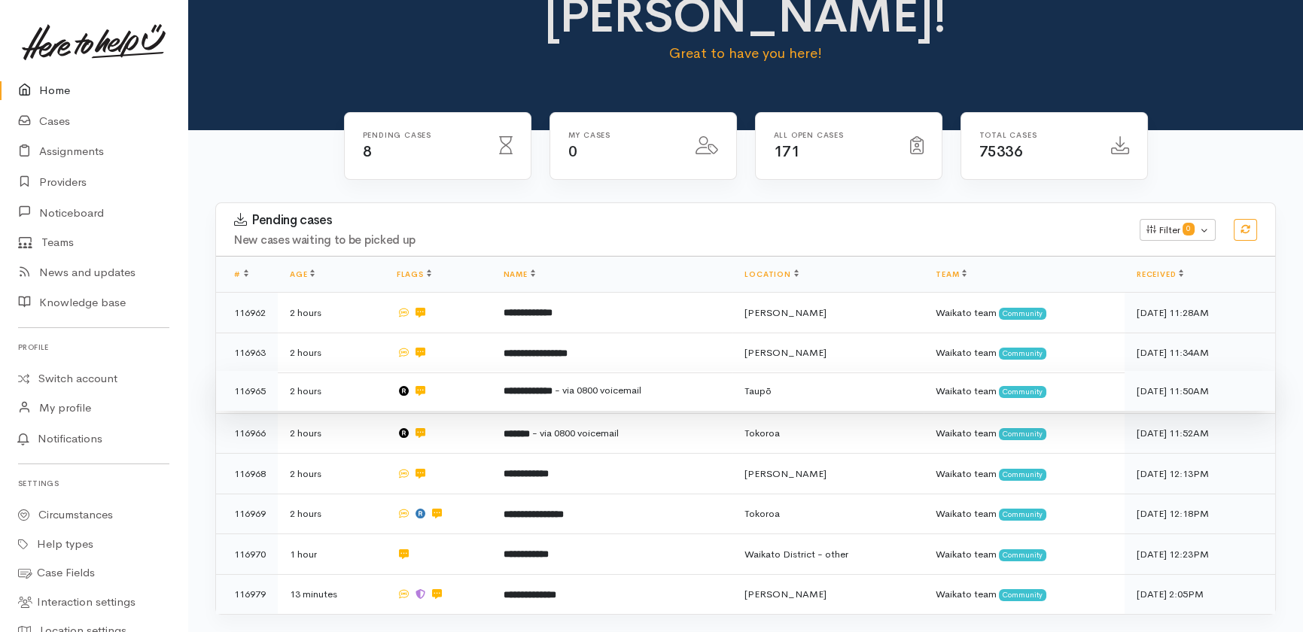
scroll to position [194, 0]
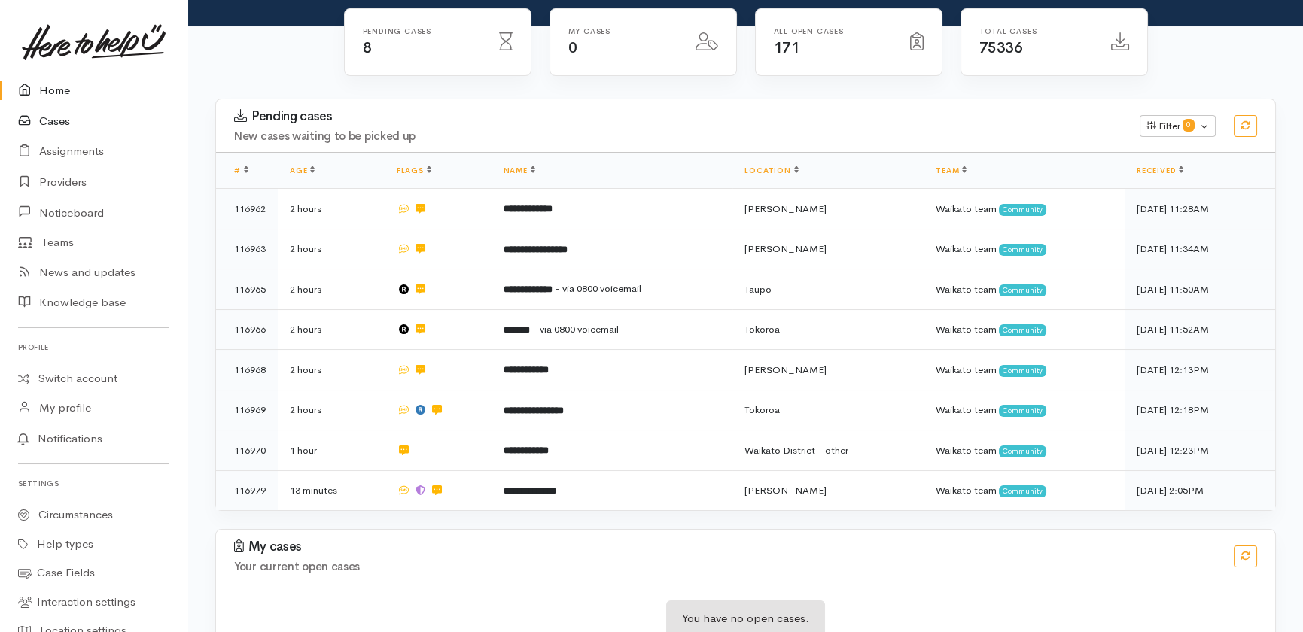
click at [55, 122] on link "Cases" at bounding box center [93, 121] width 187 height 31
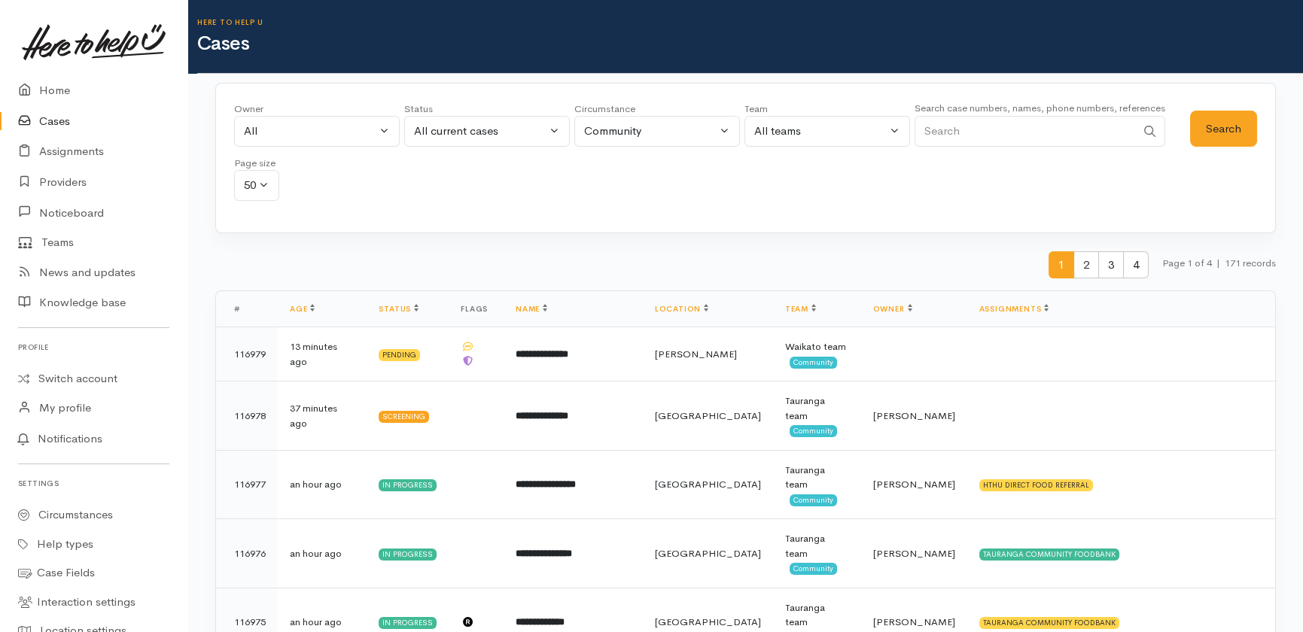
click at [979, 111] on small "Search case numbers, names, phone numbers, references" at bounding box center [1040, 108] width 251 height 13
click at [320, 129] on div "All" at bounding box center [310, 131] width 133 height 17
type input "SHIR"
click at [379, 227] on span "Shirley Mackie ('Here to help u')" at bounding box center [353, 229] width 185 height 17
select select "1463"
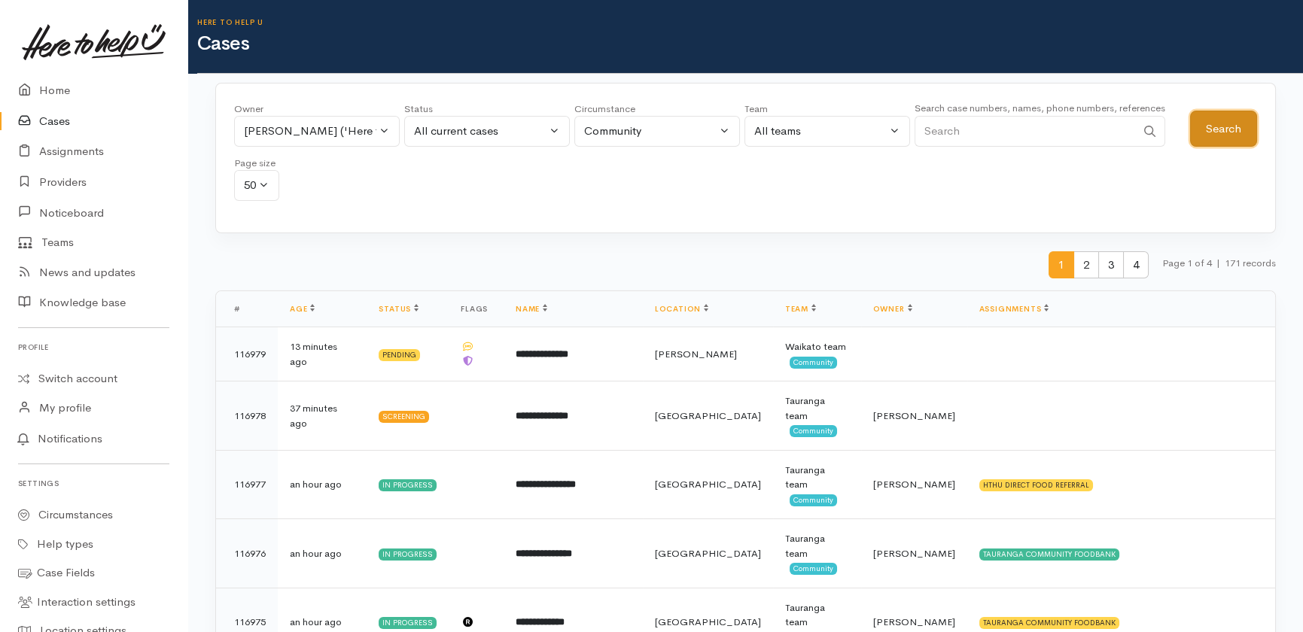
click at [1233, 139] on button "Search" at bounding box center [1223, 129] width 67 height 37
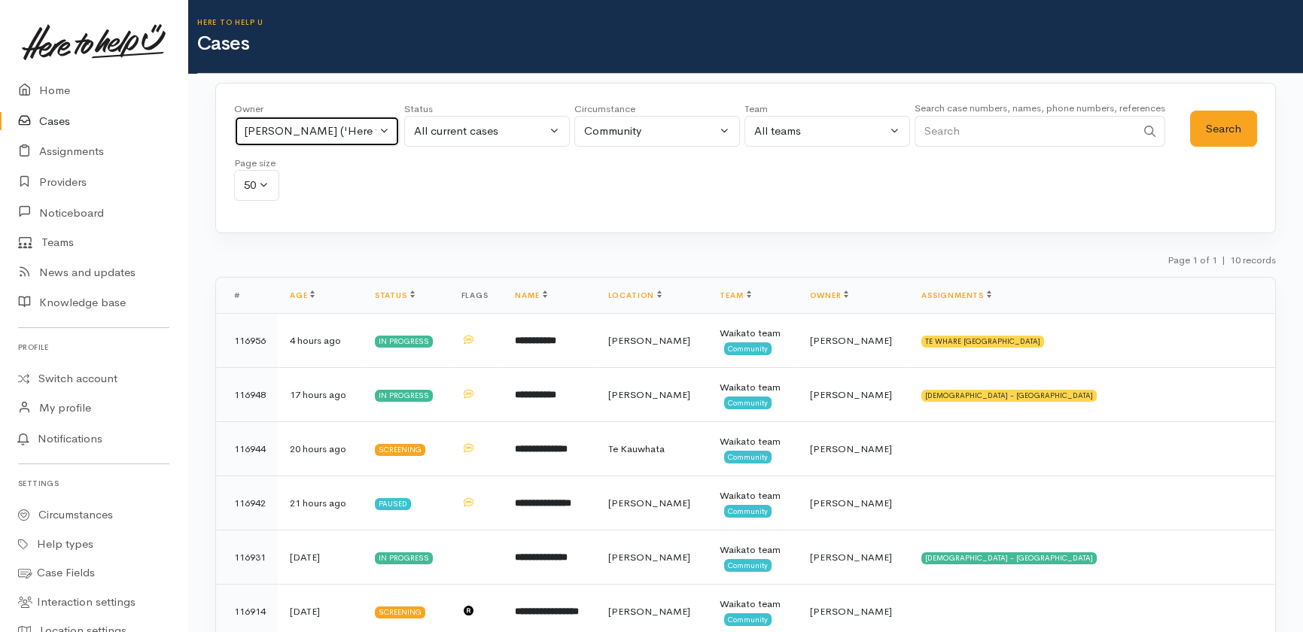
click at [365, 127] on div "Shirley Mackie ('Here to help u')" at bounding box center [310, 131] width 133 height 17
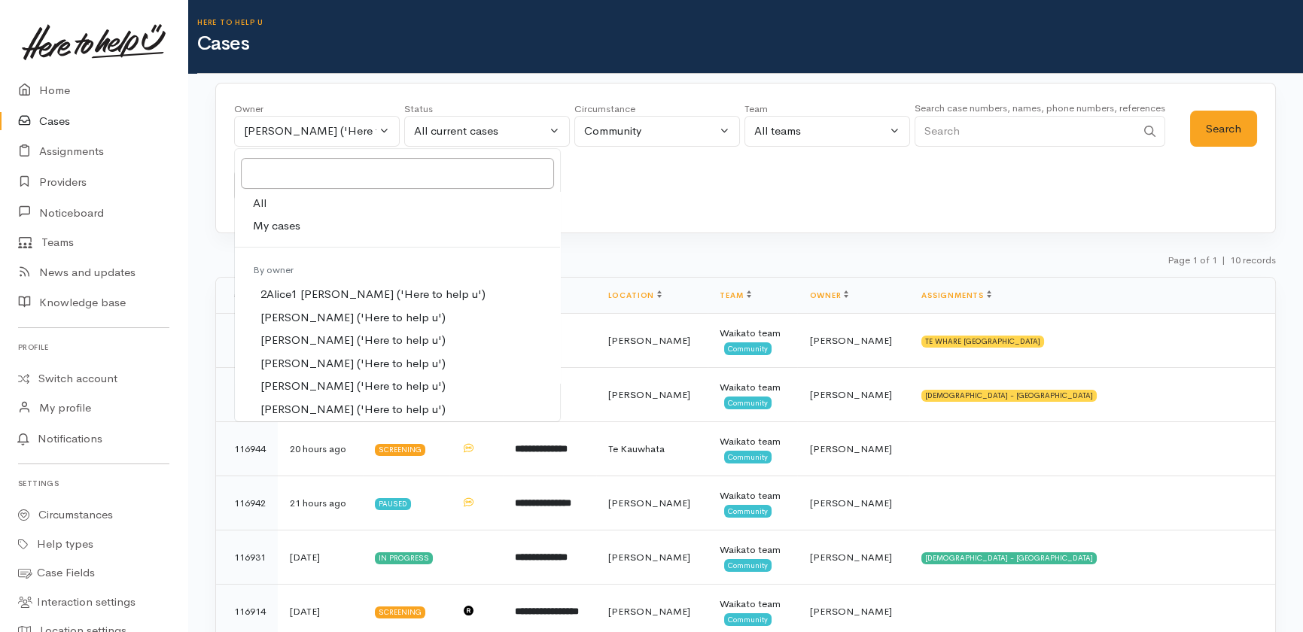
click at [257, 198] on span "All" at bounding box center [260, 203] width 14 height 17
select select "-1"
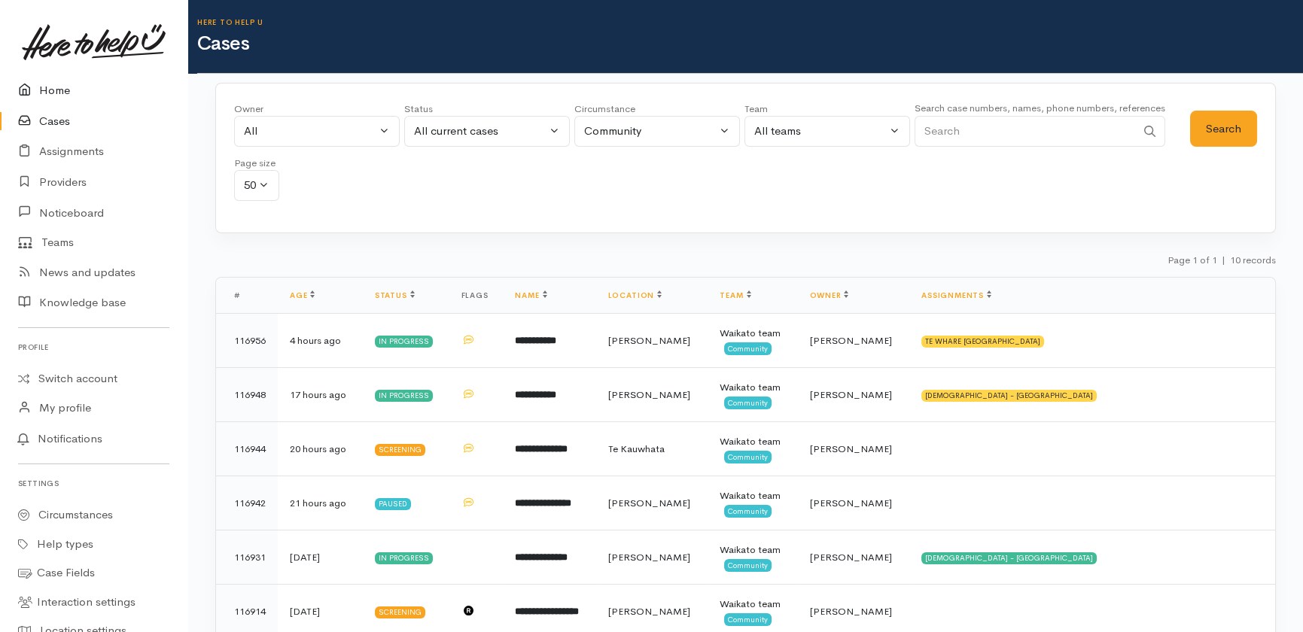
click at [44, 91] on link "Home" at bounding box center [93, 90] width 187 height 31
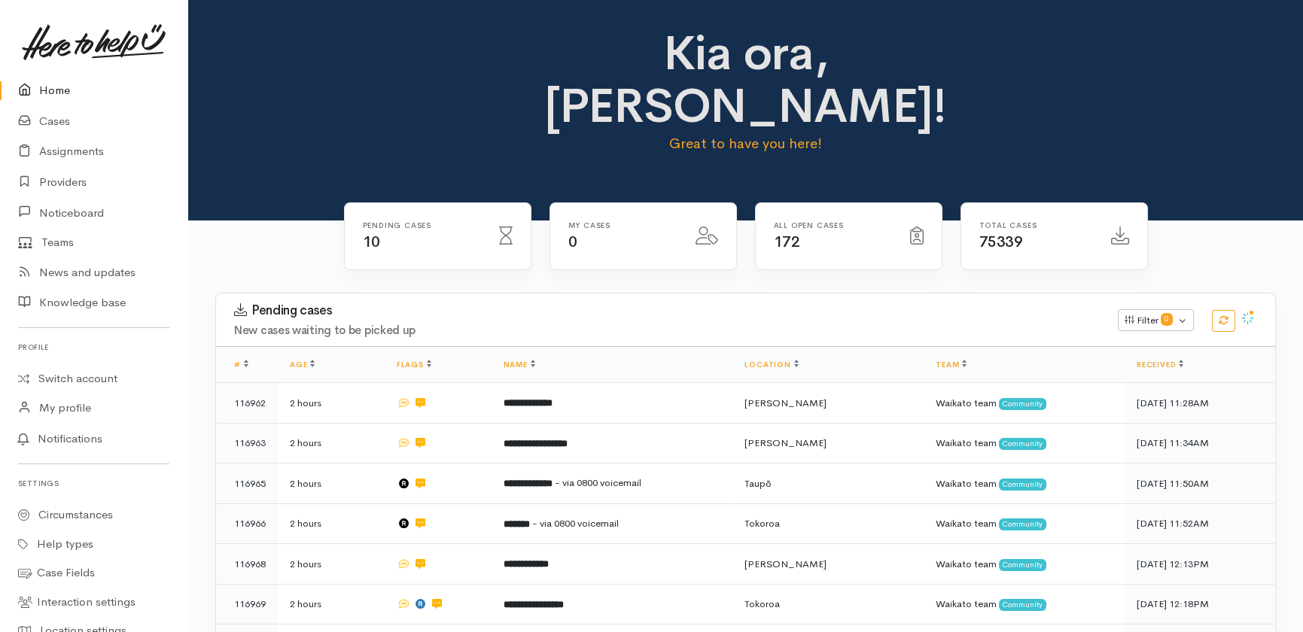
click at [42, 101] on link "Home" at bounding box center [93, 90] width 187 height 31
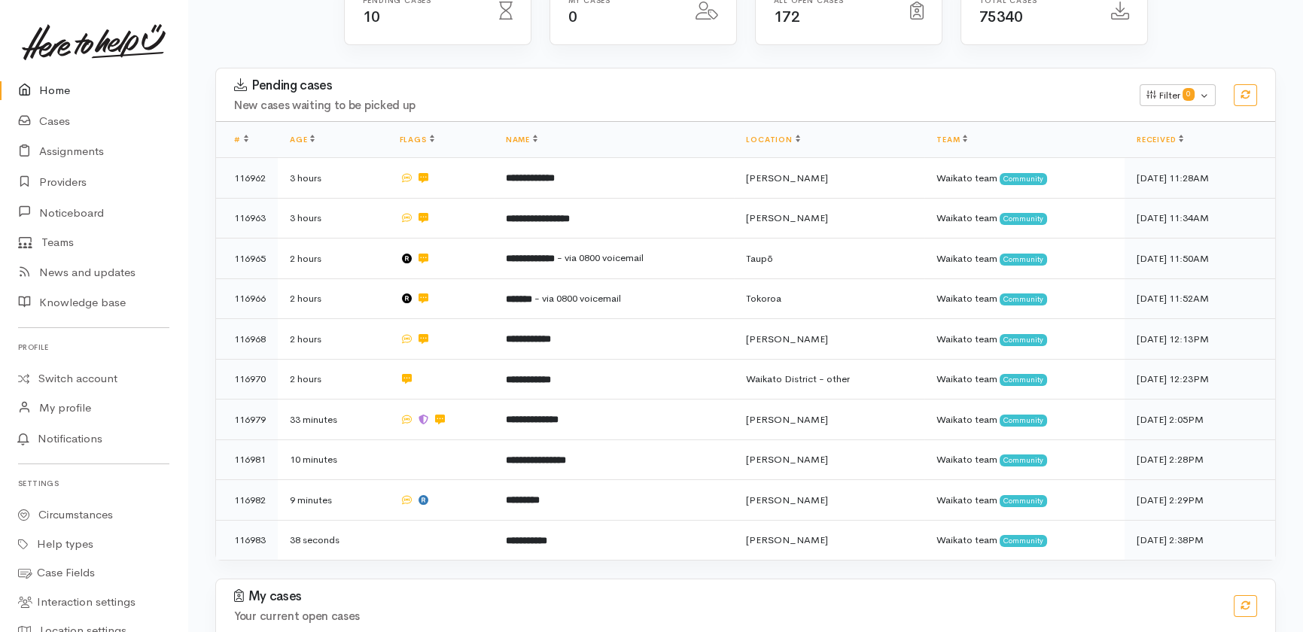
scroll to position [273, 0]
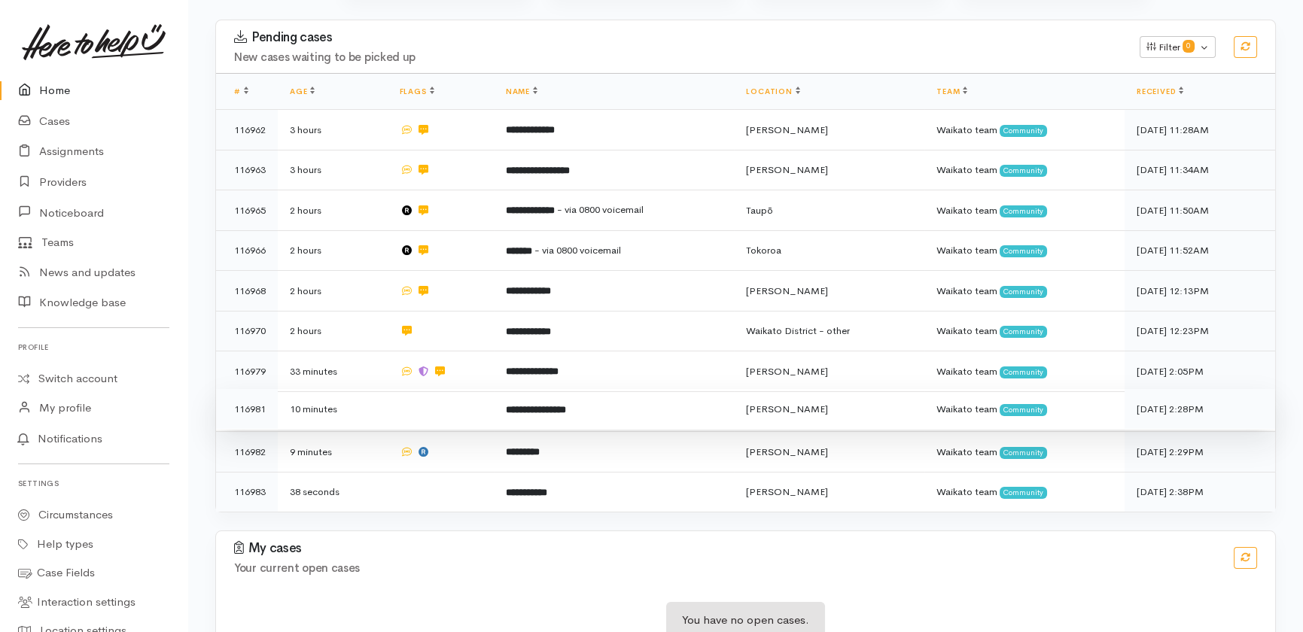
click at [425, 389] on td at bounding box center [441, 409] width 106 height 41
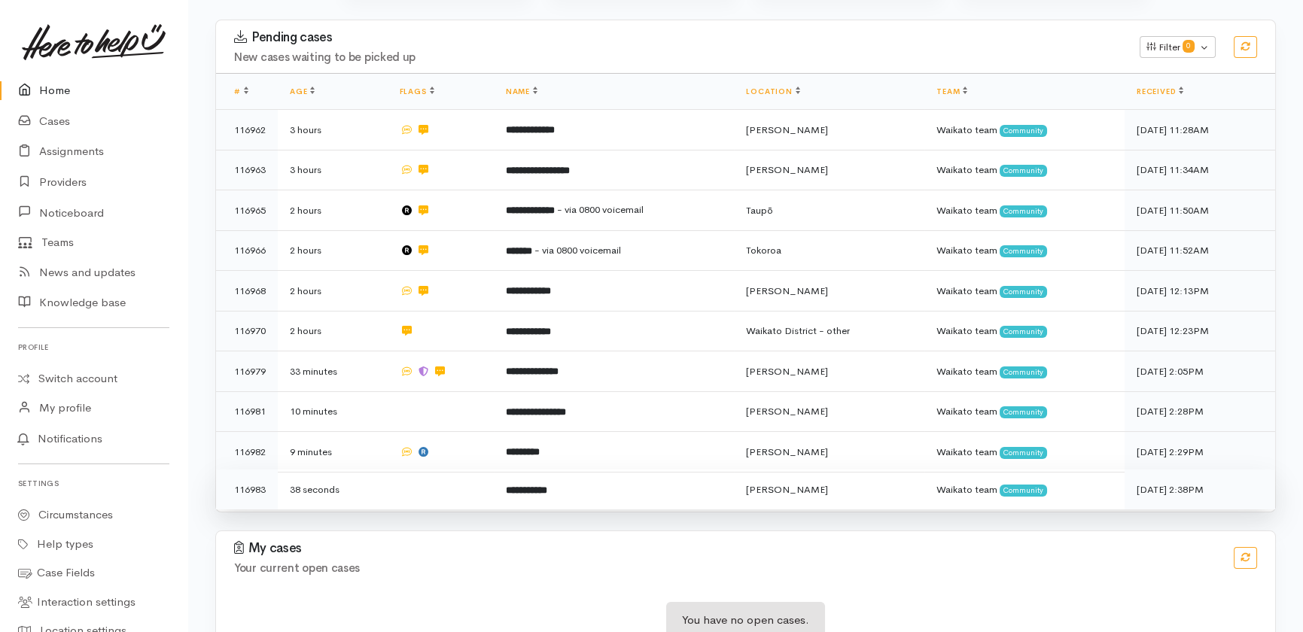
drag, startPoint x: 452, startPoint y: 391, endPoint x: 474, endPoint y: 414, distance: 32.5
click at [453, 432] on td at bounding box center [441, 452] width 106 height 41
click at [425, 470] on td at bounding box center [441, 490] width 106 height 40
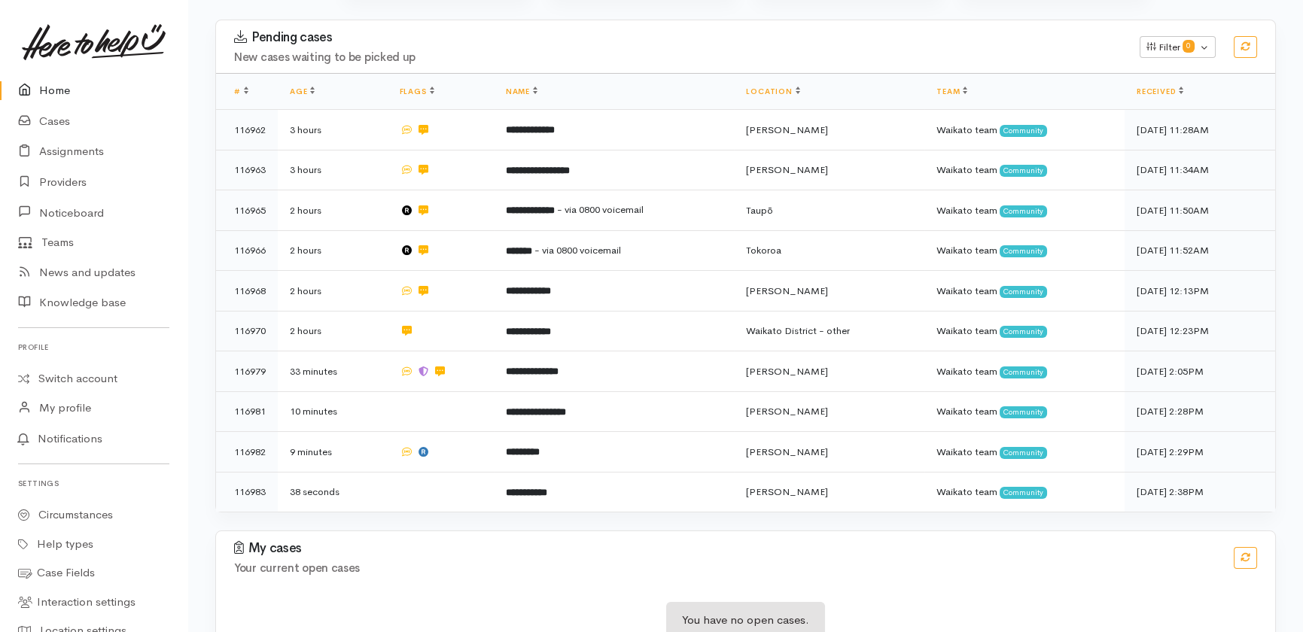
click at [58, 95] on link "Home" at bounding box center [93, 90] width 187 height 31
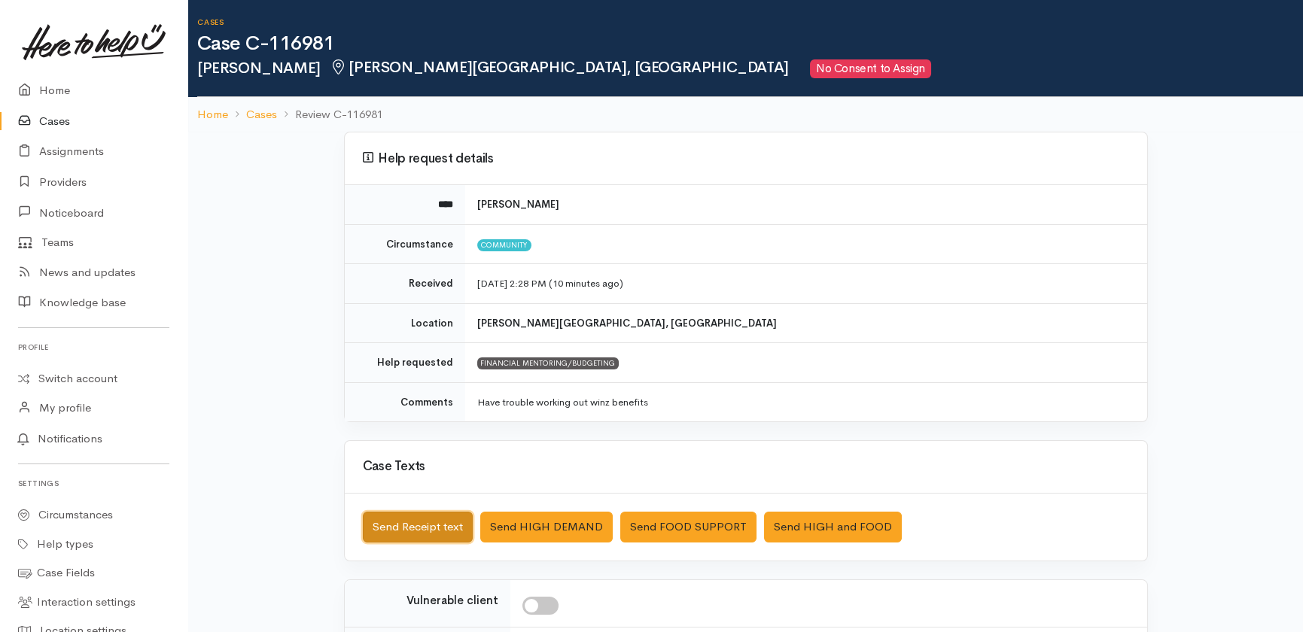
click at [413, 540] on button "Send Receipt text" at bounding box center [418, 527] width 110 height 31
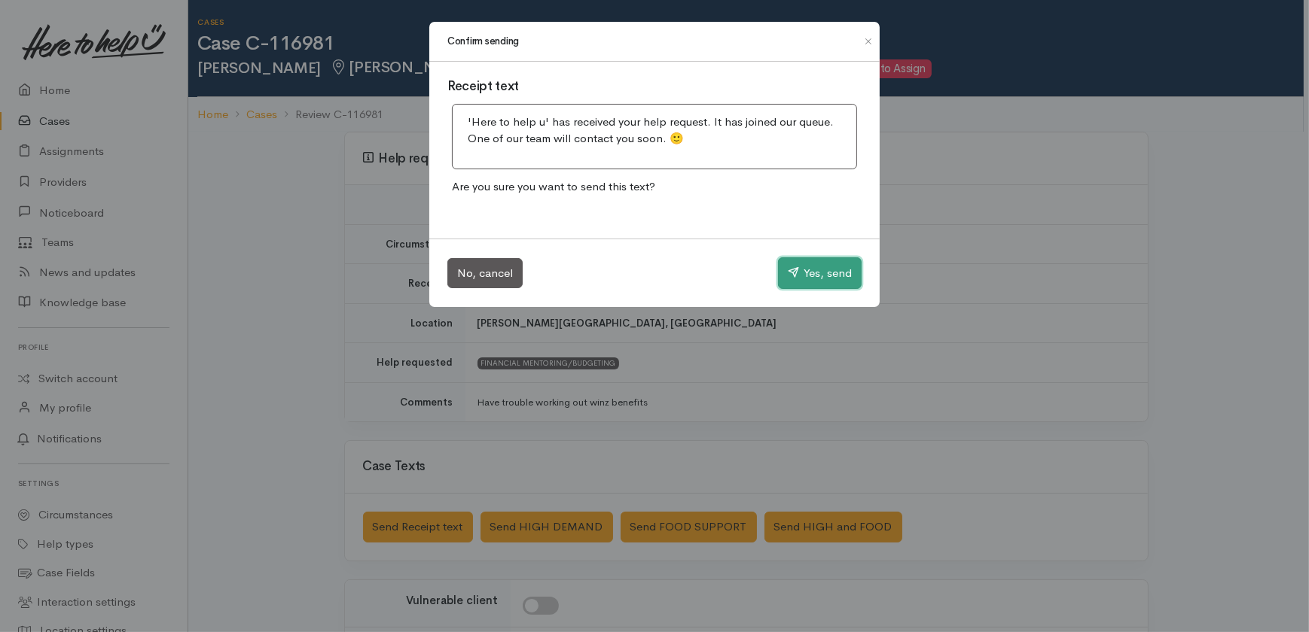
click at [804, 270] on button "Yes, send" at bounding box center [820, 274] width 84 height 32
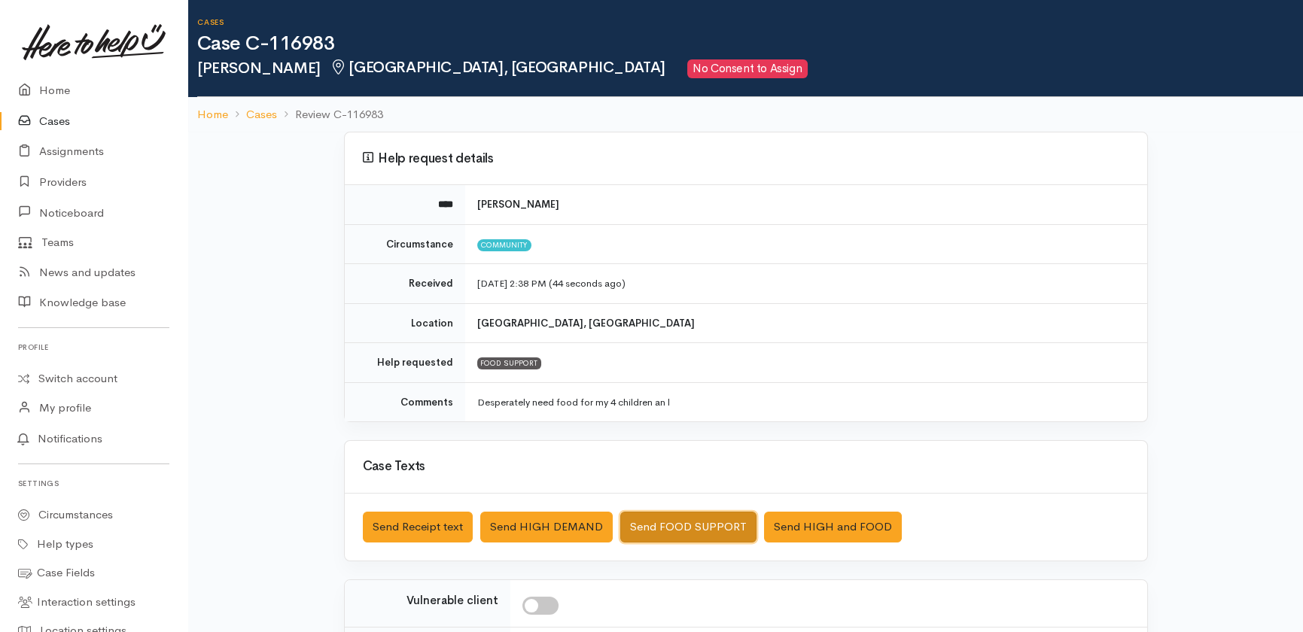
click at [664, 523] on button "Send FOOD SUPPORT" at bounding box center [688, 527] width 136 height 31
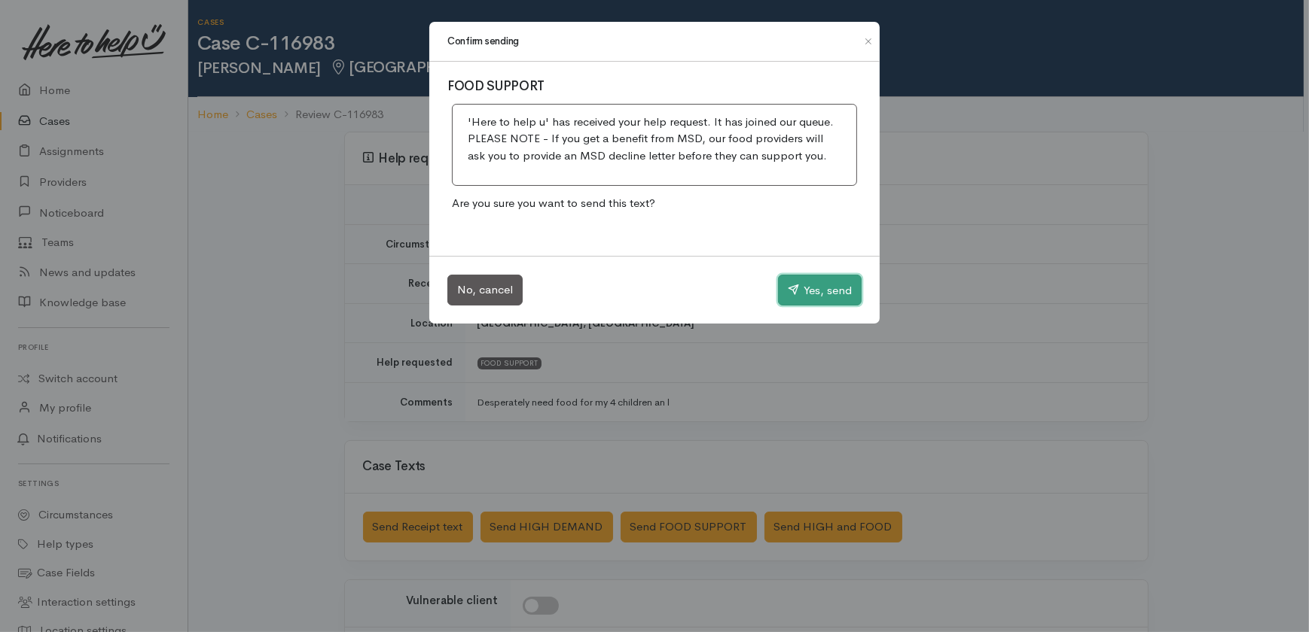
click at [828, 289] on button "Yes, send" at bounding box center [820, 291] width 84 height 32
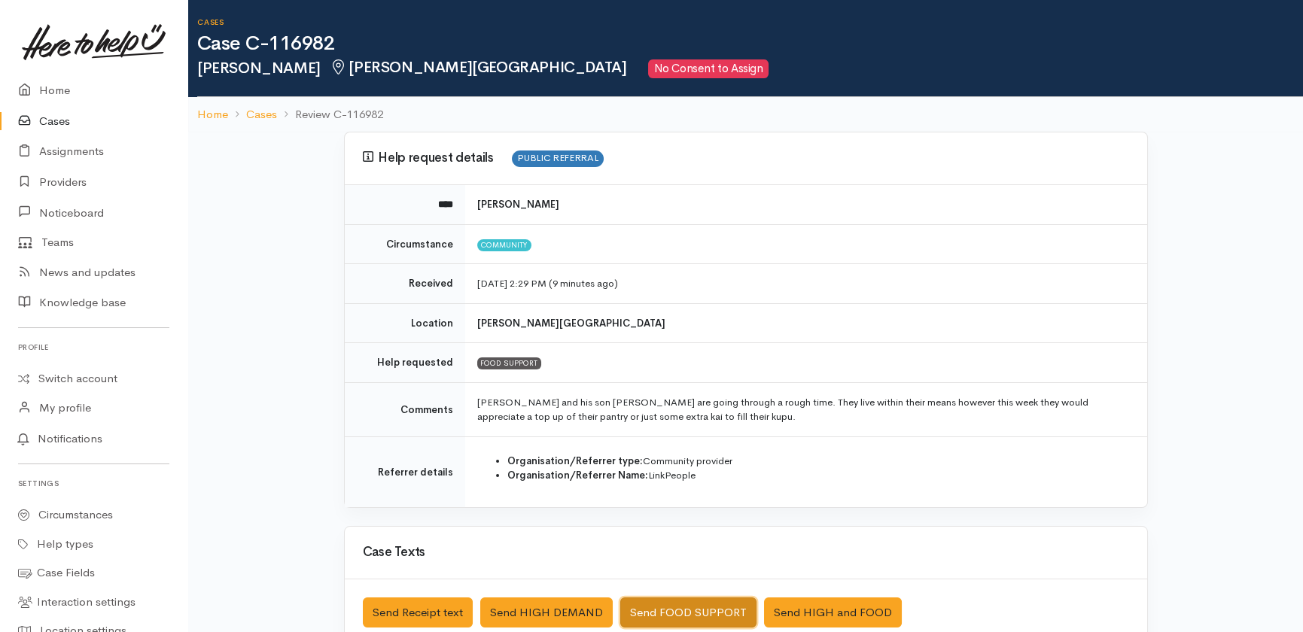
click at [663, 611] on button "Send FOOD SUPPORT" at bounding box center [688, 613] width 136 height 31
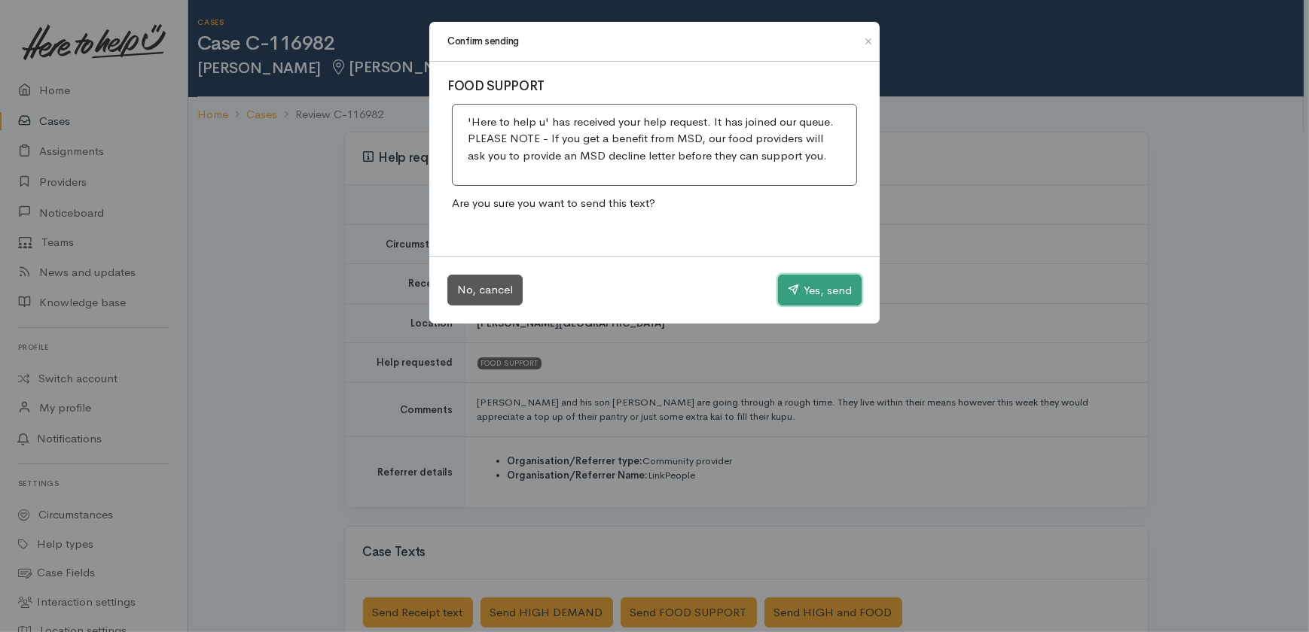
click at [828, 294] on button "Yes, send" at bounding box center [820, 291] width 84 height 32
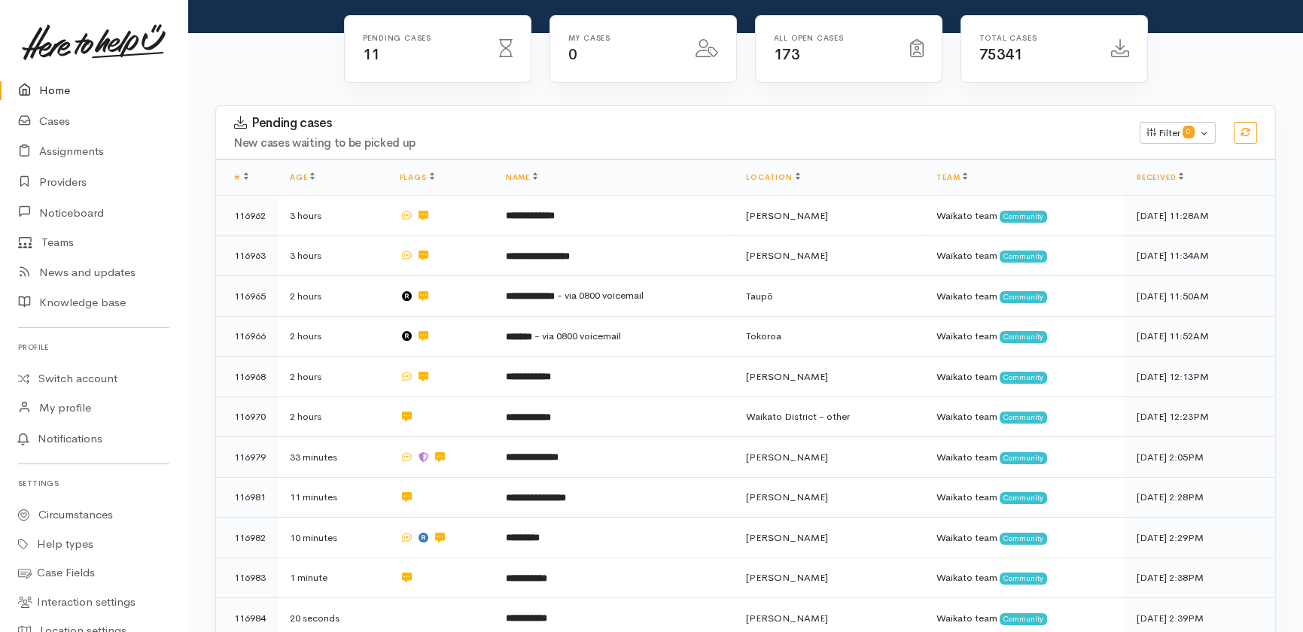
scroll to position [273, 0]
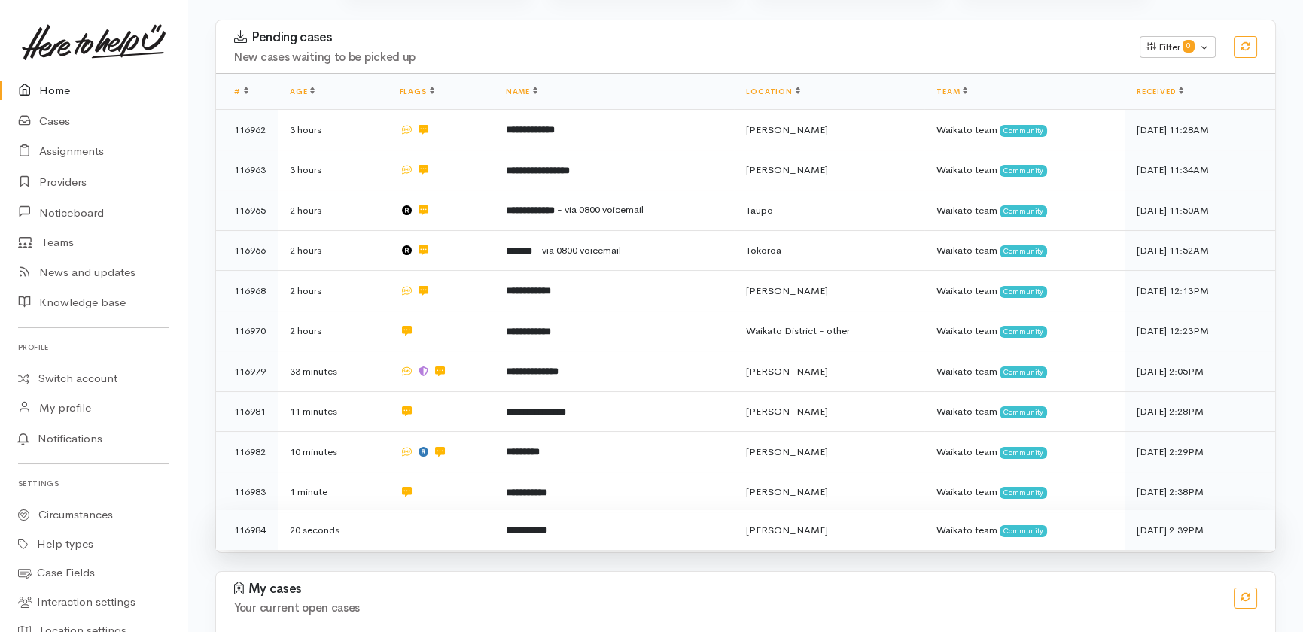
click at [419, 511] on td at bounding box center [441, 531] width 106 height 40
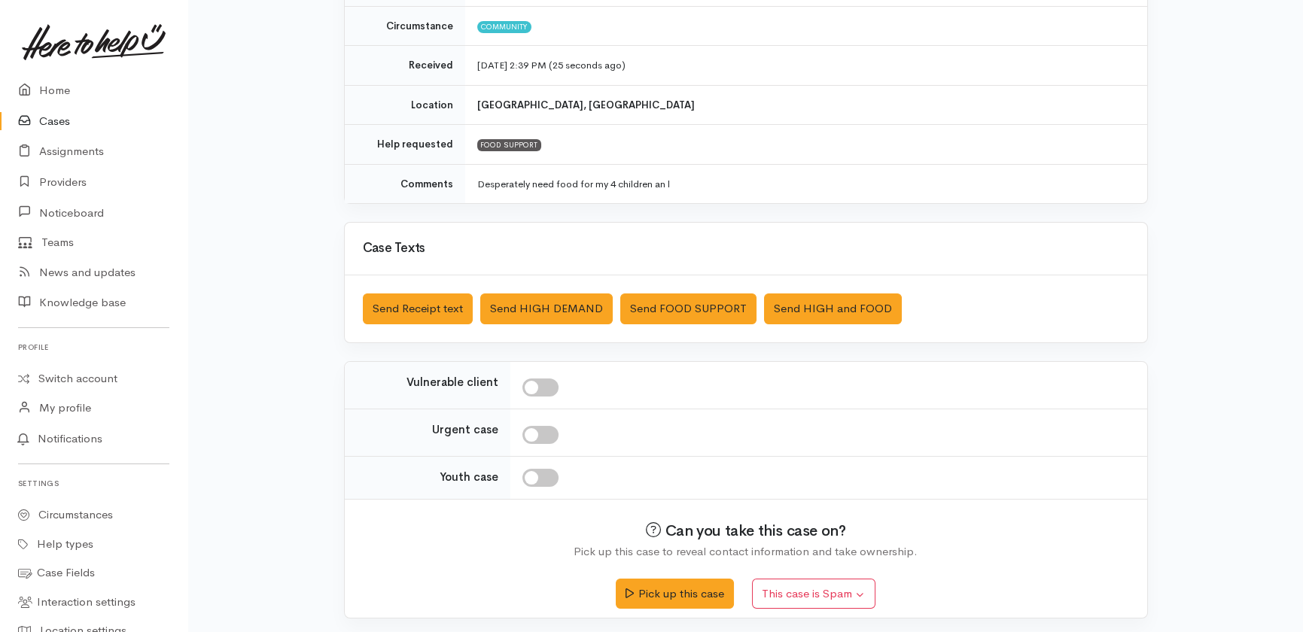
scroll to position [221, 0]
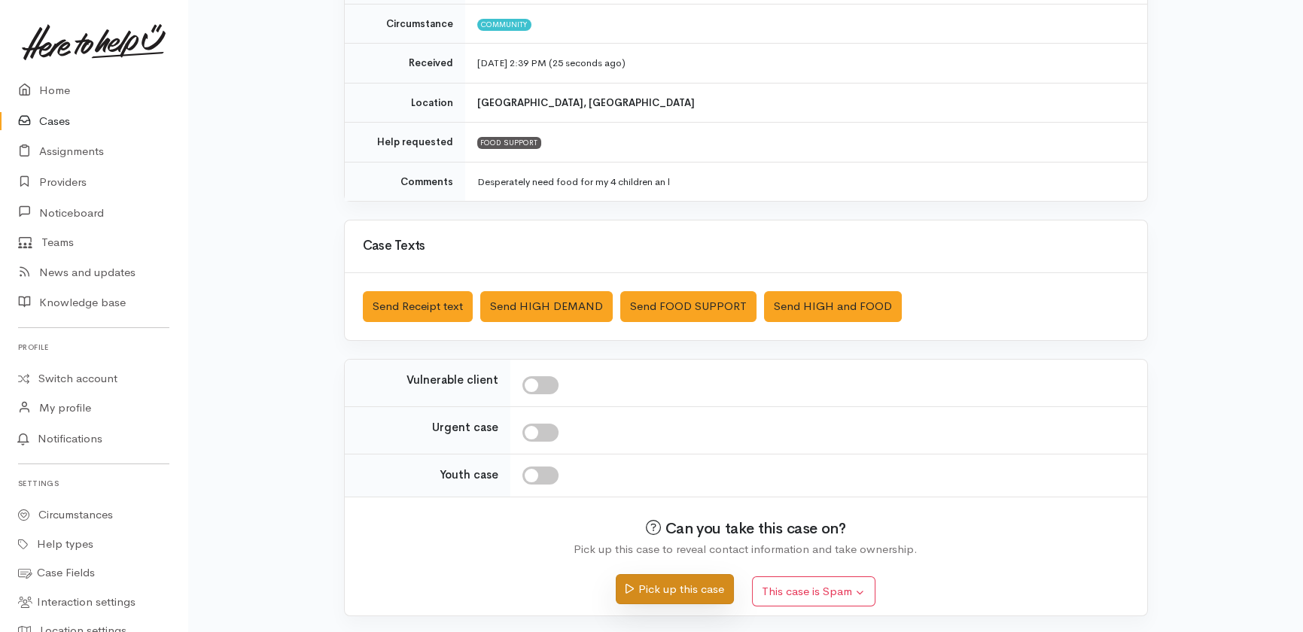
click at [646, 591] on button "Pick up this case" at bounding box center [675, 590] width 118 height 31
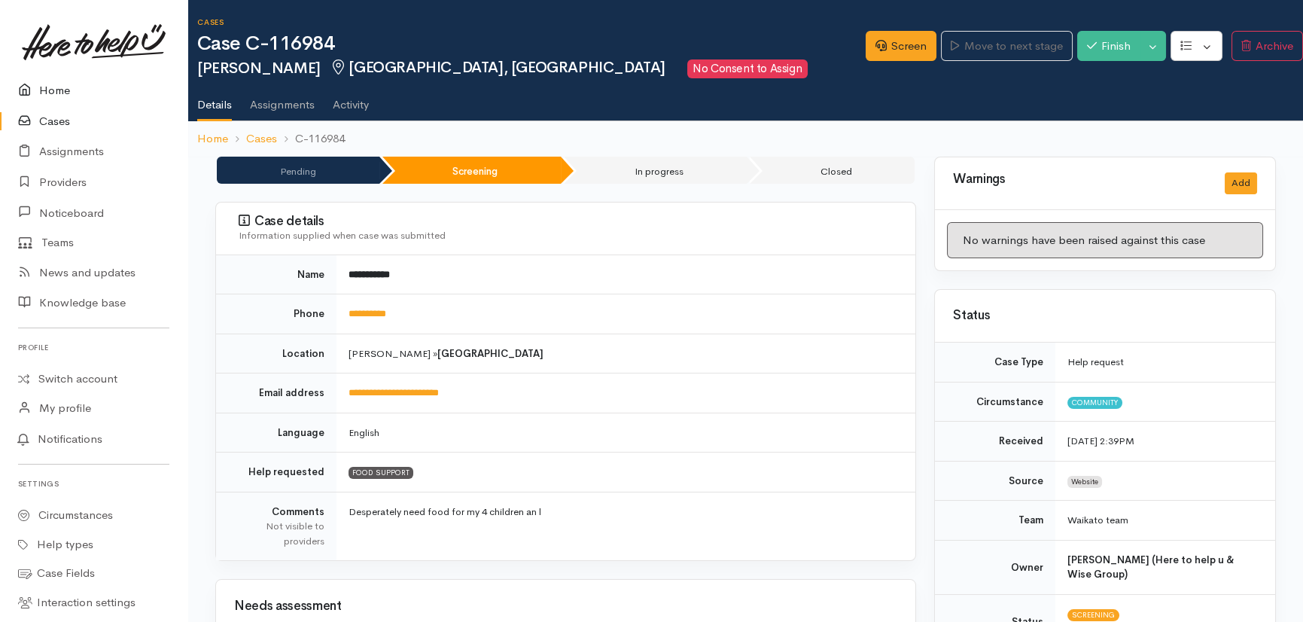
click at [60, 89] on link "Home" at bounding box center [93, 90] width 187 height 31
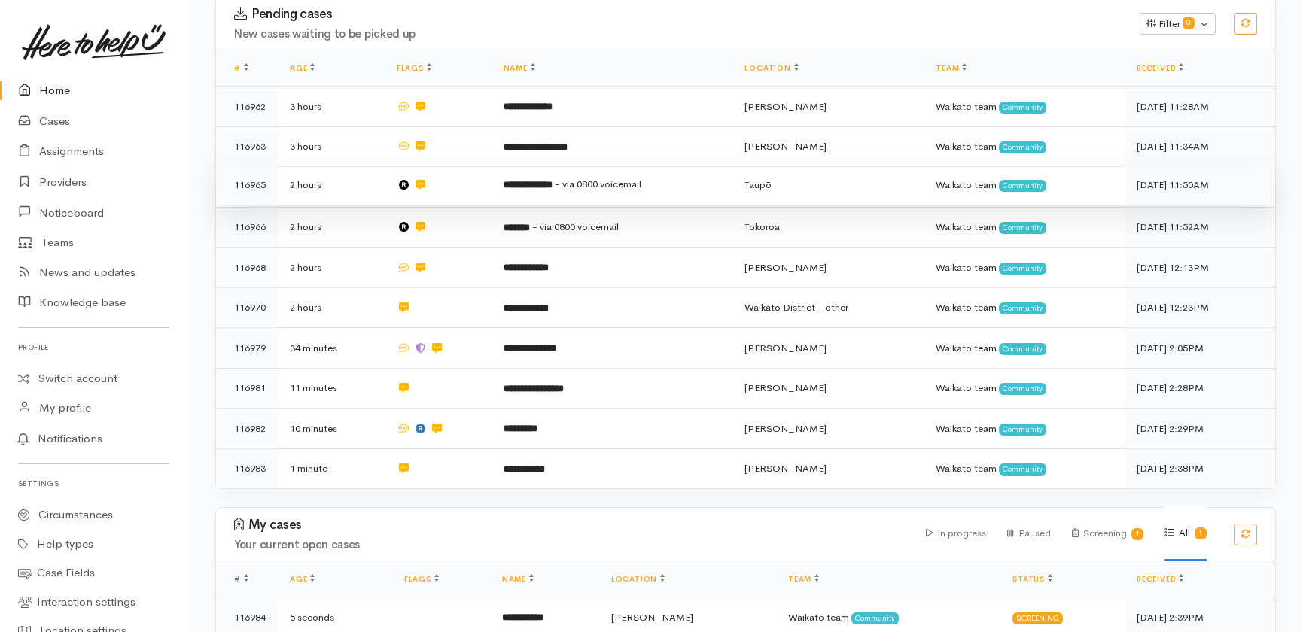
scroll to position [297, 0]
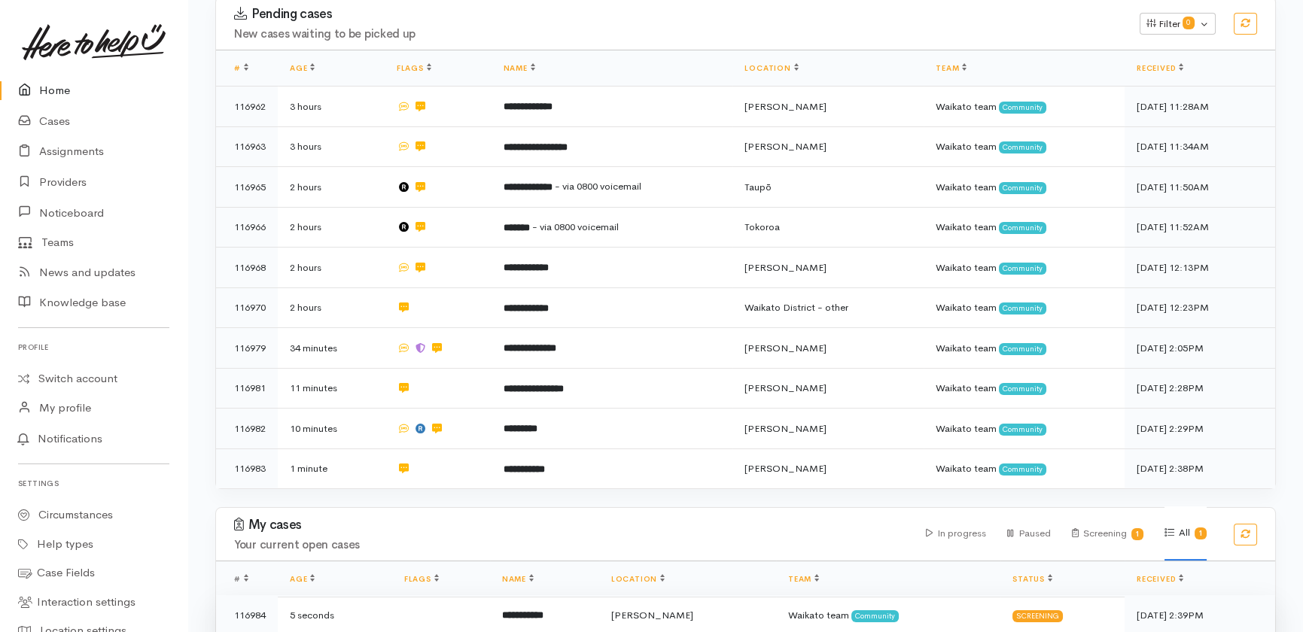
click at [544, 611] on b "**********" at bounding box center [522, 616] width 41 height 10
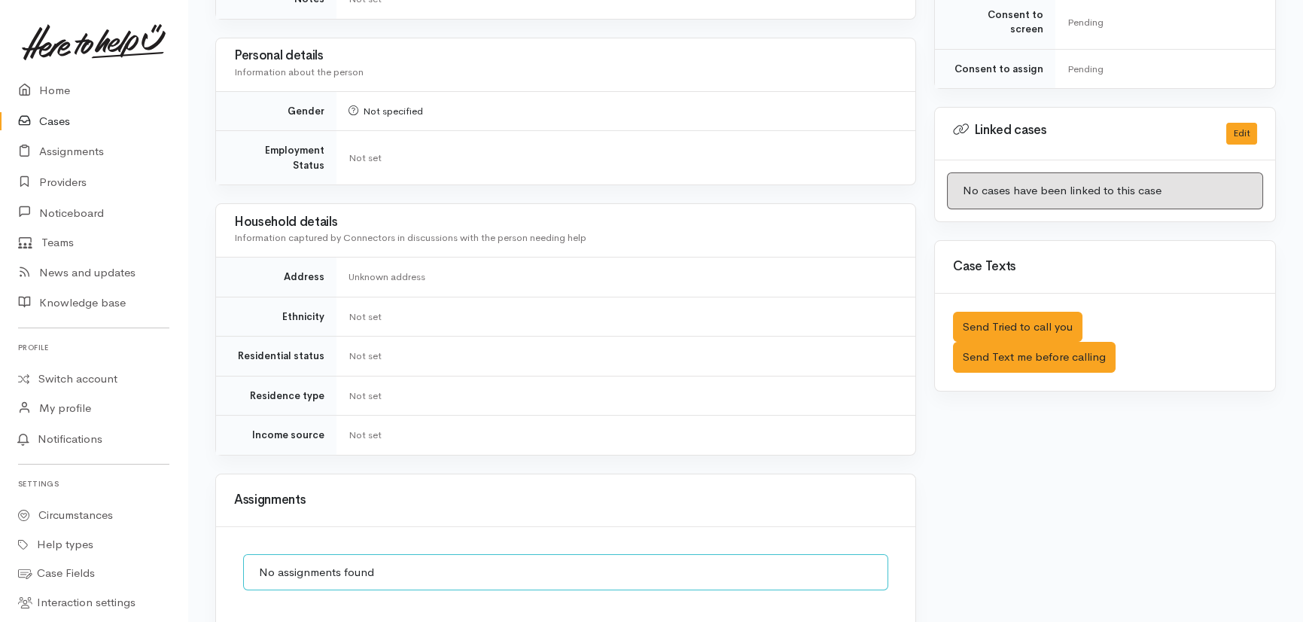
scroll to position [684, 0]
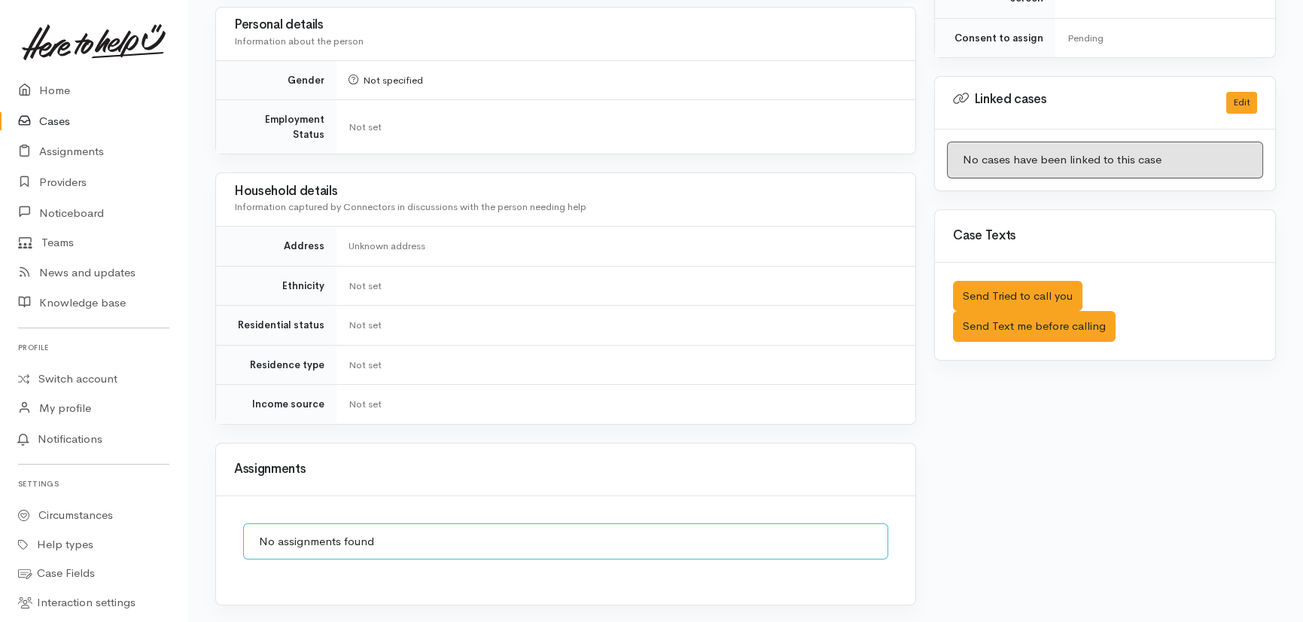
click at [384, 523] on div "No assignments found" at bounding box center [565, 541] width 645 height 37
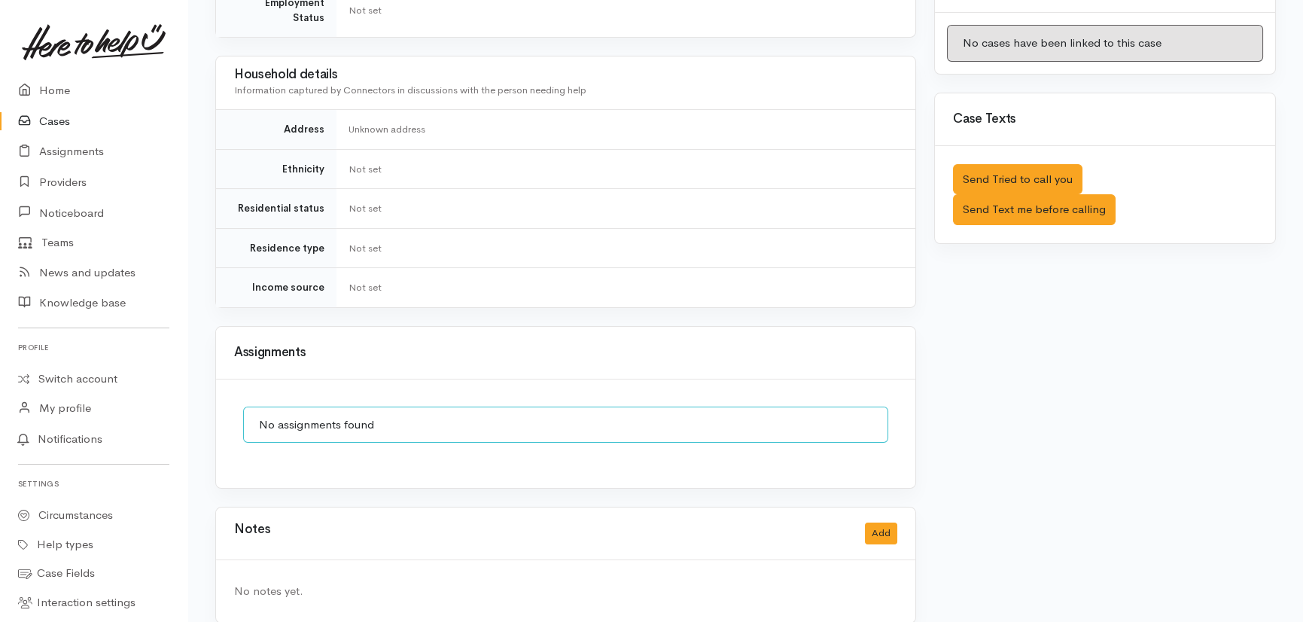
scroll to position [803, 0]
click at [880, 521] on button "Add" at bounding box center [881, 532] width 32 height 22
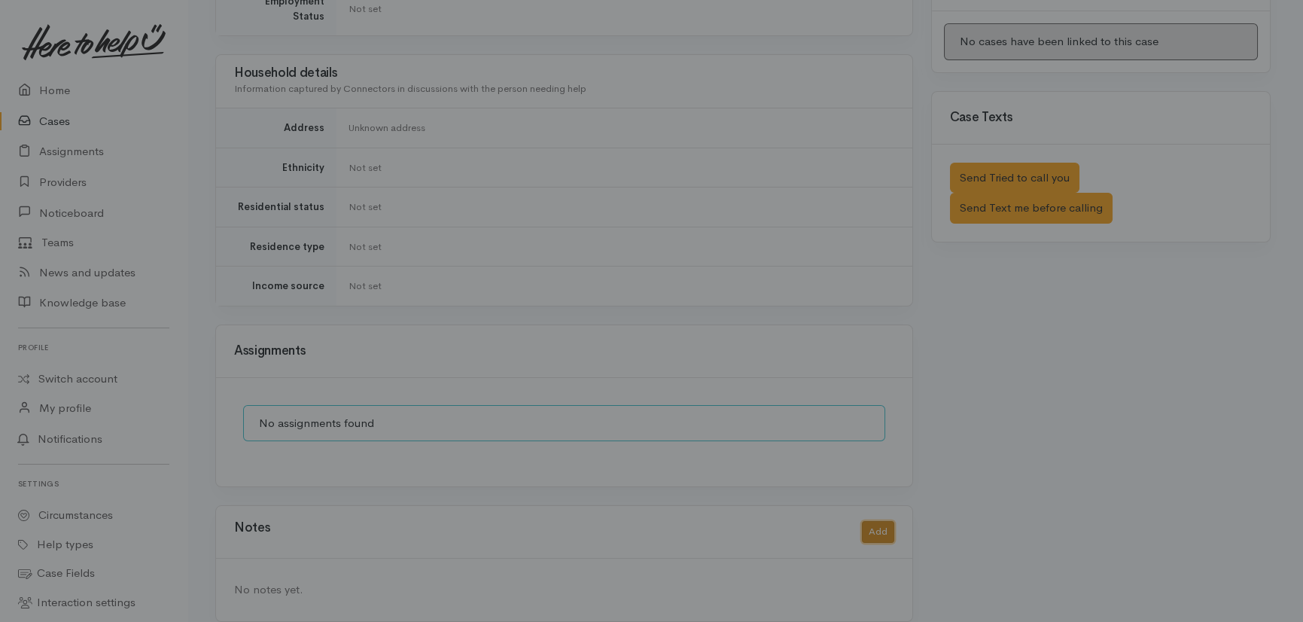
scroll to position [792, 0]
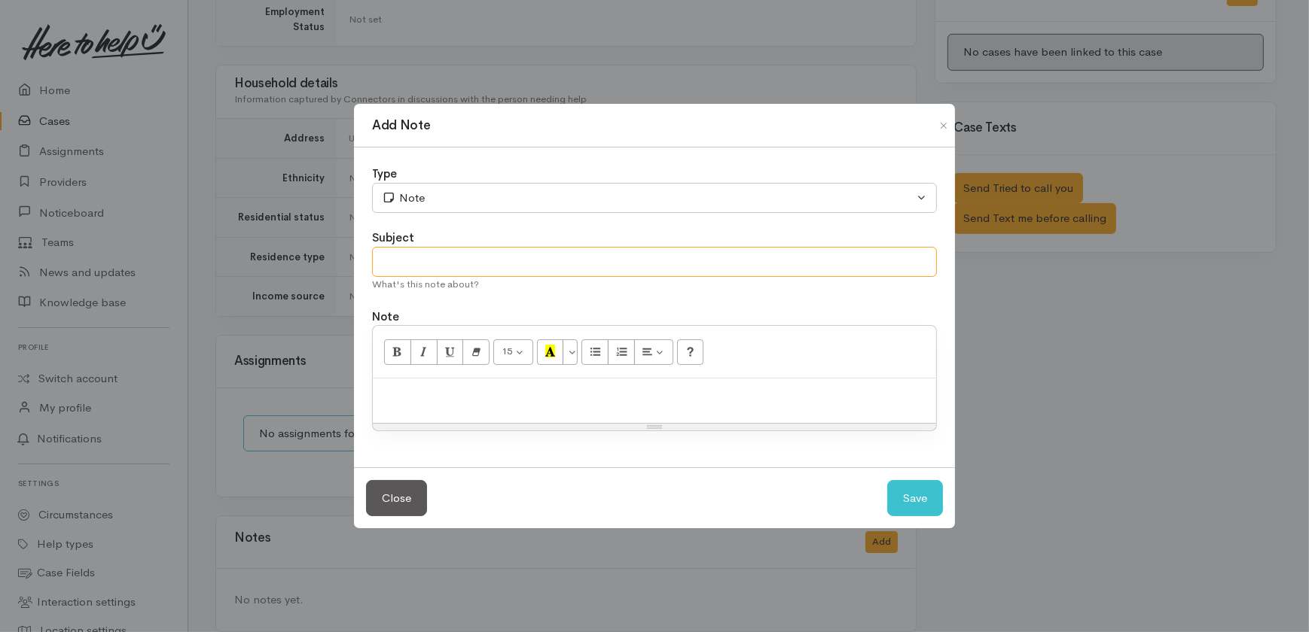
click at [474, 262] on input "text" at bounding box center [654, 262] width 565 height 31
type input "Duplicate"
click at [911, 500] on button "Save" at bounding box center [915, 498] width 56 height 37
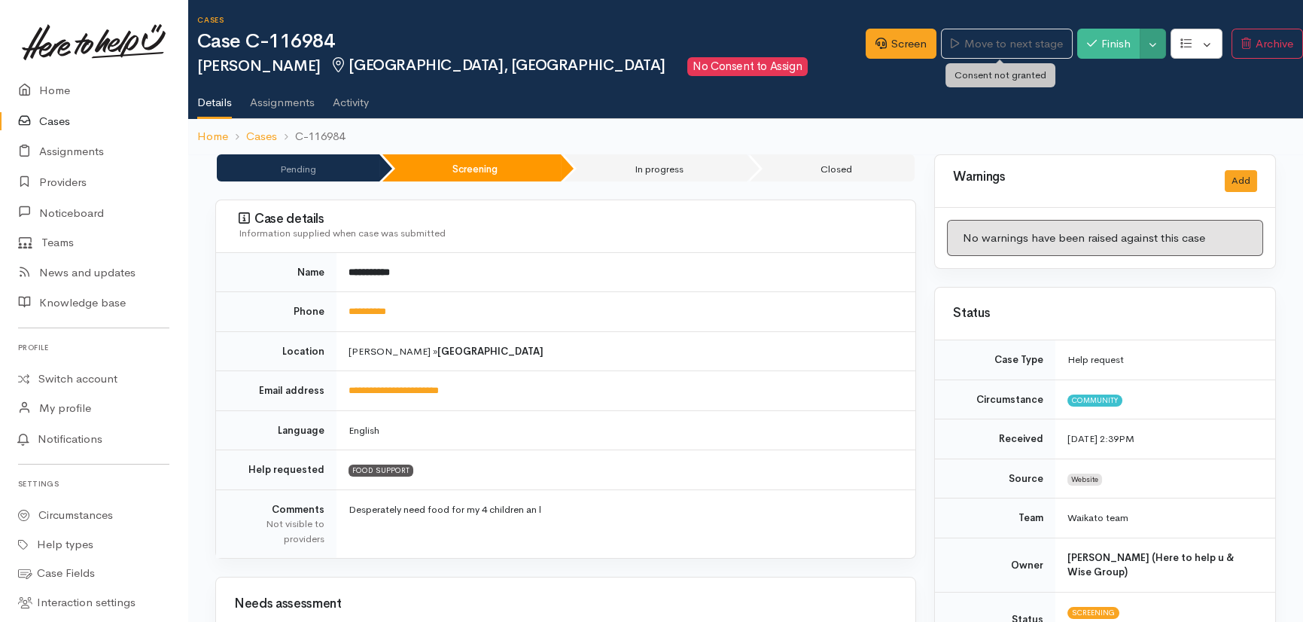
scroll to position [0, 0]
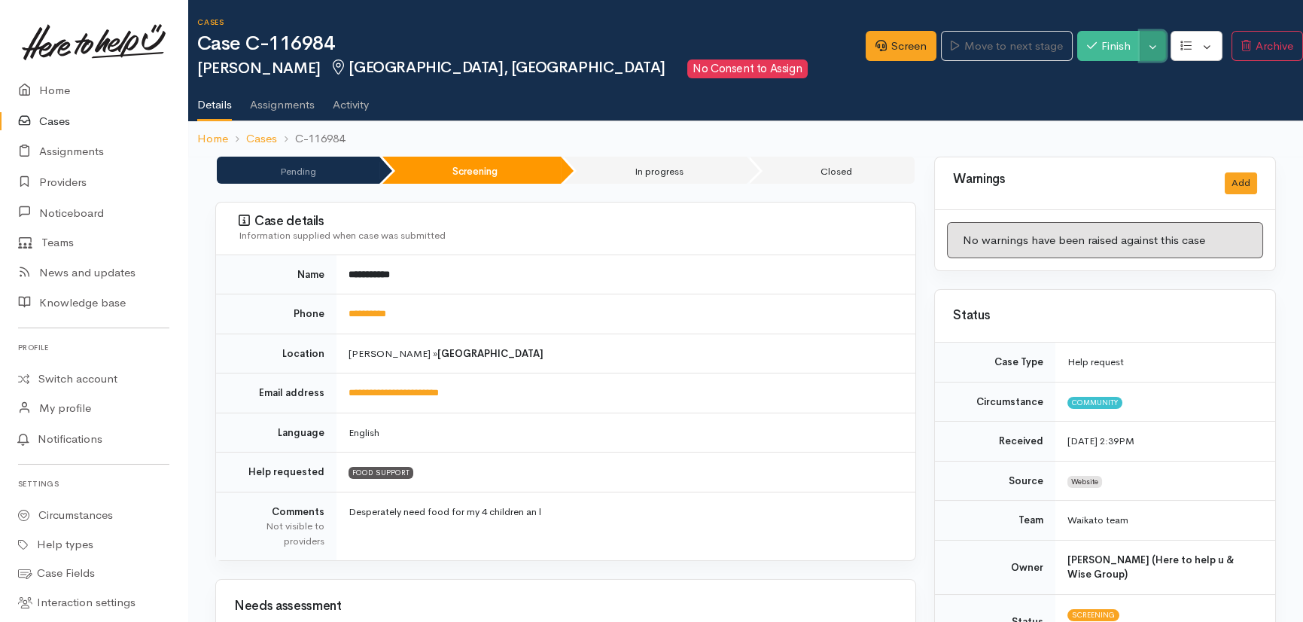
click at [1142, 45] on button "Toggle Dropdown" at bounding box center [1153, 46] width 26 height 31
click at [1184, 108] on link "Cancel" at bounding box center [1203, 104] width 119 height 23
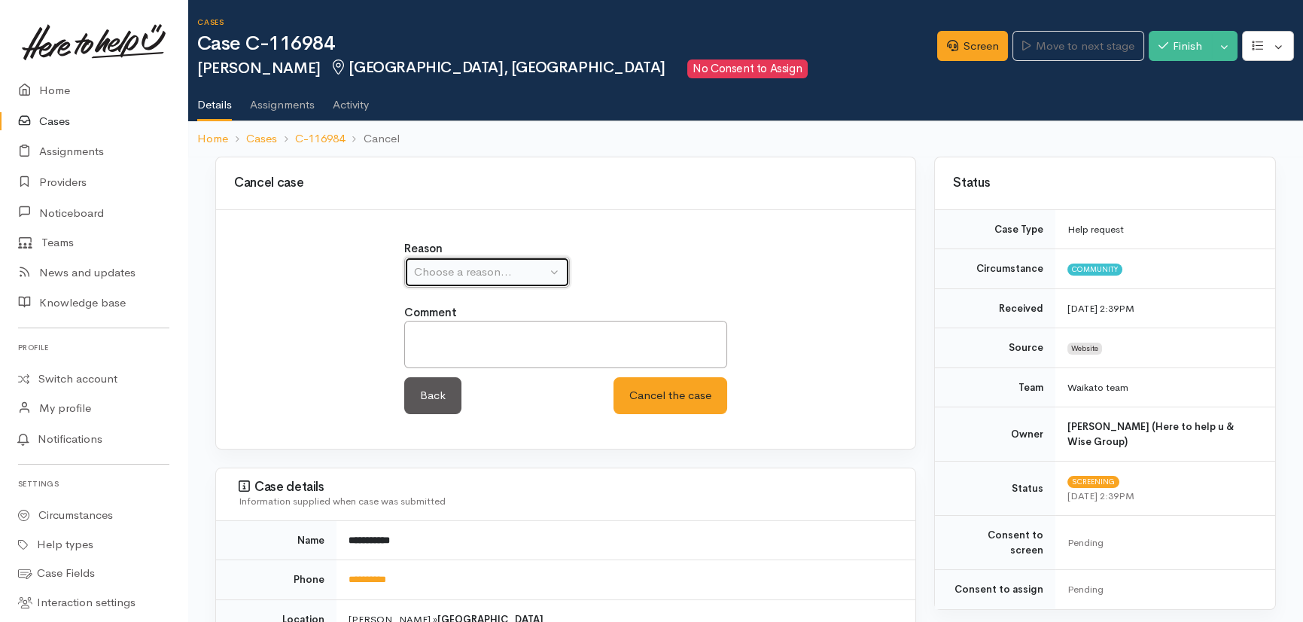
click at [518, 270] on div "Choose a reason..." at bounding box center [480, 272] width 133 height 17
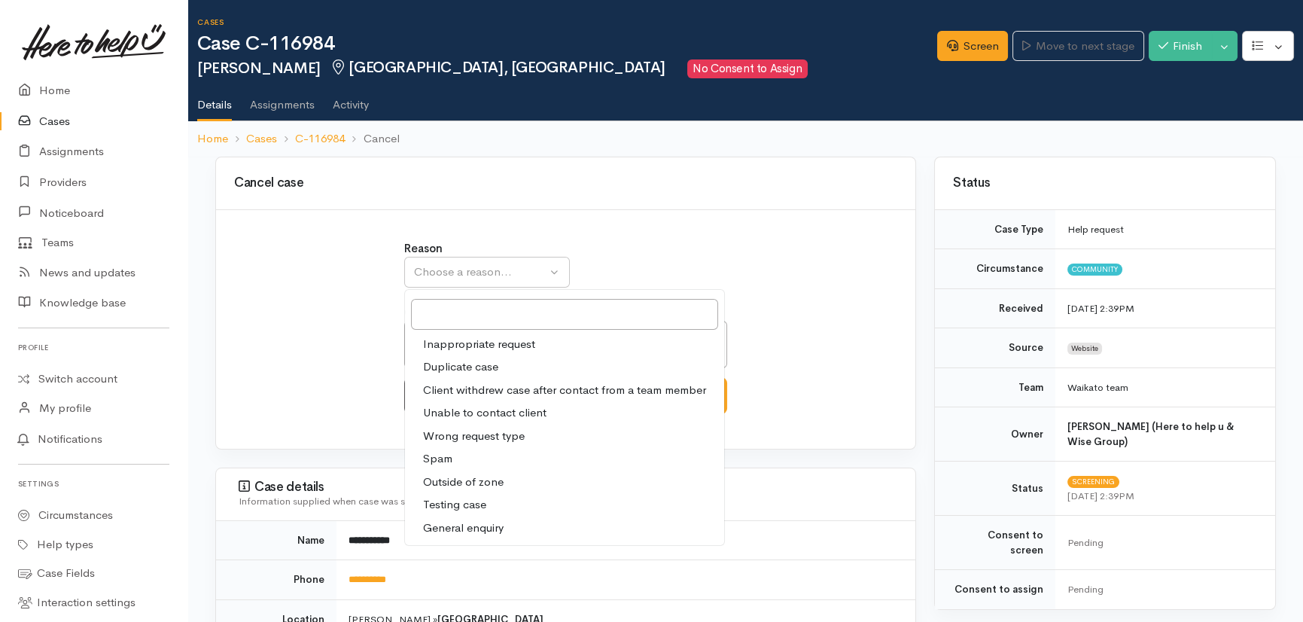
click at [477, 360] on span "Duplicate case" at bounding box center [460, 366] width 75 height 17
select select "2"
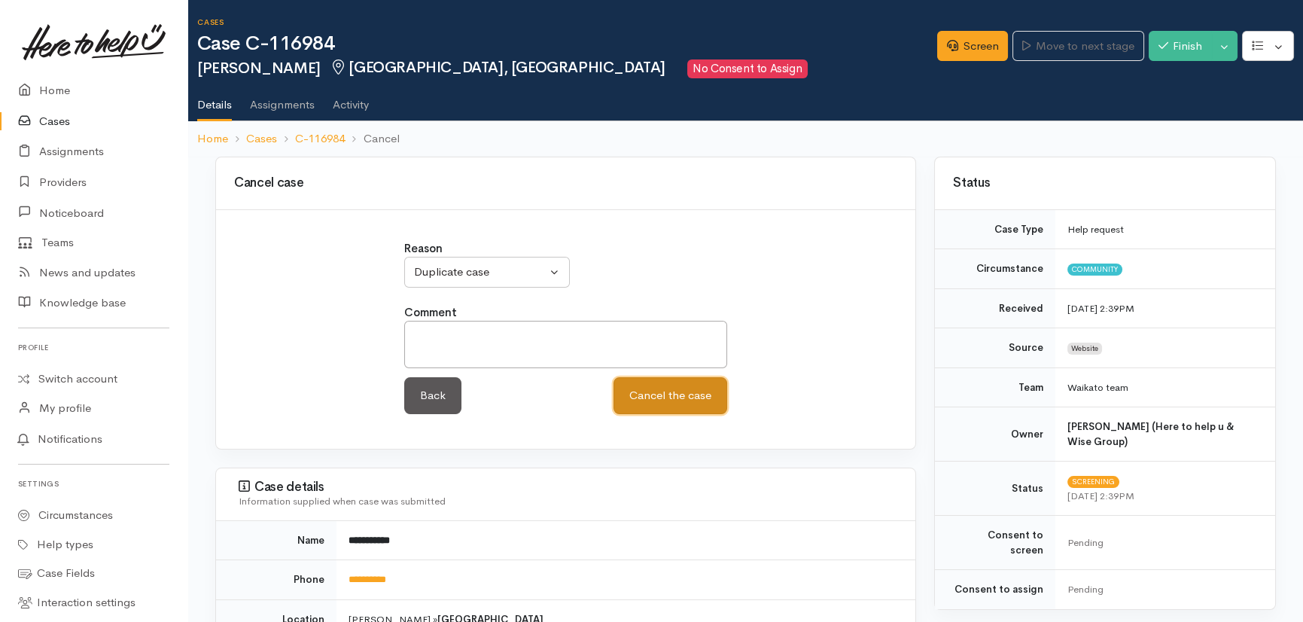
click at [703, 398] on button "Cancel the case" at bounding box center [671, 395] width 114 height 37
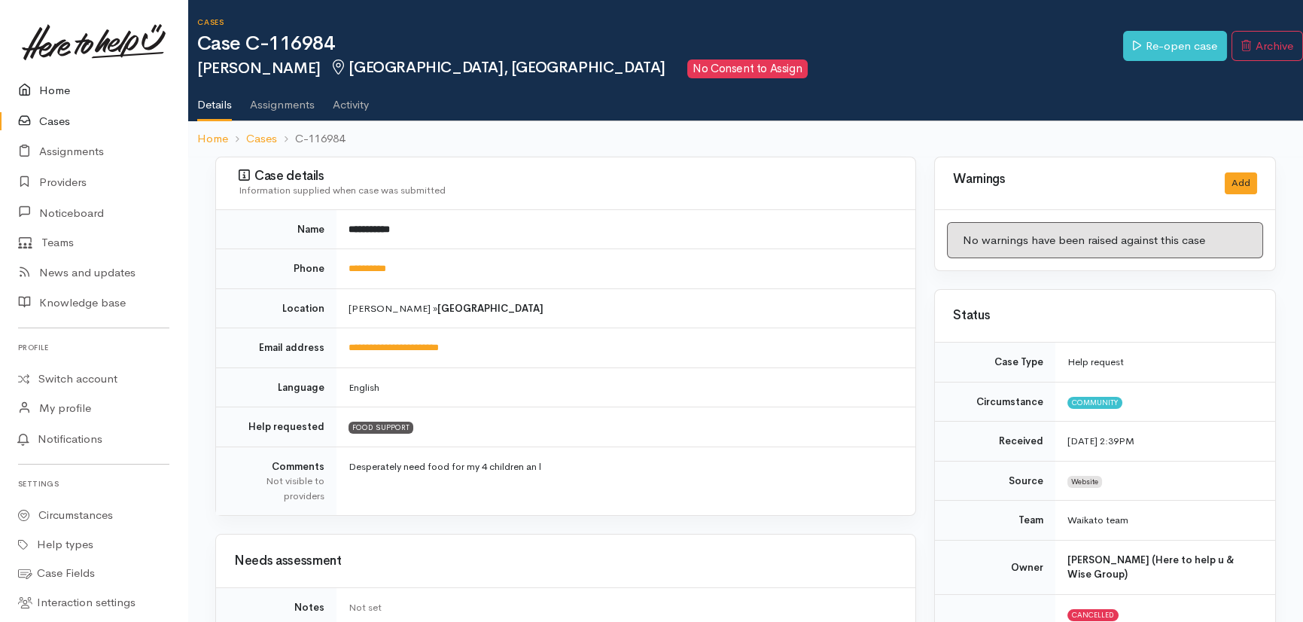
click at [47, 86] on link "Home" at bounding box center [93, 90] width 187 height 31
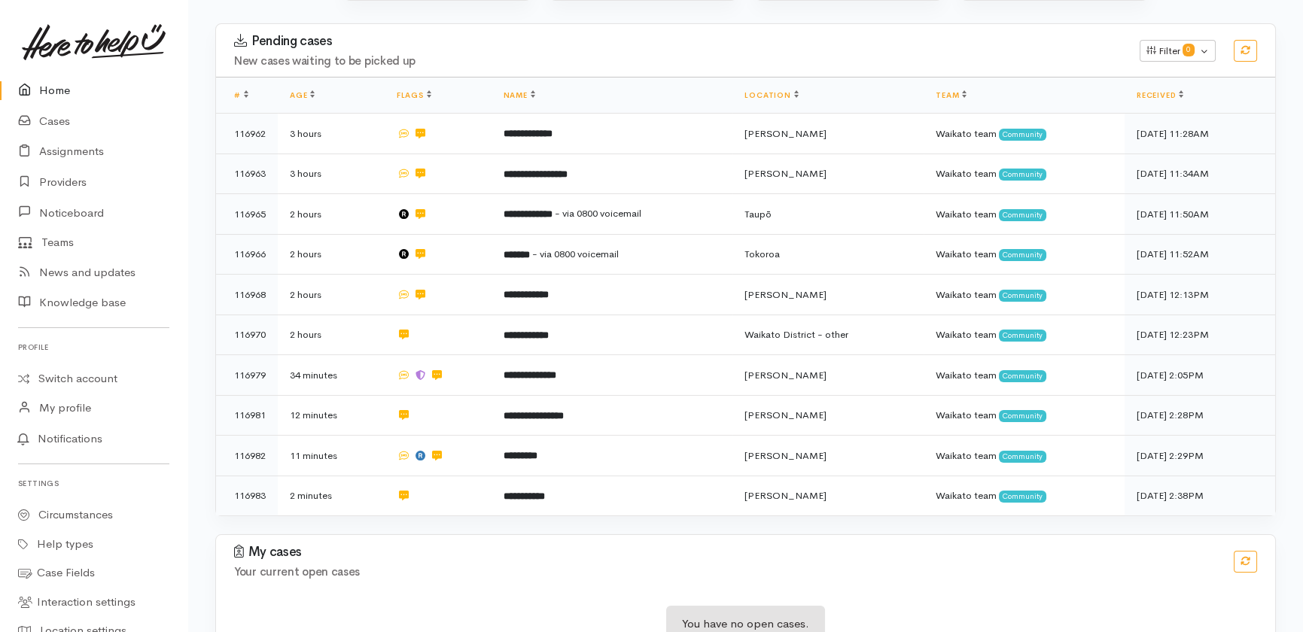
scroll to position [273, 0]
